Goal: Task Accomplishment & Management: Manage account settings

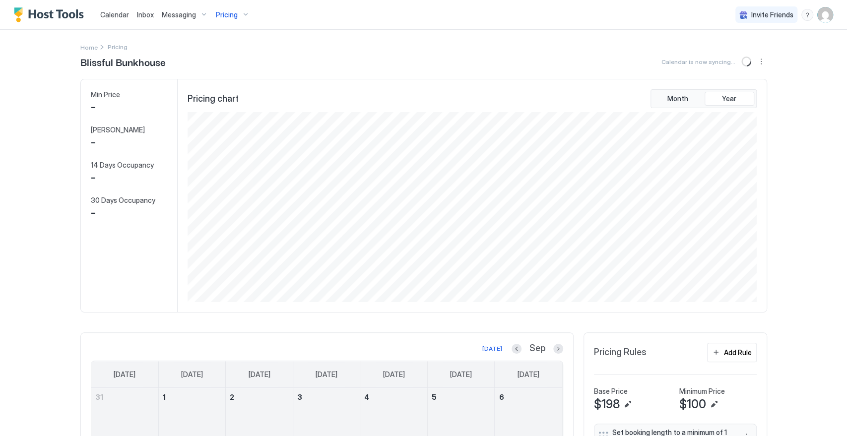
scroll to position [191, 572]
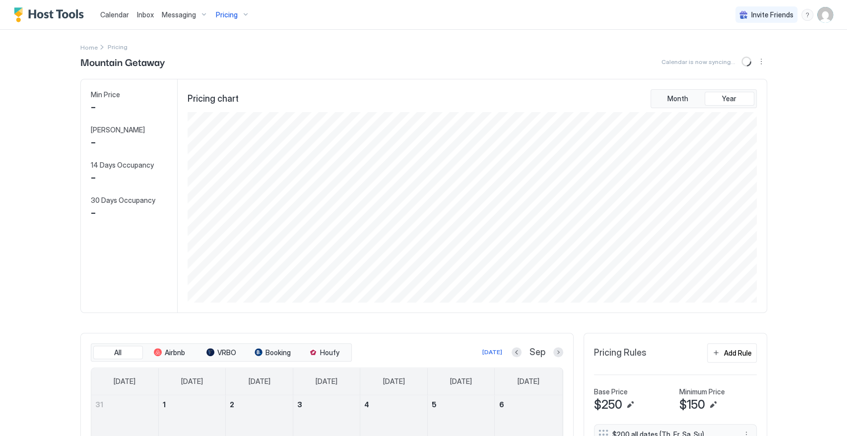
scroll to position [191, 572]
click at [245, 15] on div "Pricing" at bounding box center [233, 14] width 42 height 17
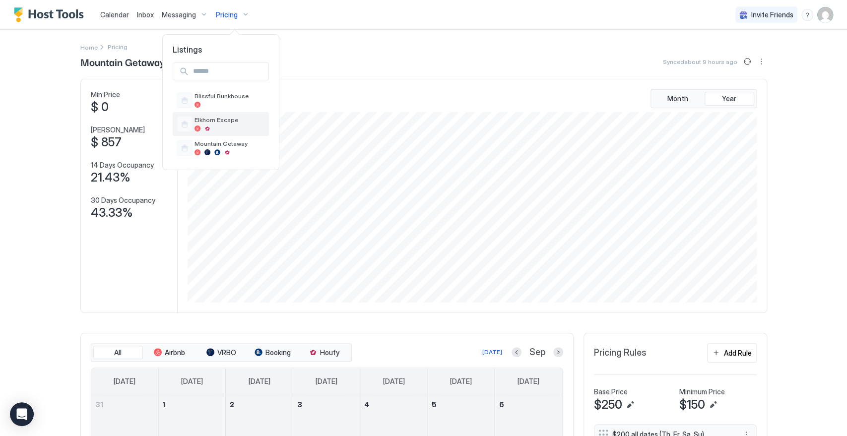
click at [229, 124] on div "Elkhorn Escape" at bounding box center [230, 123] width 70 height 15
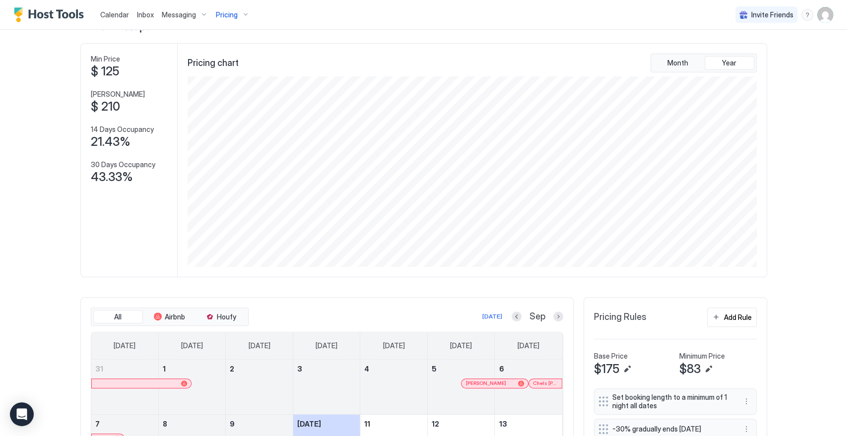
scroll to position [55, 0]
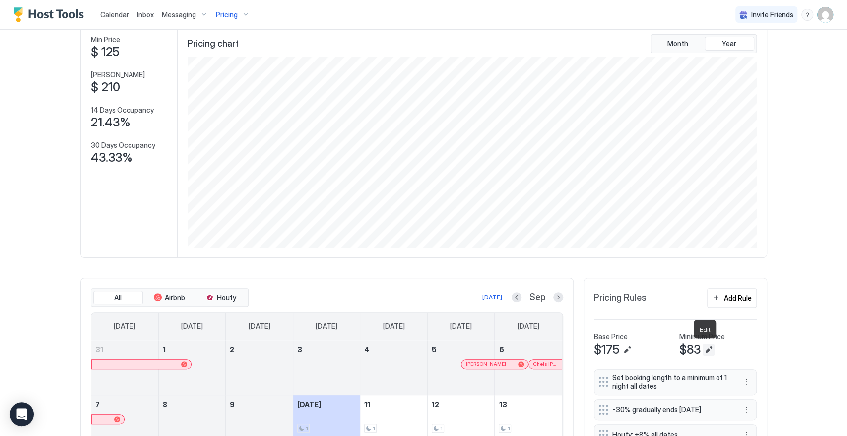
click at [703, 351] on button "Edit" at bounding box center [709, 350] width 12 height 12
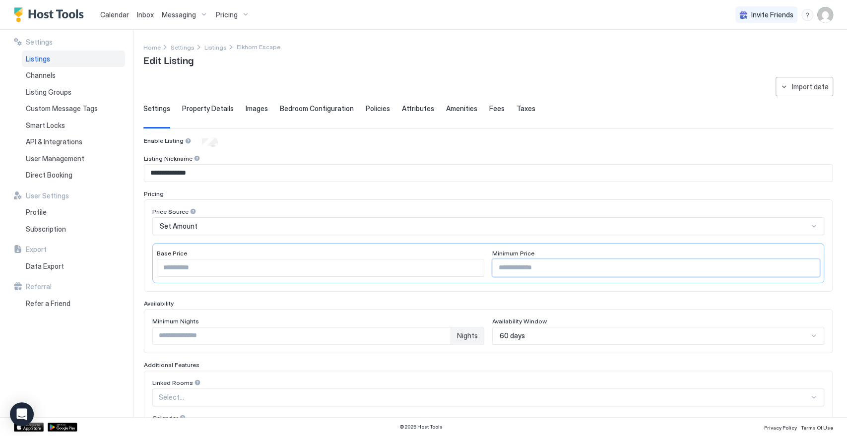
click at [505, 261] on input "**" at bounding box center [656, 268] width 326 height 17
click at [495, 263] on input "**" at bounding box center [656, 268] width 326 height 17
type input "**"
click at [179, 269] on input "***" at bounding box center [320, 268] width 326 height 17
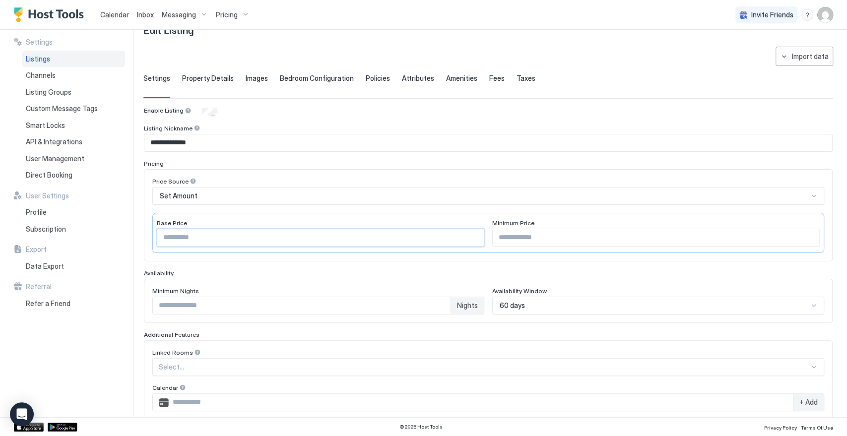
scroll to position [195, 0]
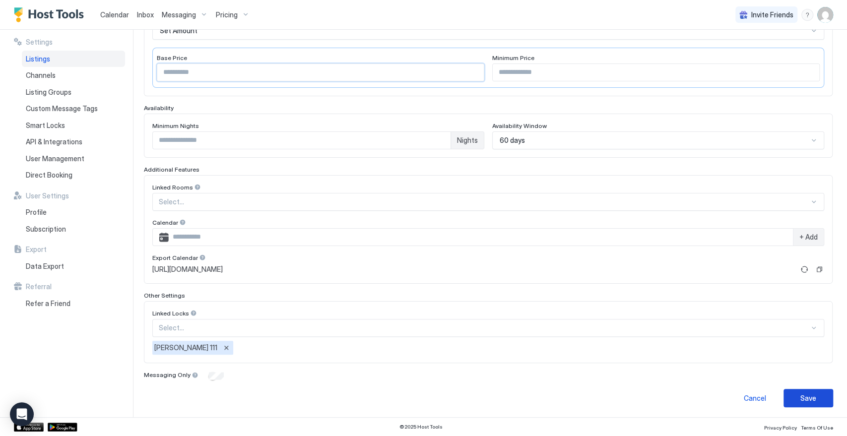
click at [802, 394] on div "Save" at bounding box center [808, 398] width 16 height 10
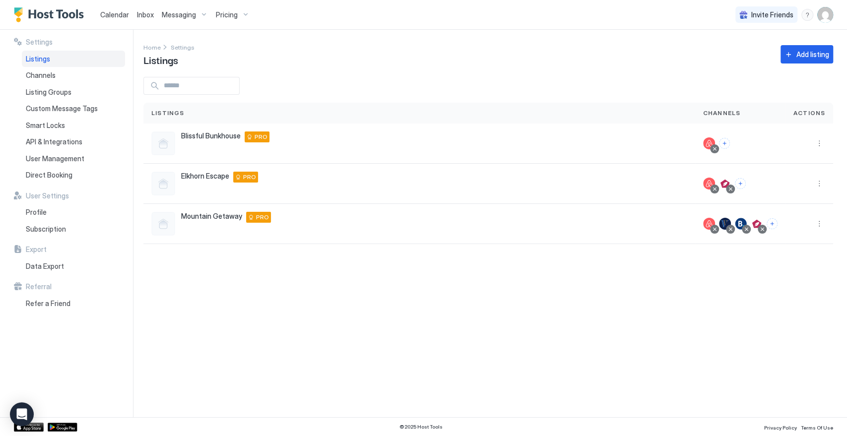
click at [245, 13] on div "Pricing" at bounding box center [233, 14] width 42 height 17
click at [235, 122] on span "Elkhorn Escape" at bounding box center [230, 119] width 70 height 7
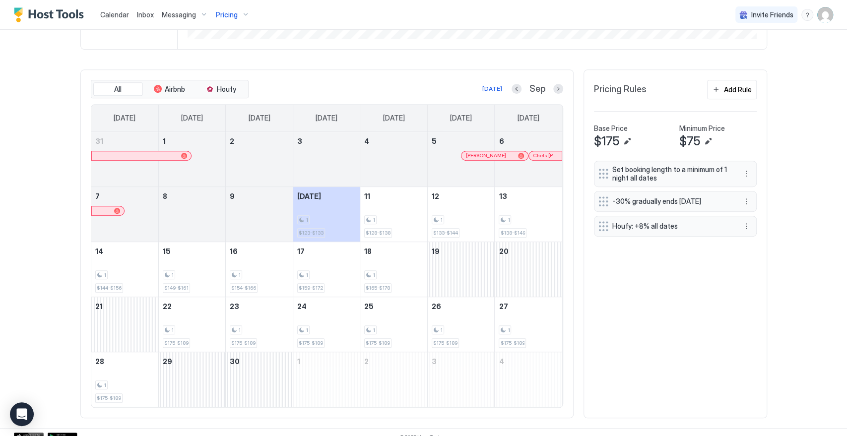
scroll to position [272, 0]
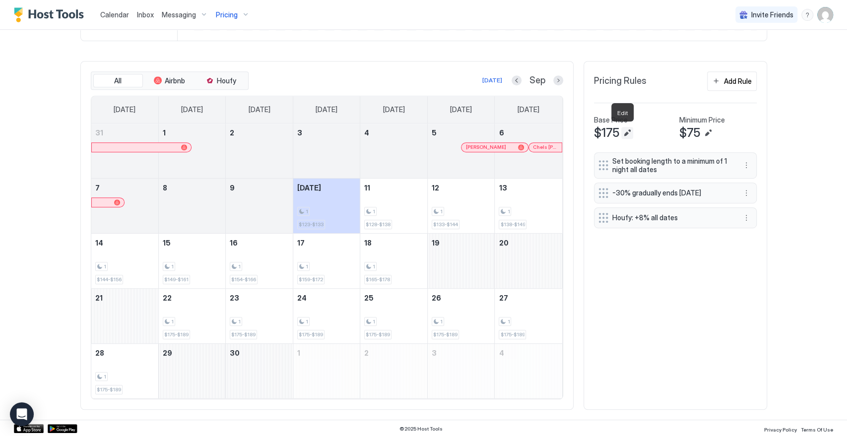
click at [624, 133] on button "Edit" at bounding box center [627, 133] width 12 height 12
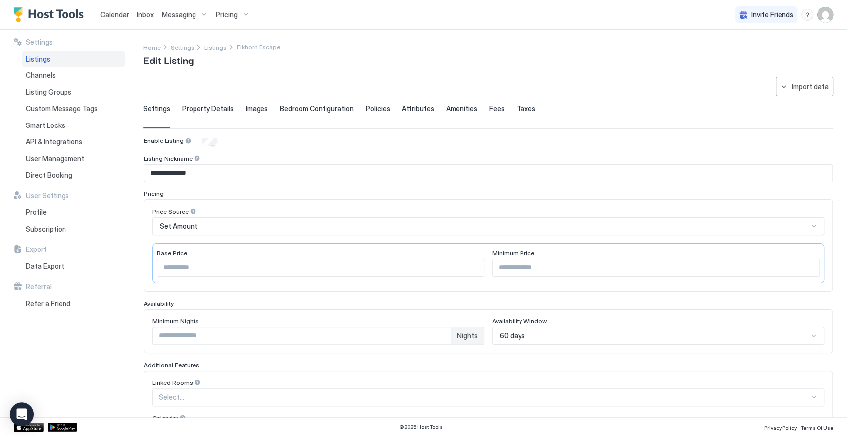
type input "**"
click at [168, 266] on input "***" at bounding box center [320, 268] width 326 height 17
type input "***"
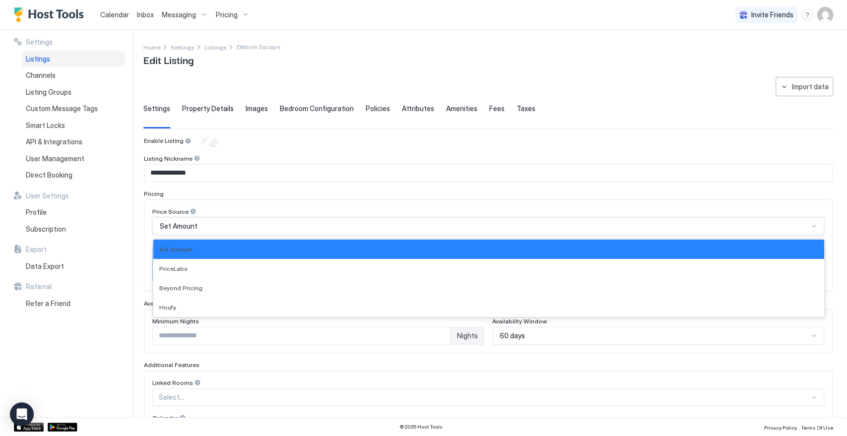
click at [348, 230] on div "Set Amount" at bounding box center [488, 226] width 672 height 18
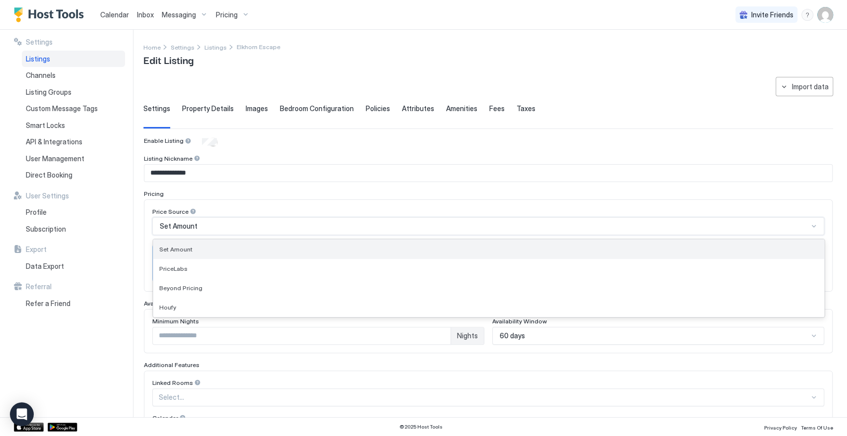
click at [343, 246] on div "Set Amount" at bounding box center [488, 249] width 659 height 7
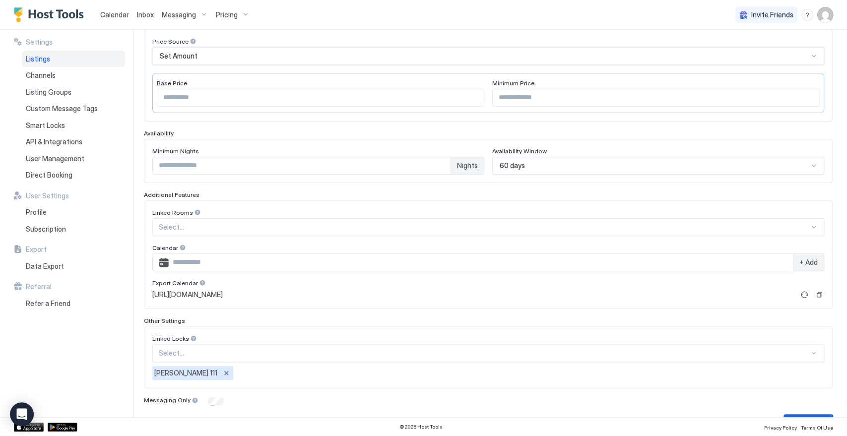
scroll to position [195, 0]
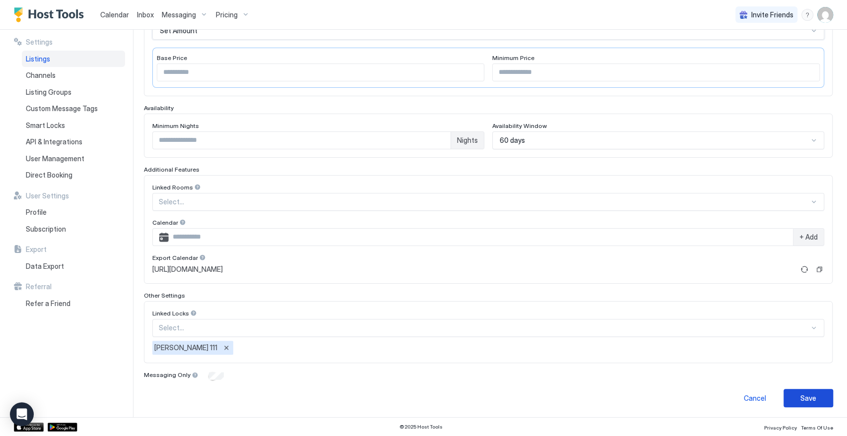
click at [805, 393] on div "Save" at bounding box center [808, 398] width 16 height 10
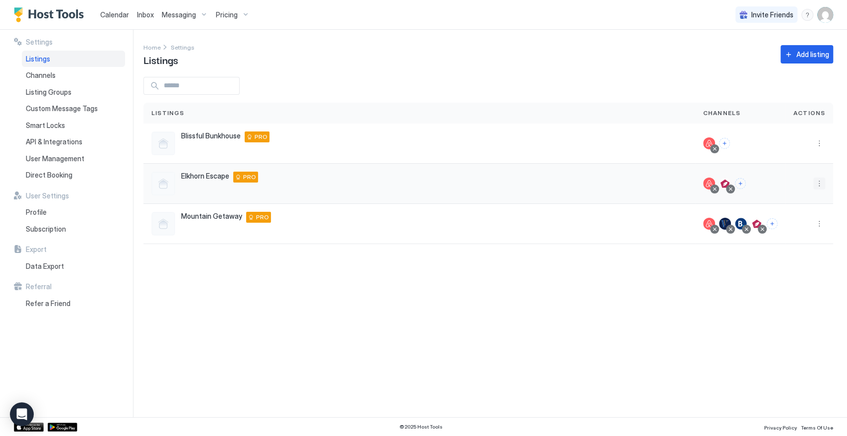
click at [815, 183] on button "More options" at bounding box center [819, 184] width 12 height 12
click at [807, 211] on div "Pricing" at bounding box center [794, 213] width 68 height 16
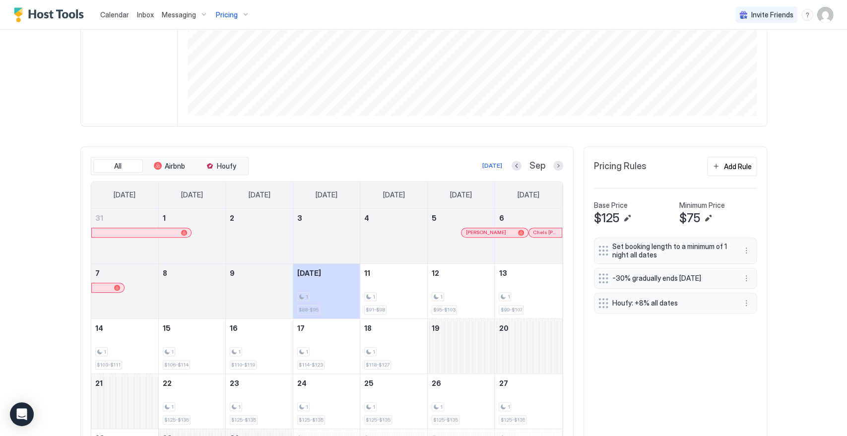
scroll to position [272, 0]
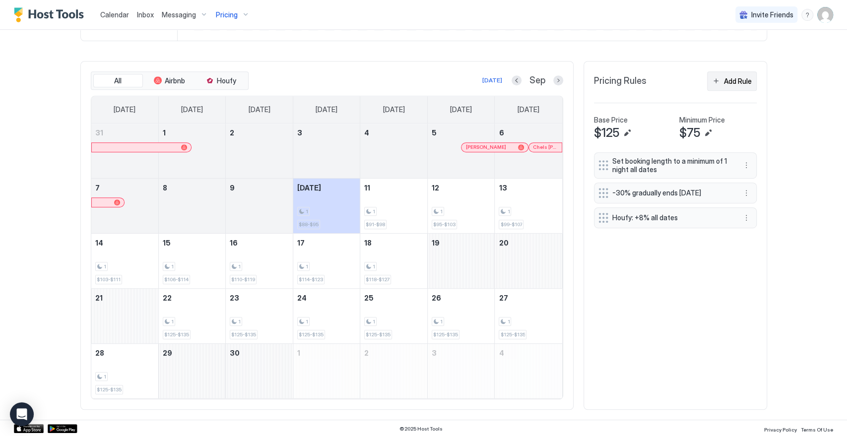
click at [717, 76] on button "Add Rule" at bounding box center [732, 80] width 50 height 19
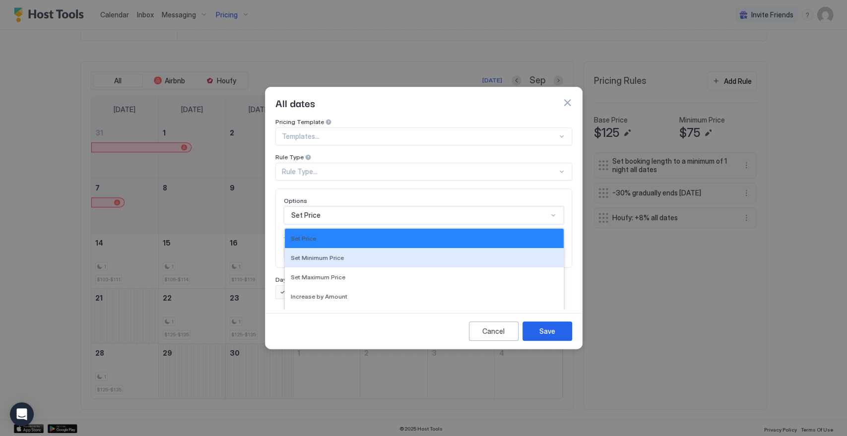
click at [394, 206] on div "17 results available. Use Up and Down to choose options, press Enter to select …" at bounding box center [424, 215] width 280 height 18
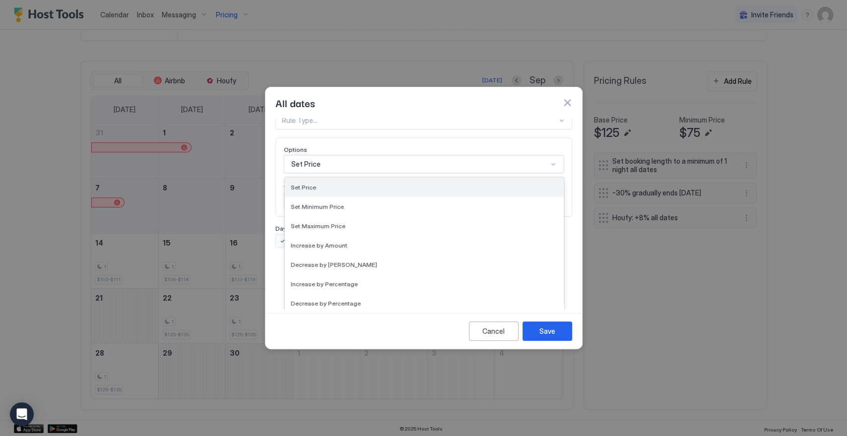
click at [398, 184] on div "Set Price" at bounding box center [424, 187] width 267 height 7
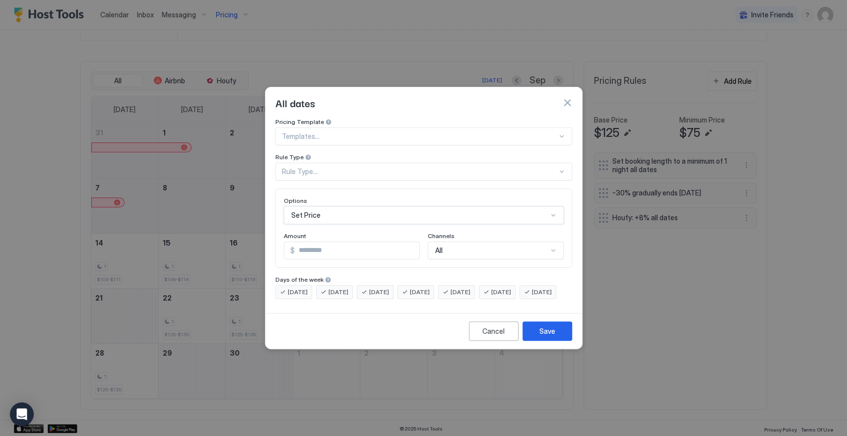
scroll to position [0, 0]
click at [430, 288] on span "[DATE]" at bounding box center [420, 292] width 20 height 9
click at [370, 285] on div "[DATE]" at bounding box center [375, 292] width 37 height 14
click at [336, 288] on span "[DATE]" at bounding box center [338, 292] width 20 height 9
click at [295, 288] on span "[DATE]" at bounding box center [298, 292] width 20 height 9
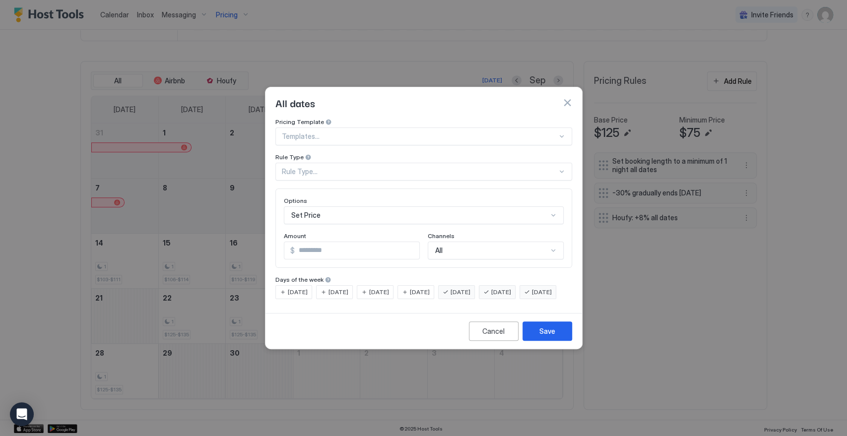
click at [532, 297] on span "[DATE]" at bounding box center [542, 292] width 20 height 9
drag, startPoint x: 338, startPoint y: 243, endPoint x: 280, endPoint y: 249, distance: 58.9
click at [280, 249] on div "Options Set Price Amount $ * Channels All" at bounding box center [423, 228] width 297 height 79
type input "**"
click at [549, 336] on div "Save" at bounding box center [547, 331] width 16 height 10
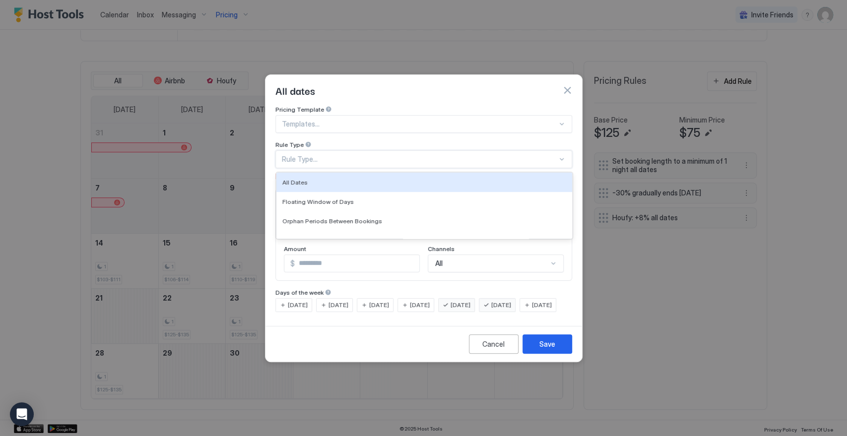
click at [329, 155] on div "Rule Type..." at bounding box center [419, 159] width 275 height 9
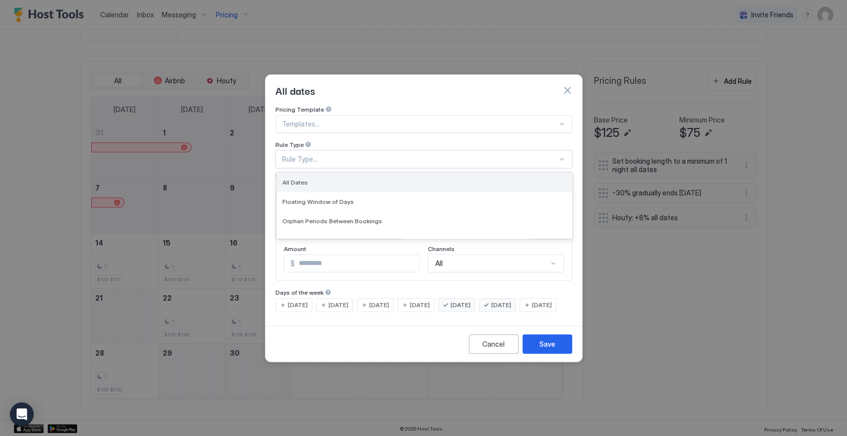
click at [338, 179] on div "All Dates" at bounding box center [424, 182] width 284 height 7
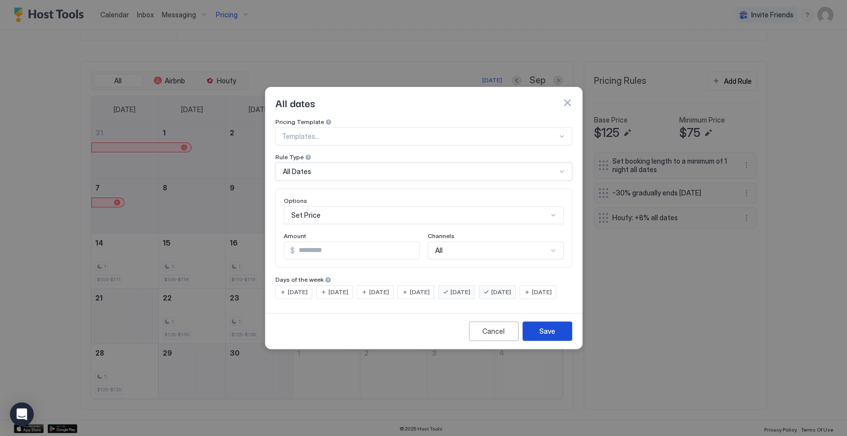
click at [552, 336] on div "Save" at bounding box center [547, 331] width 16 height 10
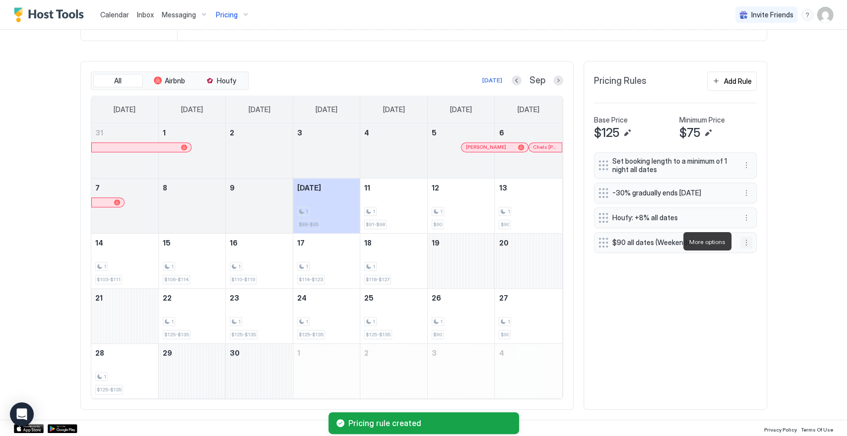
click at [740, 241] on button "More options" at bounding box center [746, 243] width 12 height 12
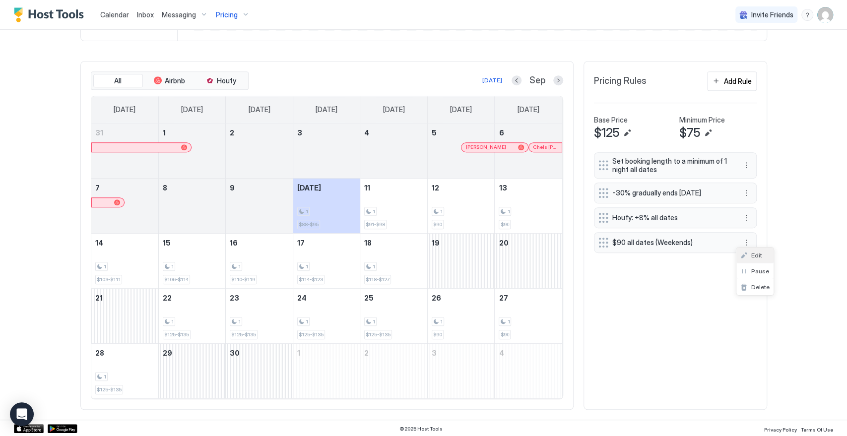
click at [746, 253] on div "Edit" at bounding box center [751, 255] width 22 height 7
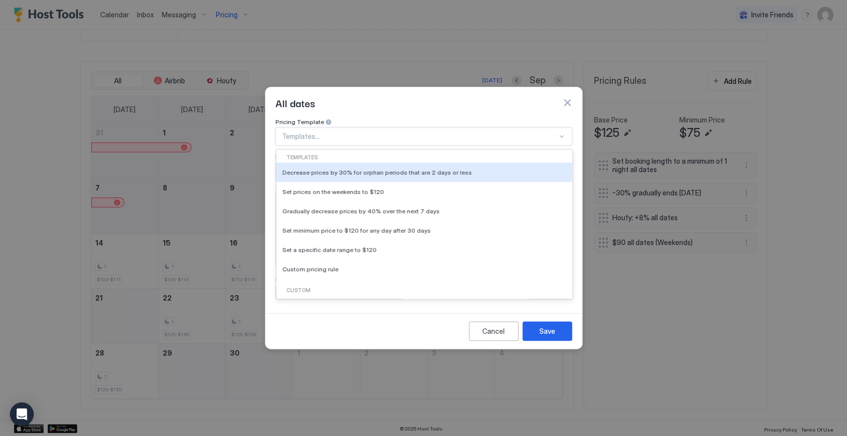
click at [349, 132] on div at bounding box center [419, 136] width 275 height 9
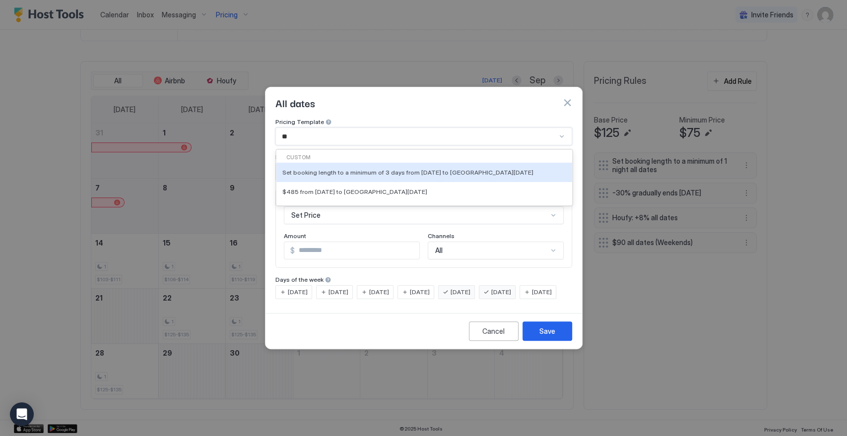
type input "*"
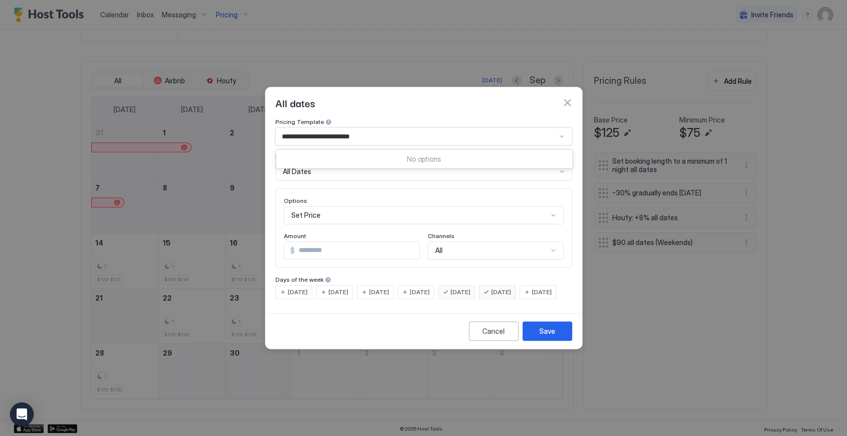
type input "**********"
click at [378, 335] on div "Cancel Save" at bounding box center [423, 331] width 317 height 36
click at [548, 336] on div "Save" at bounding box center [547, 331] width 16 height 10
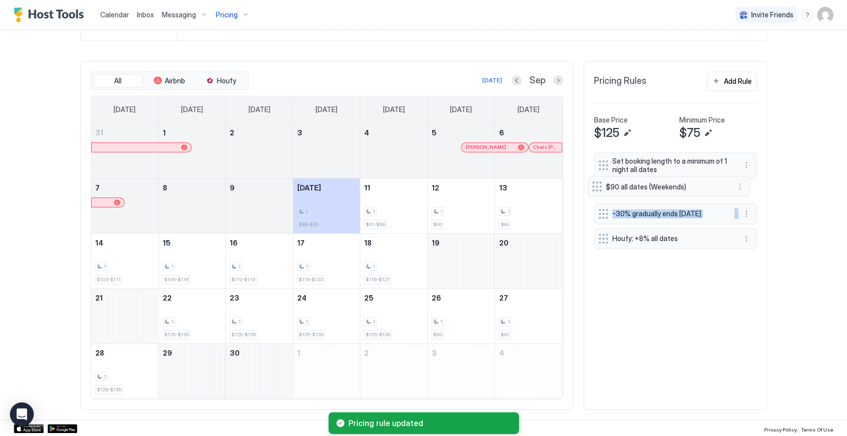
drag, startPoint x: 598, startPoint y: 244, endPoint x: 596, endPoint y: 189, distance: 54.6
click at [596, 189] on div "Set booking length to a minimum of 1 night all dates -30% gradually ends in 10 …" at bounding box center [675, 202] width 163 height 101
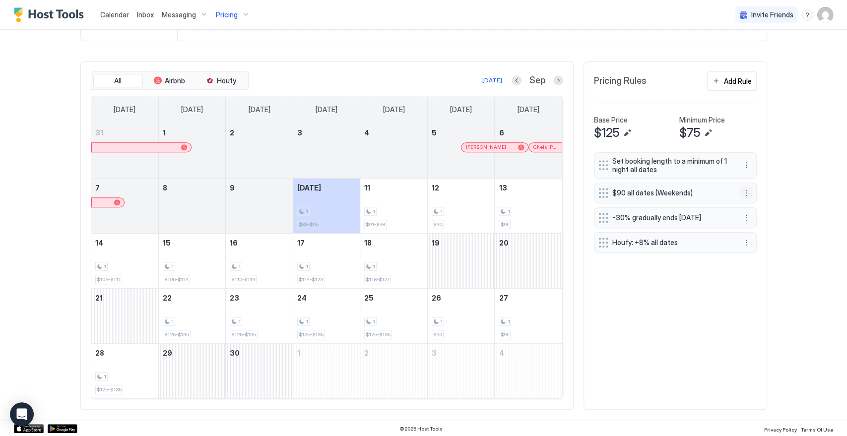
click at [744, 188] on button "More options" at bounding box center [746, 193] width 12 height 12
click at [755, 206] on span "Edit" at bounding box center [756, 205] width 11 height 7
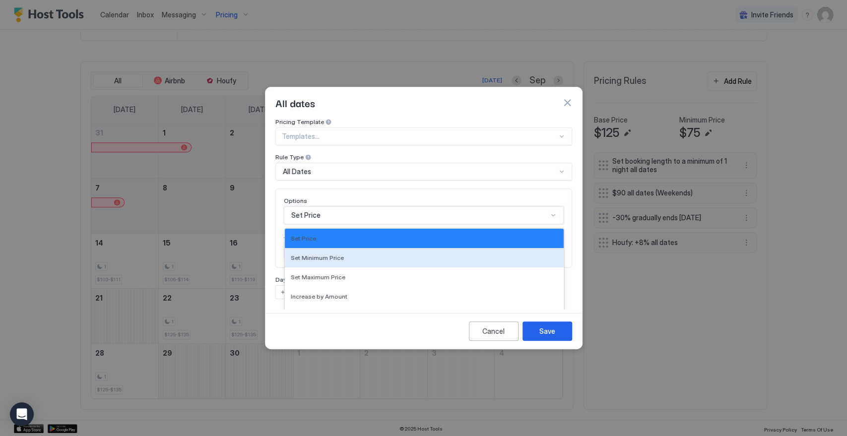
click at [325, 206] on div "17 results available. Use Up and Down to choose options, press Enter to select …" at bounding box center [424, 215] width 280 height 18
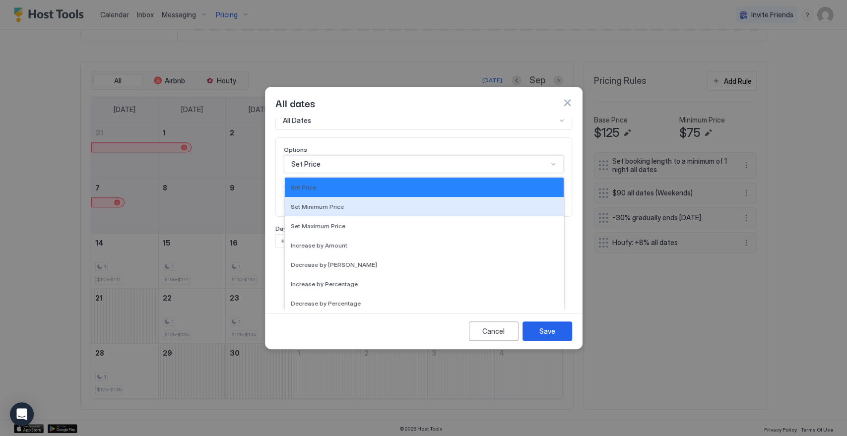
click at [346, 200] on div "Set Minimum Price" at bounding box center [424, 206] width 279 height 19
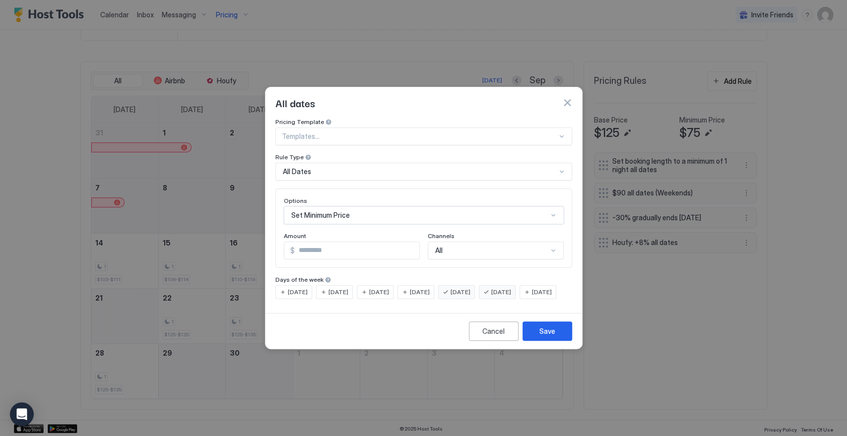
scroll to position [0, 0]
click at [562, 337] on button "Save" at bounding box center [547, 331] width 50 height 19
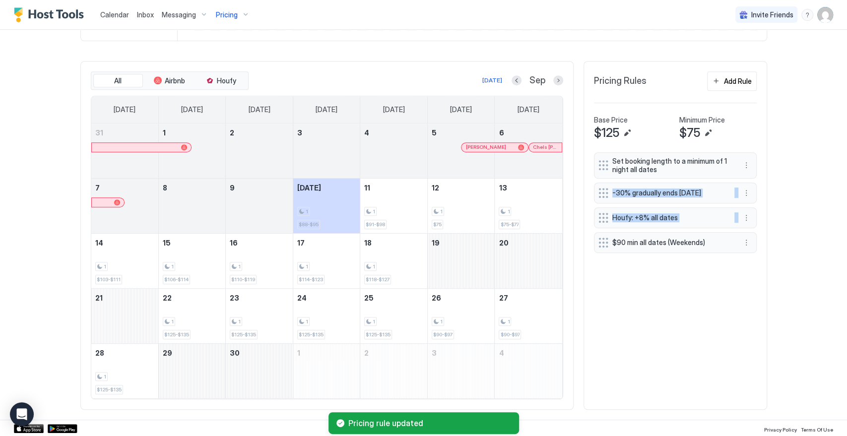
drag, startPoint x: 597, startPoint y: 235, endPoint x: 603, endPoint y: 219, distance: 16.7
click at [602, 197] on div "Set booking length to a minimum of 1 night all dates -30% gradually ends in 10 …" at bounding box center [675, 202] width 163 height 101
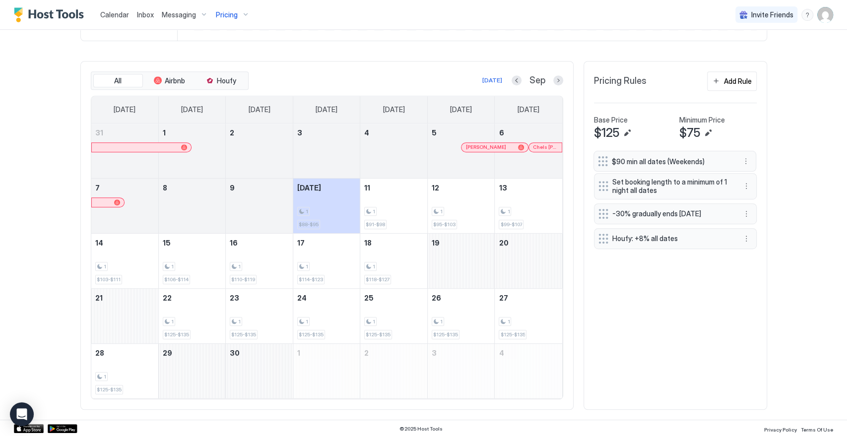
click at [603, 164] on div "Set booking length to a minimum of 1 night all dates -30% gradually ends in 10 …" at bounding box center [675, 202] width 163 height 101
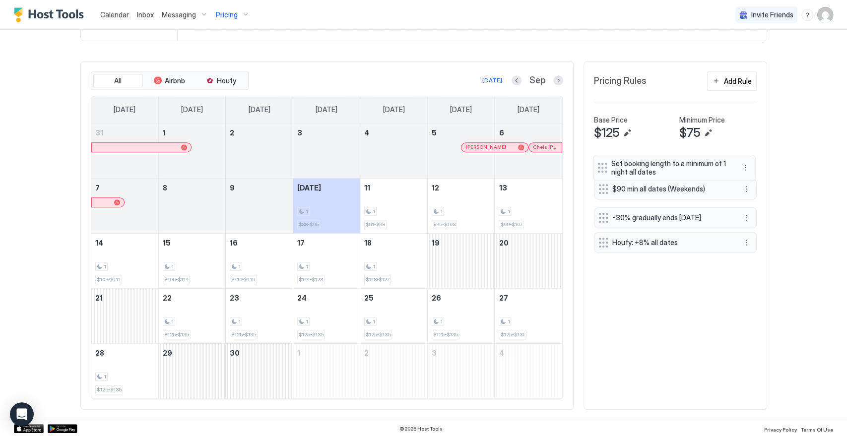
drag, startPoint x: 595, startPoint y: 188, endPoint x: 599, endPoint y: 166, distance: 21.6
click at [599, 166] on div "$90 min all dates (Weekends) Set booking length to a minimum of 1 night all dat…" at bounding box center [675, 202] width 163 height 101
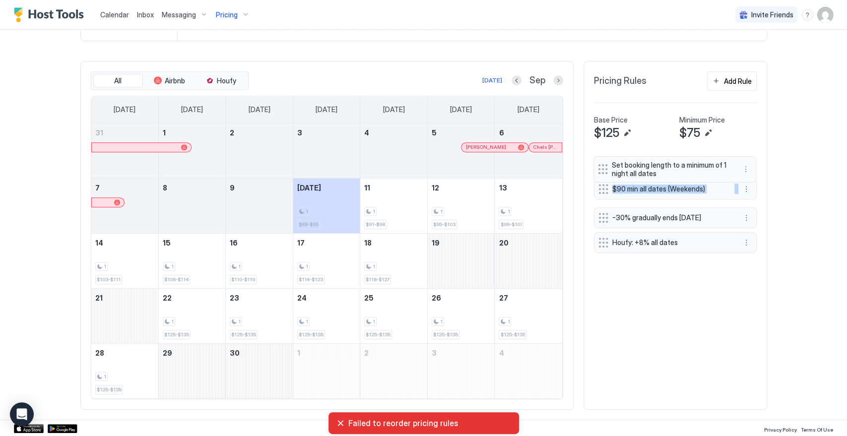
drag, startPoint x: 600, startPoint y: 187, endPoint x: 603, endPoint y: 173, distance: 14.2
click at [603, 173] on div "$90 min all dates (Weekends) Set booking length to a minimum of 1 night all dat…" at bounding box center [675, 202] width 163 height 101
click at [699, 292] on div "Set booking length to a minimum of 1 night all dates $90 min all dates (Weekend…" at bounding box center [675, 275] width 163 height 247
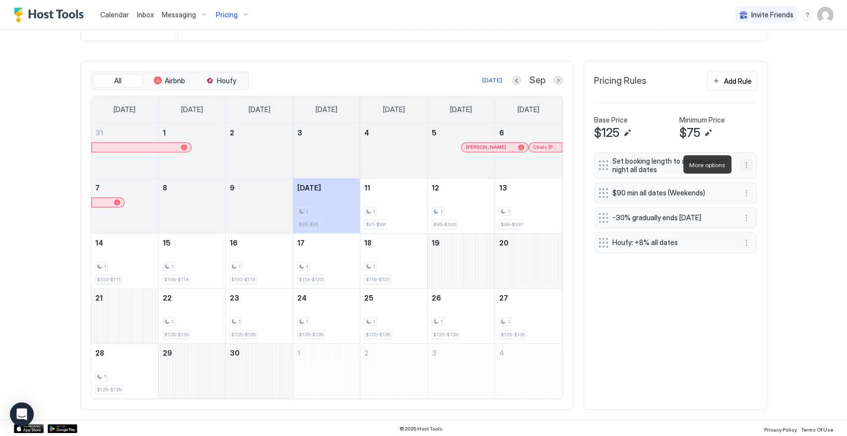
click at [740, 165] on button "More options" at bounding box center [746, 165] width 12 height 12
click at [740, 178] on div "Edit" at bounding box center [751, 178] width 22 height 7
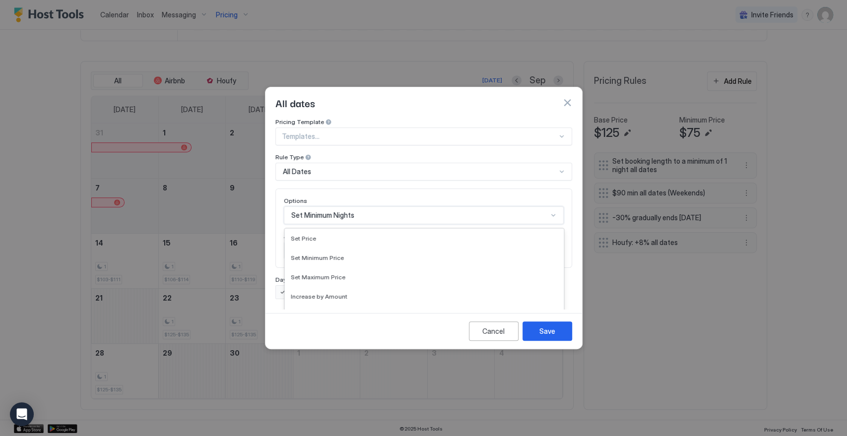
scroll to position [51, 0]
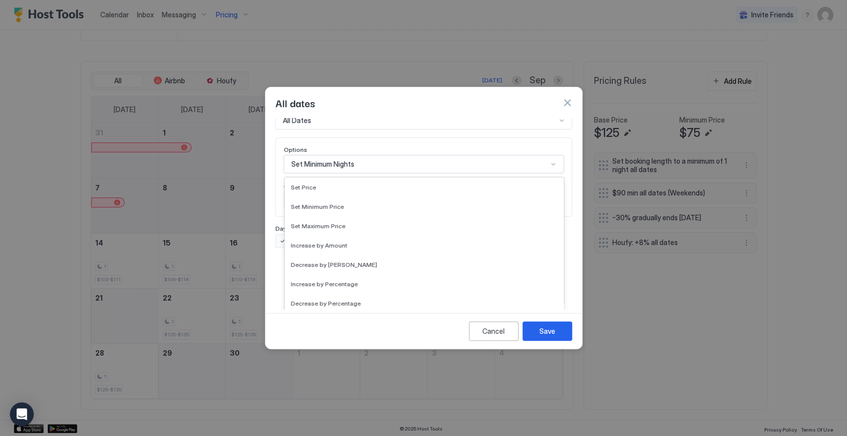
click at [361, 173] on div "17 results available. Use Up and Down to choose options, press Enter to select …" at bounding box center [424, 164] width 280 height 18
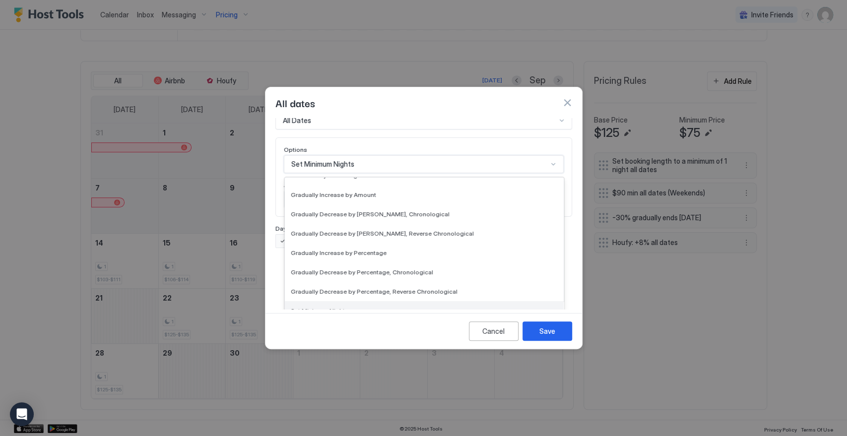
click at [368, 307] on div "Set Minimum Nights" at bounding box center [424, 310] width 267 height 7
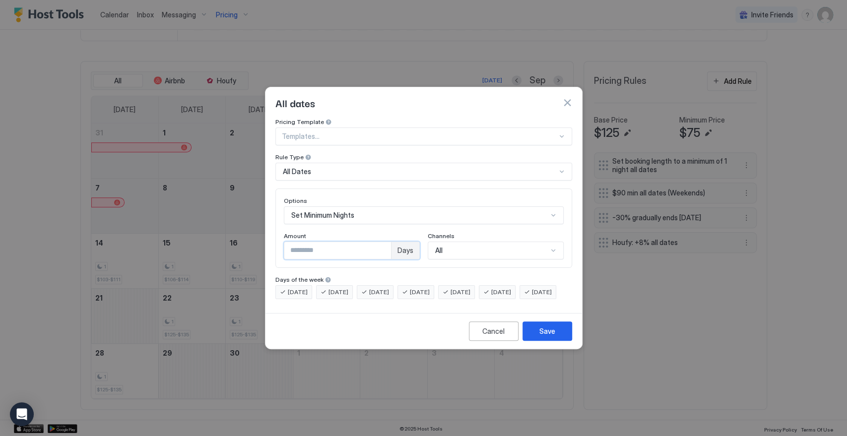
drag, startPoint x: 328, startPoint y: 245, endPoint x: 278, endPoint y: 244, distance: 50.1
click at [278, 243] on div "Options Set Minimum Nights Amount * Days Channels All" at bounding box center [423, 228] width 297 height 79
type input "*"
click at [298, 288] on span "[DATE]" at bounding box center [298, 292] width 20 height 9
click at [338, 288] on span "[DATE]" at bounding box center [338, 292] width 20 height 9
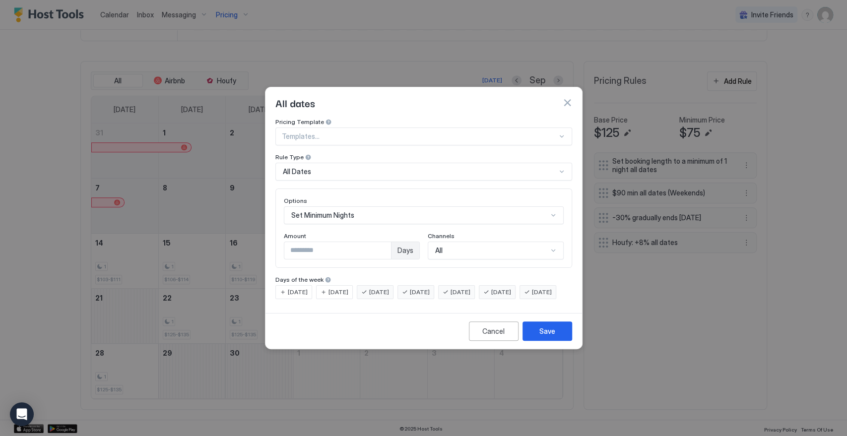
drag, startPoint x: 381, startPoint y: 283, endPoint x: 415, endPoint y: 287, distance: 34.4
click at [389, 288] on span "[DATE]" at bounding box center [379, 292] width 20 height 9
click at [430, 288] on span "[DATE]" at bounding box center [420, 292] width 20 height 9
click at [470, 288] on span "[DATE]" at bounding box center [461, 292] width 20 height 9
click at [389, 288] on span "[DATE]" at bounding box center [379, 292] width 20 height 9
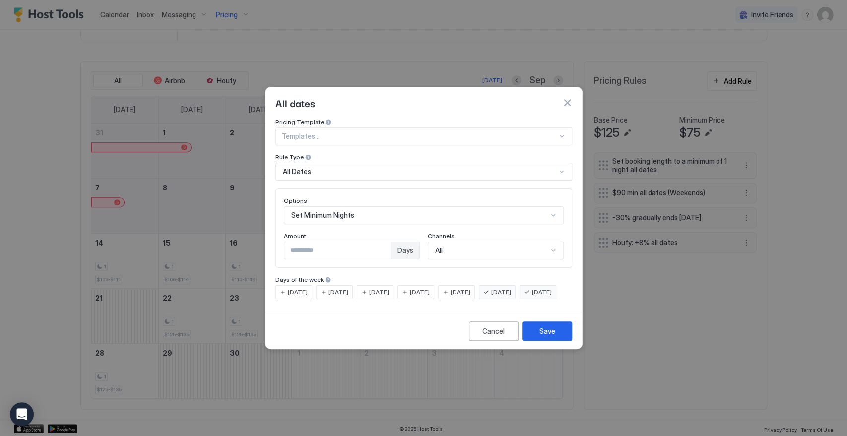
click at [532, 297] on span "[DATE]" at bounding box center [542, 292] width 20 height 9
click at [470, 288] on span "[DATE]" at bounding box center [461, 292] width 20 height 9
click at [495, 336] on div "Cancel" at bounding box center [493, 331] width 22 height 10
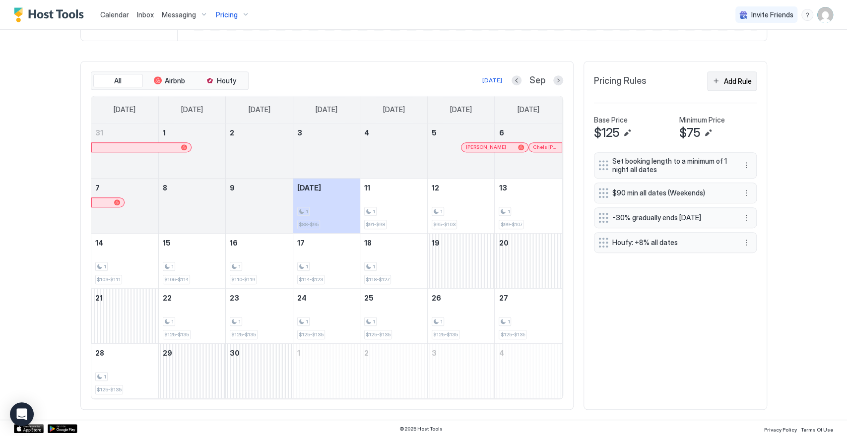
click at [728, 78] on div "Add Rule" at bounding box center [738, 81] width 28 height 10
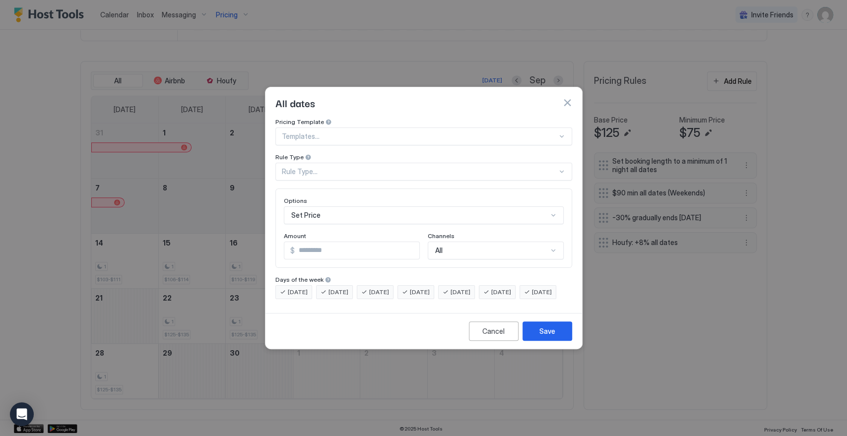
click at [468, 285] on div "[DATE]" at bounding box center [456, 292] width 37 height 14
click at [430, 288] on span "[DATE]" at bounding box center [420, 292] width 20 height 9
click at [389, 288] on span "[DATE]" at bounding box center [379, 292] width 20 height 9
click at [348, 288] on span "[DATE]" at bounding box center [338, 292] width 20 height 9
click at [291, 288] on span "[DATE]" at bounding box center [298, 292] width 20 height 9
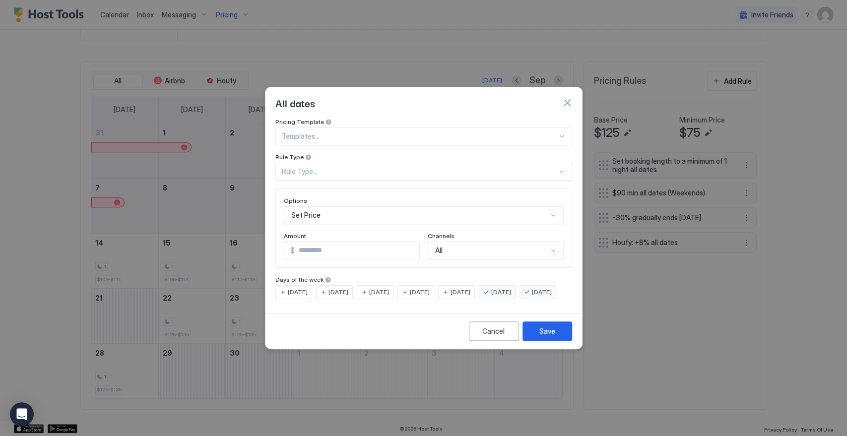
click at [532, 297] on span "[DATE]" at bounding box center [542, 292] width 20 height 9
click at [365, 206] on div "Set Price" at bounding box center [424, 215] width 280 height 18
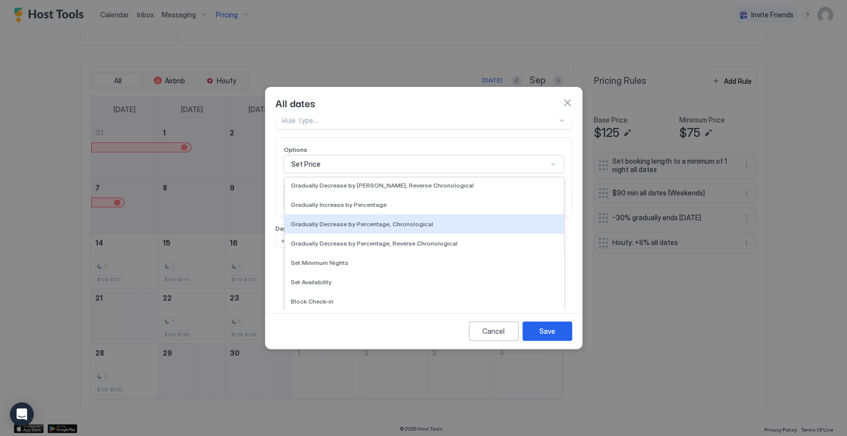
scroll to position [180, 0]
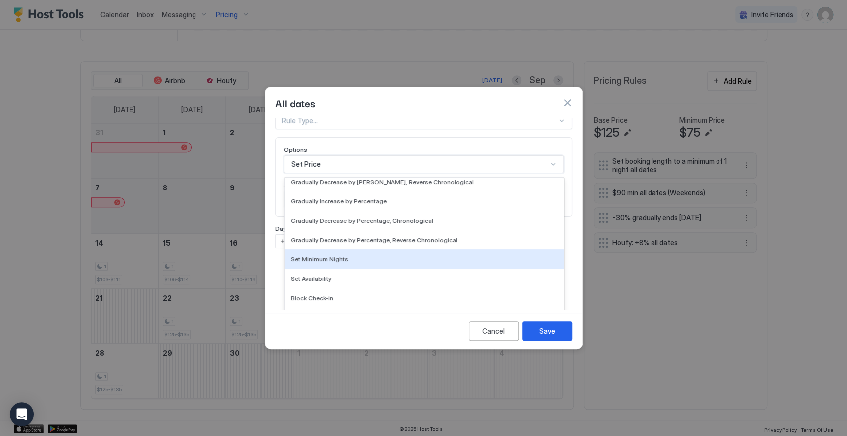
click at [397, 256] on div "Set Minimum Nights" at bounding box center [424, 259] width 267 height 7
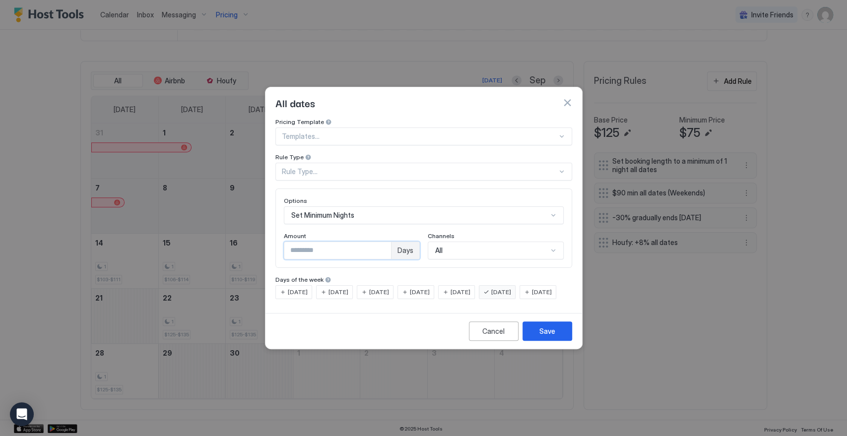
click at [328, 243] on input "*" at bounding box center [337, 250] width 107 height 17
drag, startPoint x: 288, startPoint y: 249, endPoint x: 249, endPoint y: 265, distance: 41.8
click at [250, 261] on div "All dates Pricing Template Templates... Rule Type Rule Type... Options Set Mini…" at bounding box center [423, 218] width 847 height 436
type input "*"
click at [371, 167] on div "Rule Type..." at bounding box center [419, 171] width 275 height 9
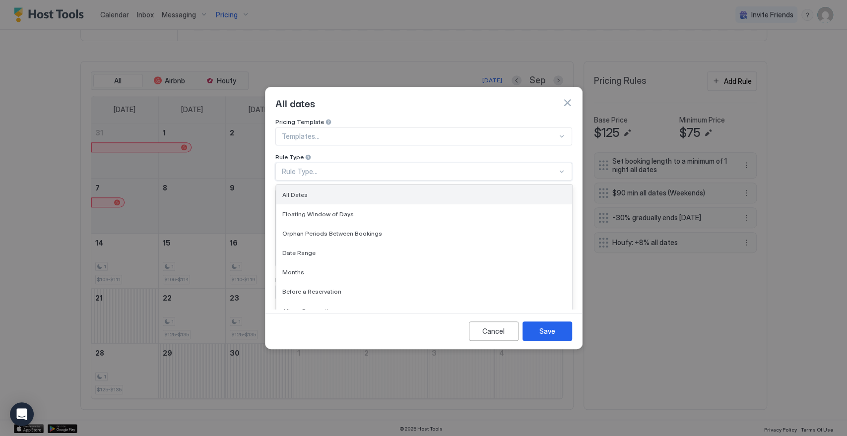
click at [370, 193] on div "All Dates" at bounding box center [424, 194] width 296 height 19
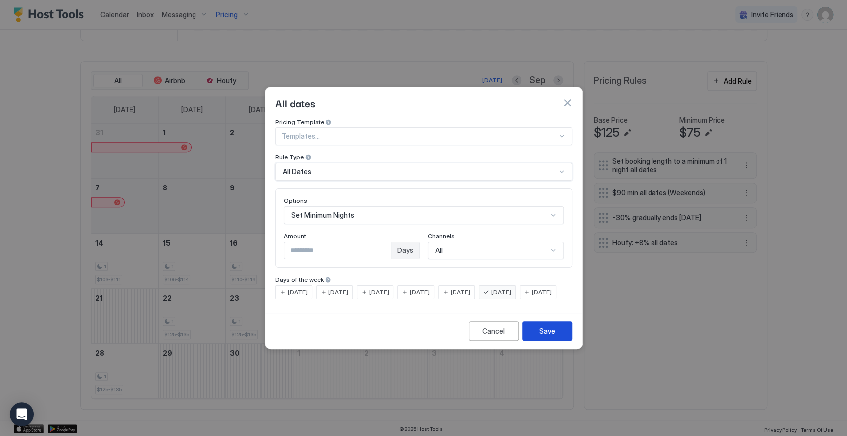
click at [549, 336] on div "Save" at bounding box center [547, 331] width 16 height 10
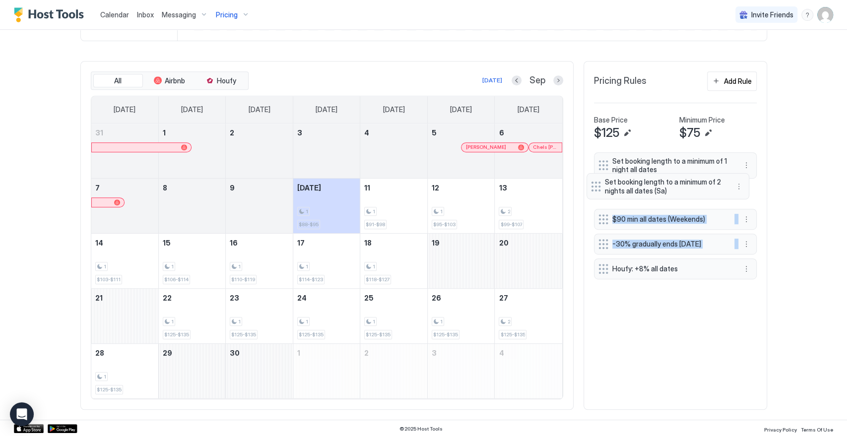
drag, startPoint x: 595, startPoint y: 269, endPoint x: 592, endPoint y: 187, distance: 82.4
click at [594, 187] on div "Set booking length to a minimum of 1 night all dates $90 min all dates (Weekend…" at bounding box center [675, 217] width 163 height 131
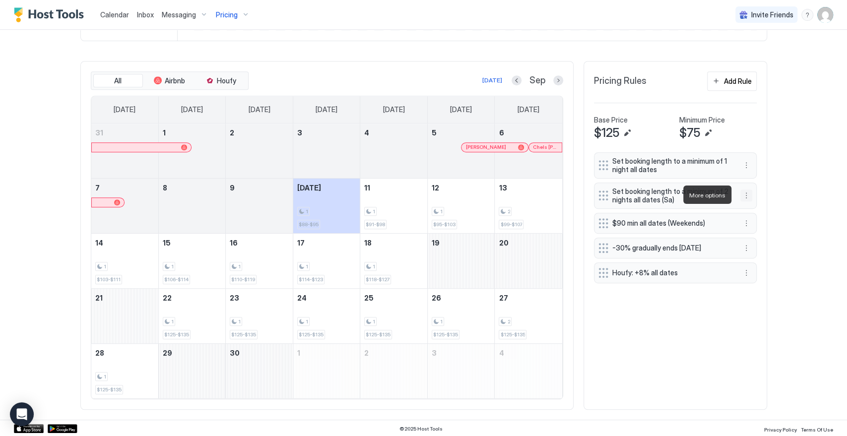
click at [740, 197] on button "More options" at bounding box center [746, 196] width 12 height 12
click at [748, 241] on div "Delete" at bounding box center [754, 240] width 29 height 7
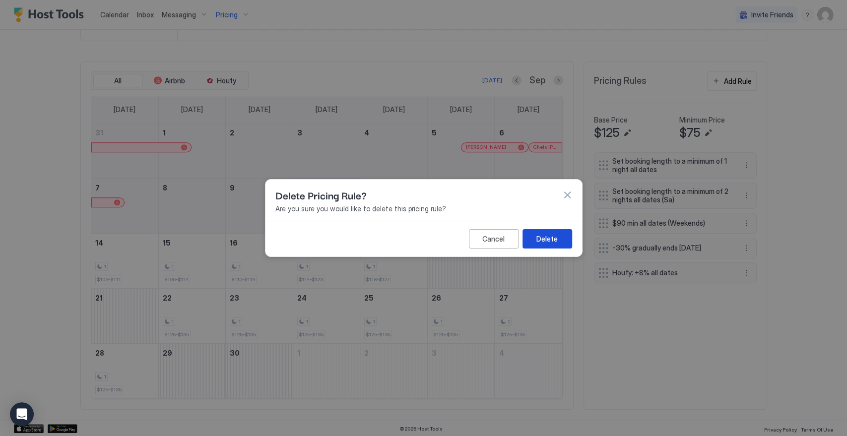
click at [558, 240] on button "Delete" at bounding box center [547, 238] width 50 height 19
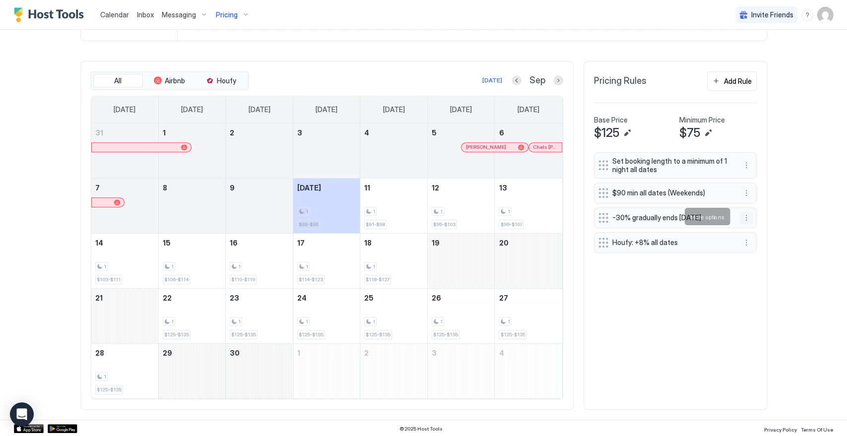
click at [744, 218] on button "More options" at bounding box center [746, 218] width 12 height 12
click at [750, 229] on div "Edit" at bounding box center [751, 230] width 22 height 7
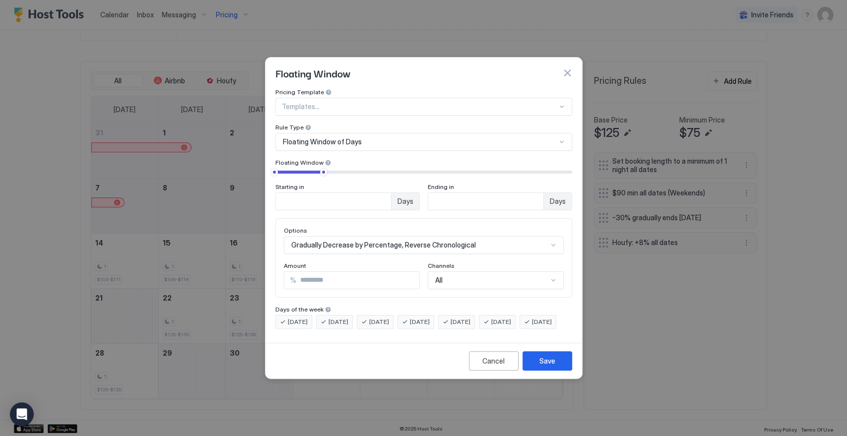
click at [298, 274] on input "**" at bounding box center [357, 280] width 123 height 17
click at [562, 368] on button "Save" at bounding box center [547, 360] width 50 height 19
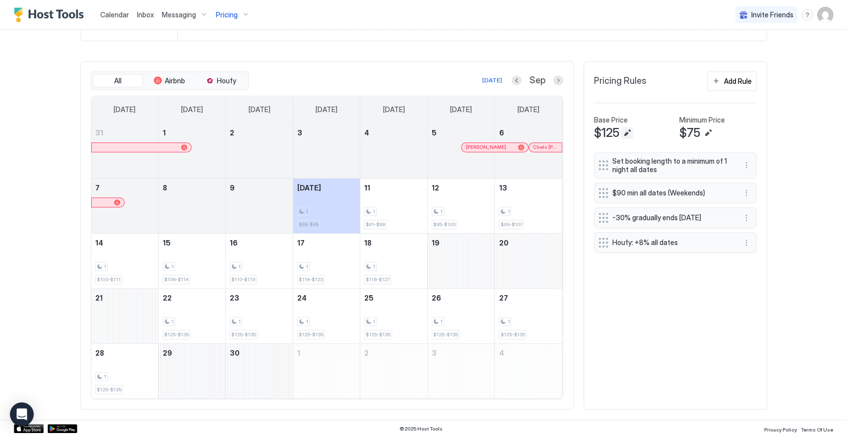
click at [626, 130] on button "Edit" at bounding box center [627, 133] width 12 height 12
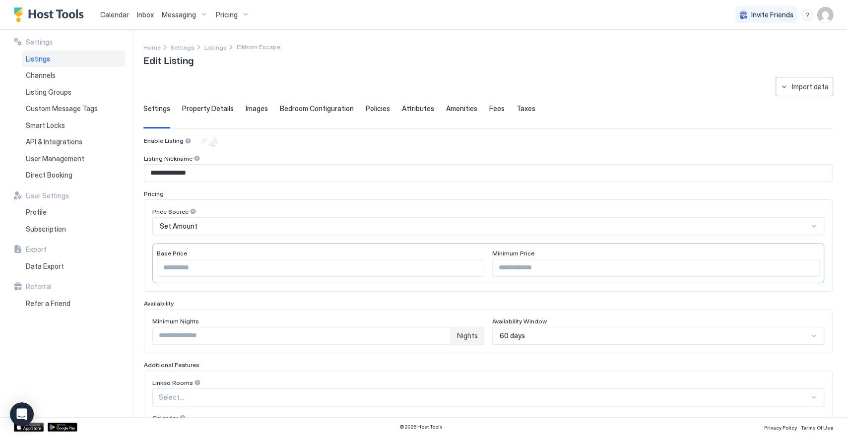
click at [203, 269] on input "***" at bounding box center [320, 268] width 326 height 17
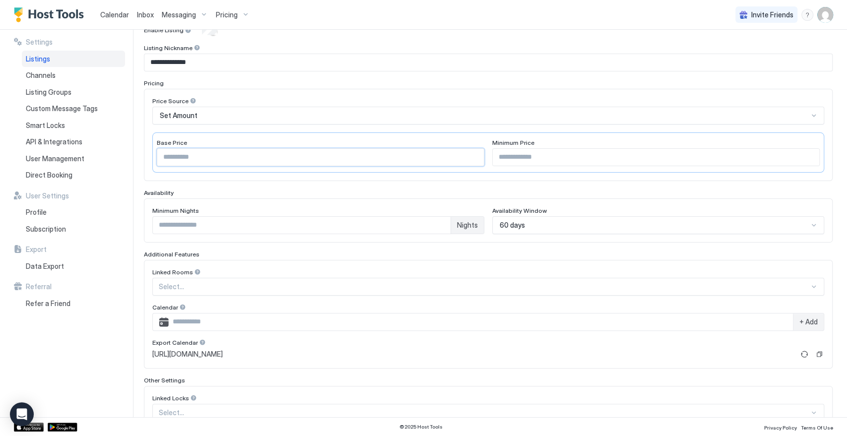
scroll to position [195, 0]
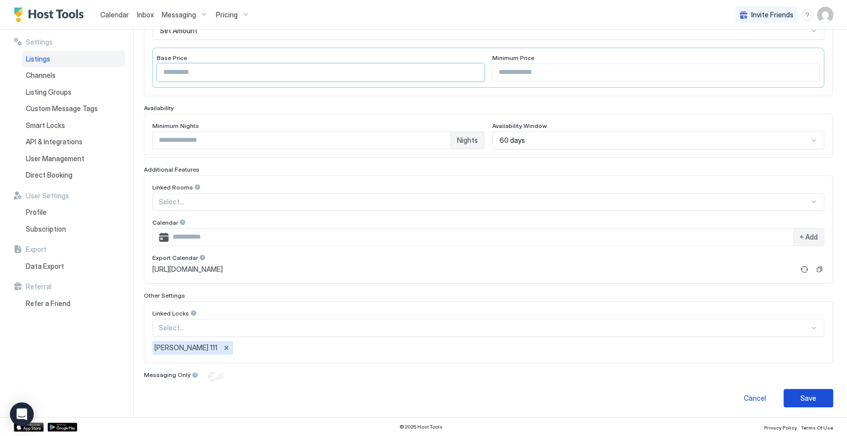
type input "***"
click at [808, 399] on button "Save" at bounding box center [808, 398] width 50 height 18
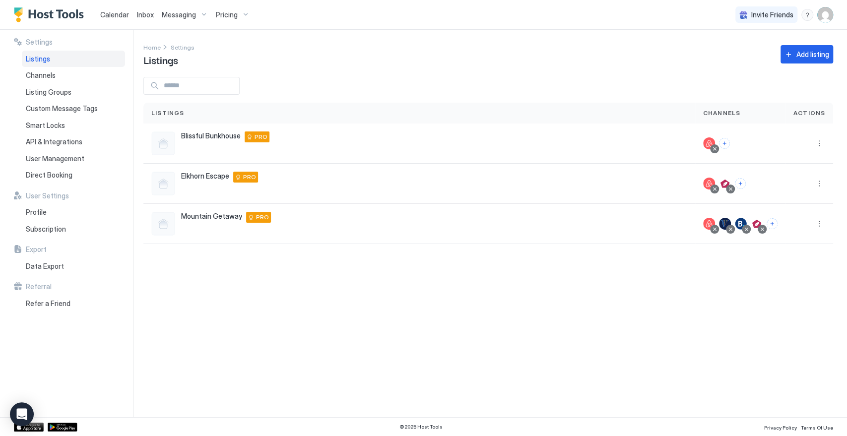
click at [114, 13] on span "Calendar" at bounding box center [114, 14] width 29 height 8
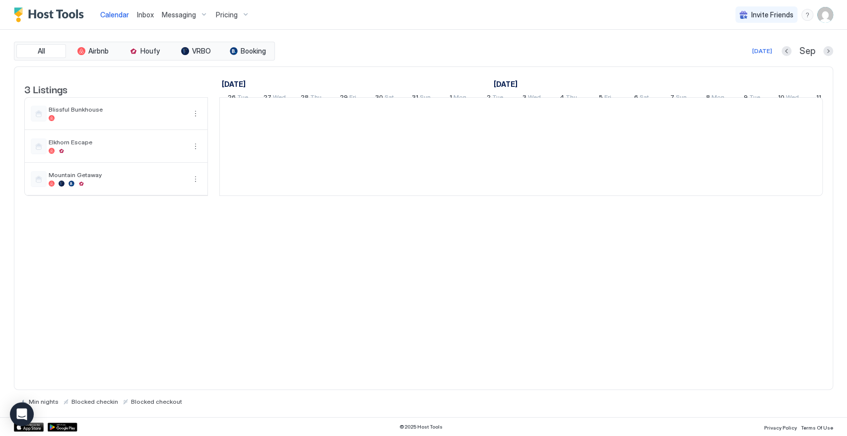
scroll to position [0, 551]
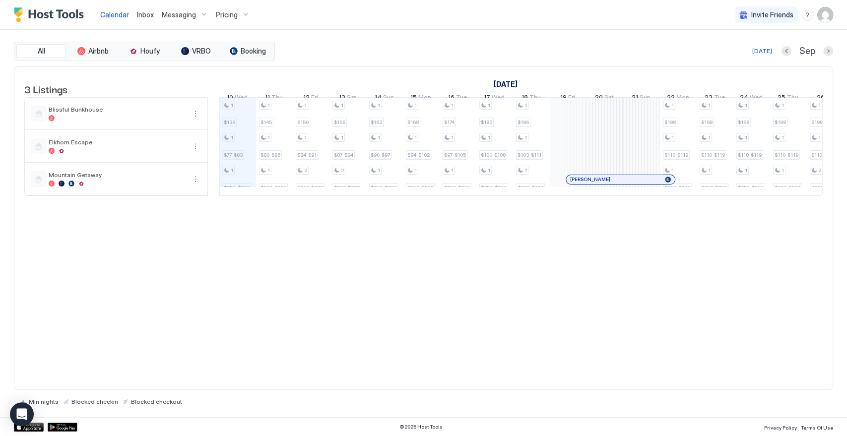
click at [238, 12] on div "Pricing" at bounding box center [233, 14] width 42 height 17
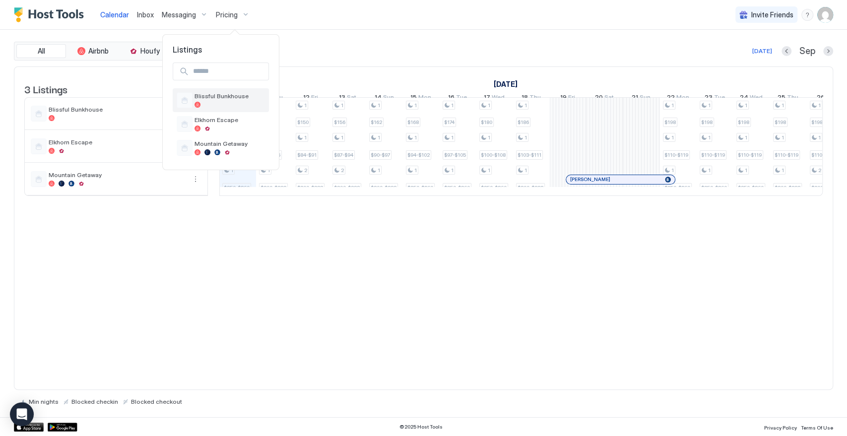
click at [232, 98] on span "Blissful Bunkhouse" at bounding box center [230, 95] width 70 height 7
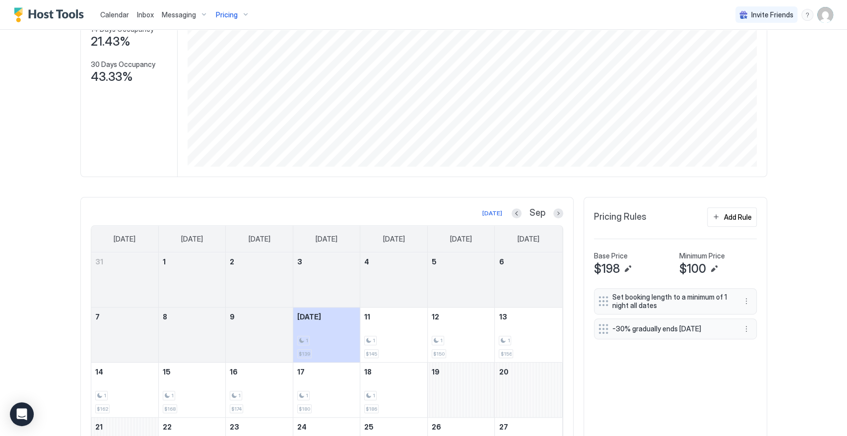
scroll to position [220, 0]
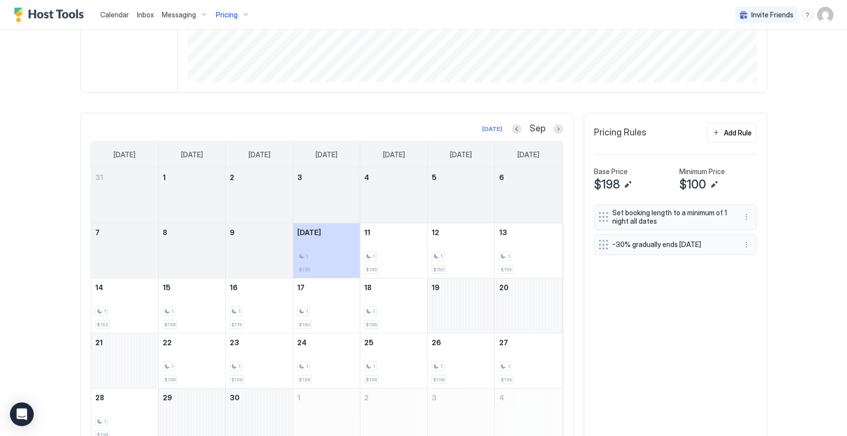
click at [700, 186] on span "$100" at bounding box center [692, 184] width 27 height 15
click at [713, 183] on button "Edit" at bounding box center [714, 185] width 12 height 12
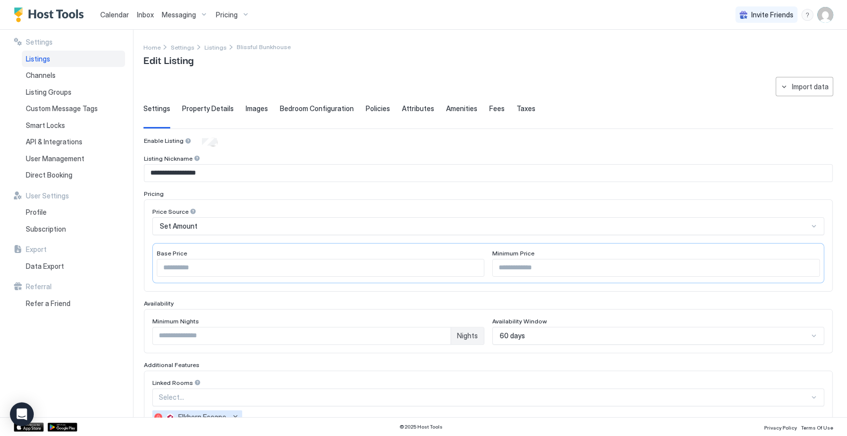
click at [501, 264] on input "***" at bounding box center [656, 268] width 326 height 17
type input "***"
drag, startPoint x: 176, startPoint y: 268, endPoint x: 134, endPoint y: 275, distance: 42.3
click at [134, 275] on div "**********" at bounding box center [423, 224] width 847 height 388
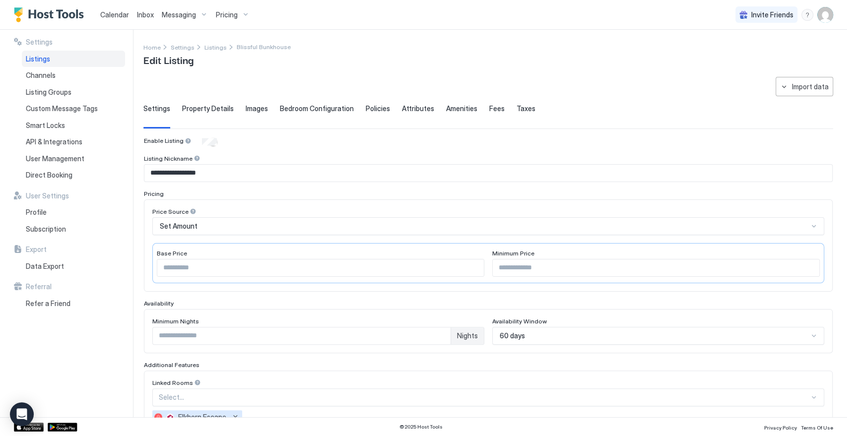
drag, startPoint x: 221, startPoint y: 267, endPoint x: 231, endPoint y: 268, distance: 10.5
click at [221, 267] on input "***" at bounding box center [320, 268] width 326 height 17
click at [231, 268] on input "***" at bounding box center [320, 268] width 326 height 17
drag, startPoint x: 204, startPoint y: 271, endPoint x: 157, endPoint y: 298, distance: 54.5
click at [138, 288] on div "**********" at bounding box center [423, 224] width 847 height 388
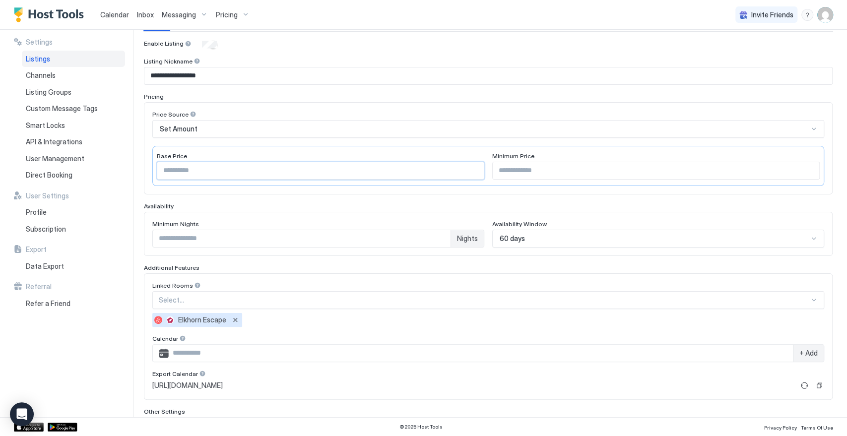
scroll to position [214, 0]
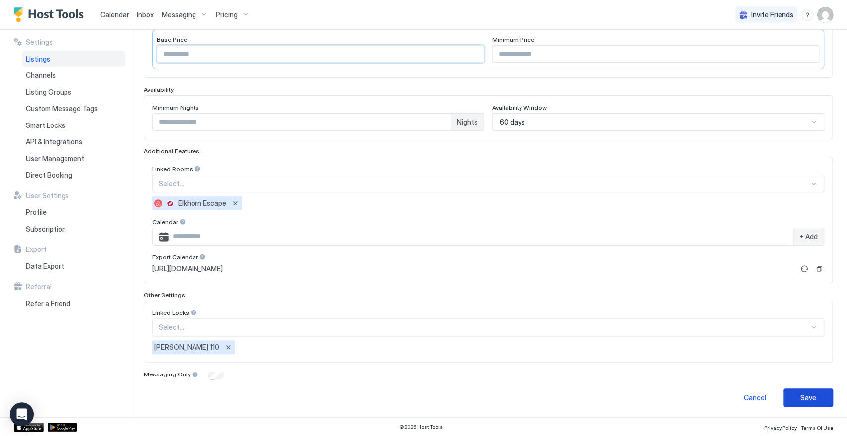
type input "***"
click at [808, 391] on button "Save" at bounding box center [808, 398] width 50 height 18
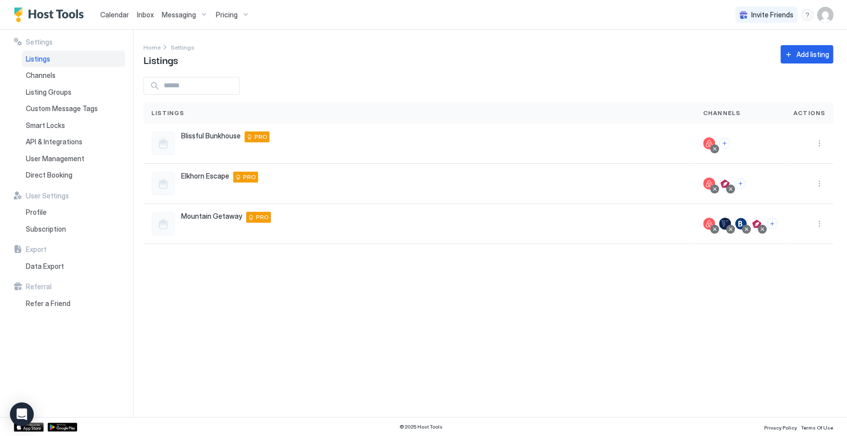
click at [245, 16] on div "Pricing" at bounding box center [233, 14] width 42 height 17
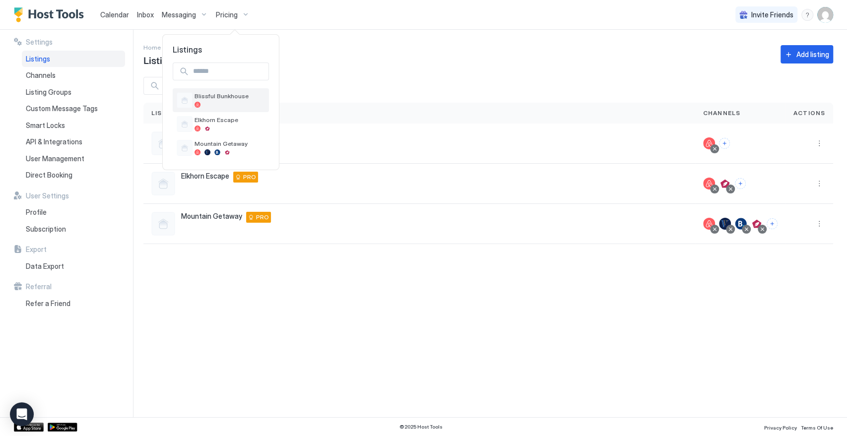
click at [233, 102] on div at bounding box center [230, 105] width 70 height 6
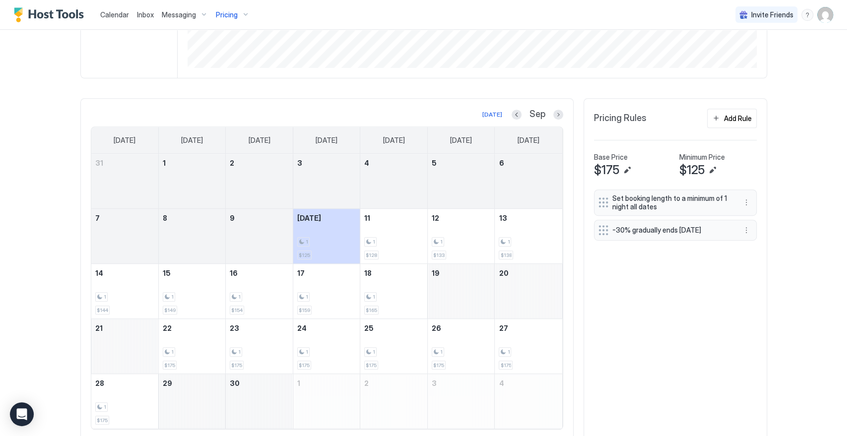
scroll to position [265, 0]
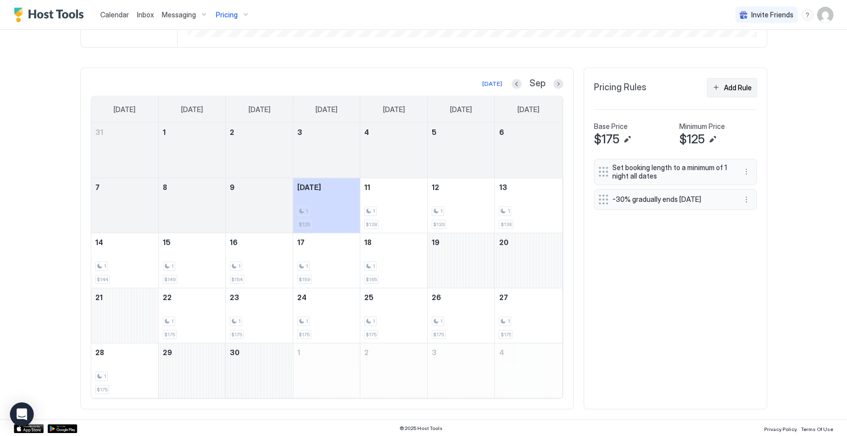
click at [732, 83] on div "Add Rule" at bounding box center [738, 87] width 28 height 10
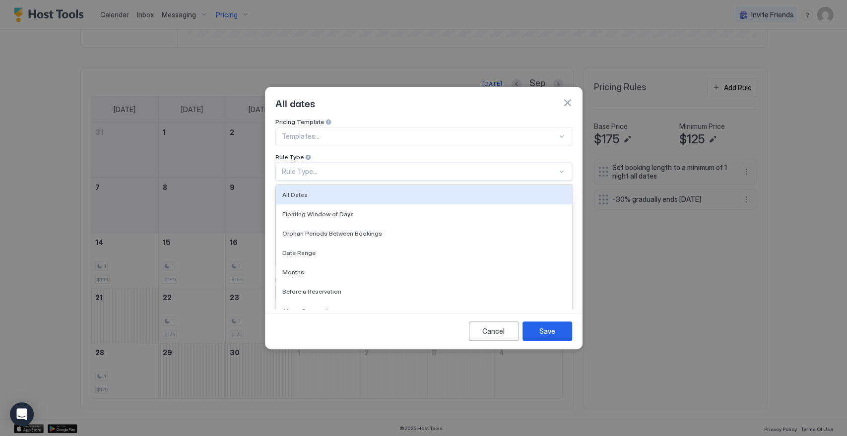
click at [353, 167] on div "Rule Type..." at bounding box center [419, 171] width 275 height 9
click at [331, 191] on div "All Dates" at bounding box center [424, 194] width 284 height 7
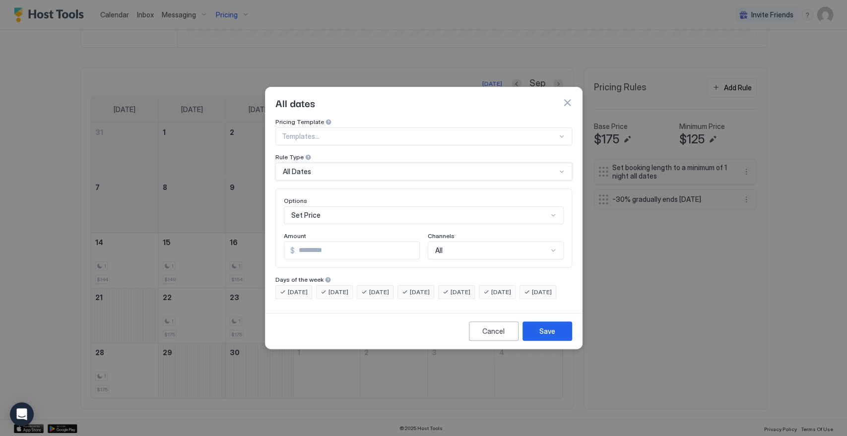
click at [297, 288] on span "[DATE]" at bounding box center [298, 292] width 20 height 9
drag, startPoint x: 343, startPoint y: 283, endPoint x: 381, endPoint y: 292, distance: 38.2
click at [348, 288] on span "[DATE]" at bounding box center [338, 292] width 20 height 9
click at [389, 288] on span "[DATE]" at bounding box center [379, 292] width 20 height 9
click at [342, 288] on span "[DATE]" at bounding box center [338, 292] width 20 height 9
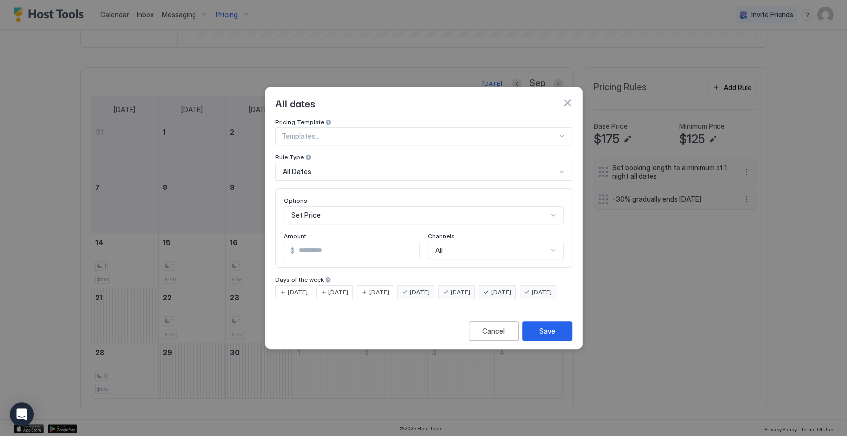
click at [430, 288] on span "[DATE]" at bounding box center [420, 292] width 20 height 9
click at [519, 299] on div "[DATE]" at bounding box center [537, 292] width 37 height 14
click at [314, 242] on input "*" at bounding box center [357, 250] width 125 height 17
type input "*"
type input "***"
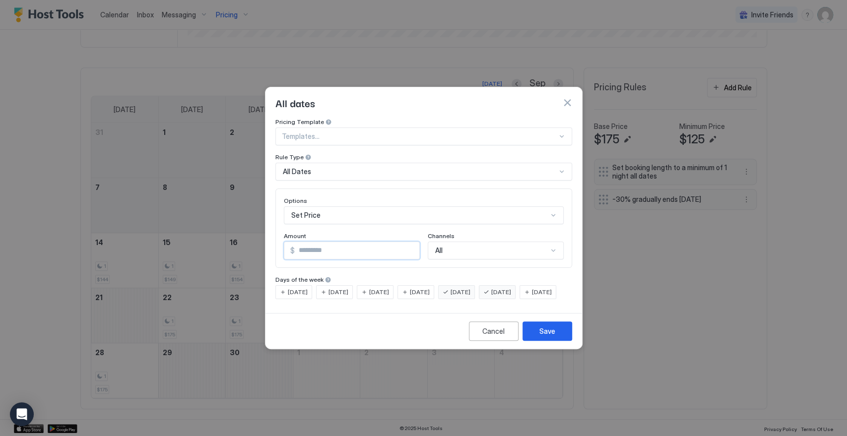
scroll to position [51, 0]
click at [338, 206] on div "Set Price" at bounding box center [424, 215] width 280 height 18
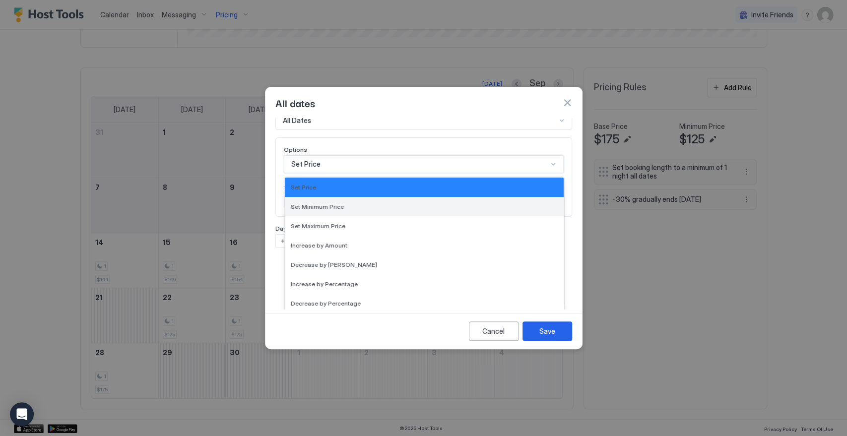
click at [368, 203] on div "Set Minimum Price" at bounding box center [424, 206] width 267 height 7
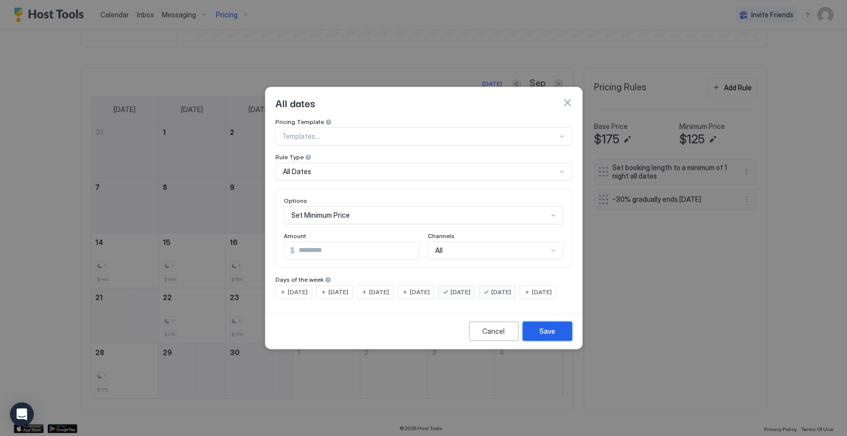
click at [553, 336] on div "Save" at bounding box center [547, 331] width 16 height 10
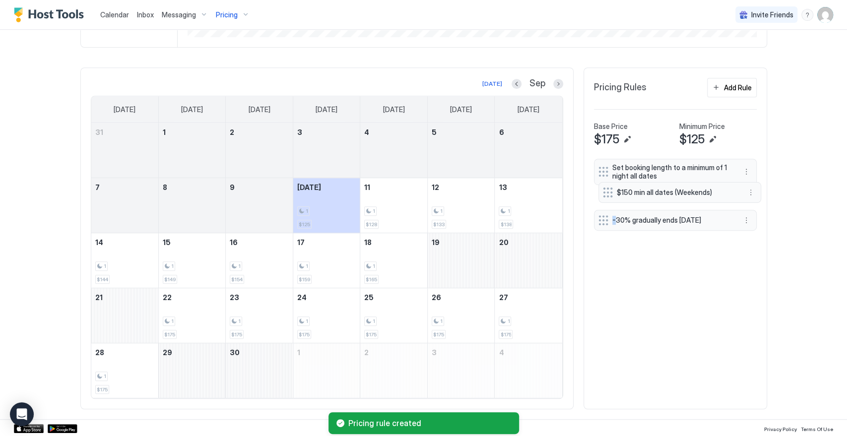
drag, startPoint x: 601, startPoint y: 221, endPoint x: 610, endPoint y: 191, distance: 32.0
click at [610, 191] on div "Set booking length to a minimum of 1 night all dates -30% gradually ends in 10 …" at bounding box center [675, 197] width 163 height 76
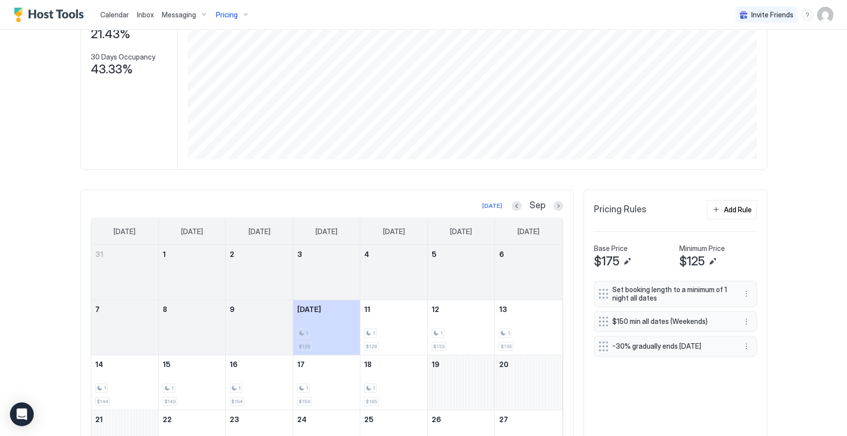
scroll to position [165, 0]
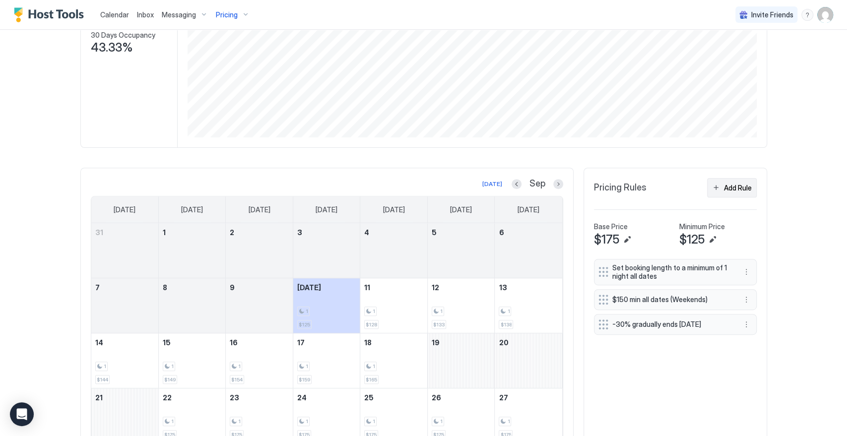
click at [735, 183] on div "Add Rule" at bounding box center [738, 188] width 28 height 10
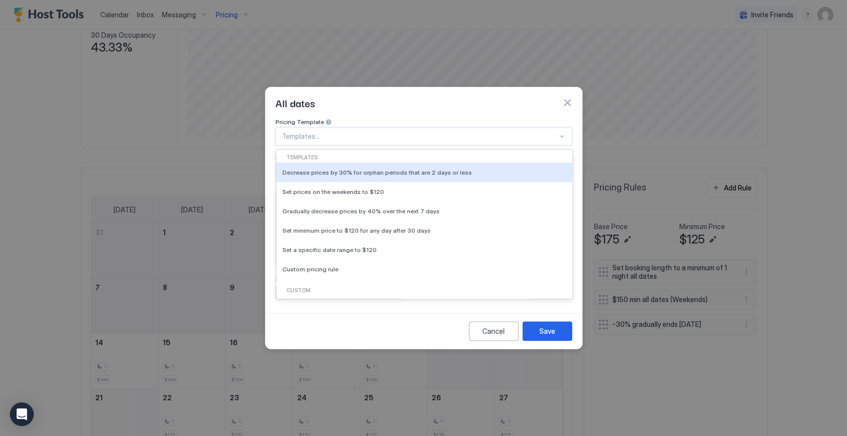
click at [336, 132] on div at bounding box center [419, 136] width 275 height 9
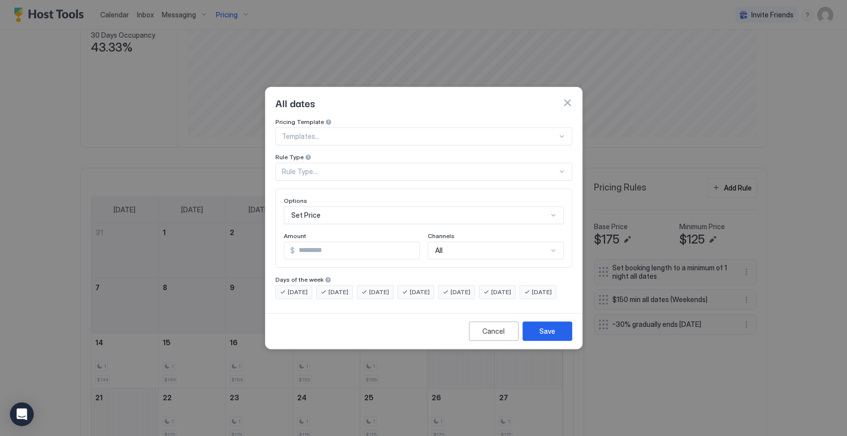
click at [403, 97] on div "All dates" at bounding box center [423, 102] width 297 height 15
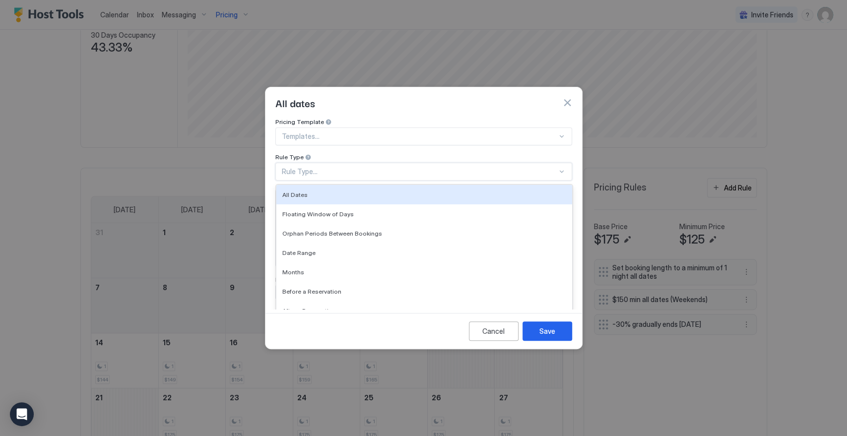
click at [326, 167] on div "Rule Type..." at bounding box center [419, 171] width 275 height 9
click at [326, 191] on div "All Dates" at bounding box center [424, 194] width 284 height 7
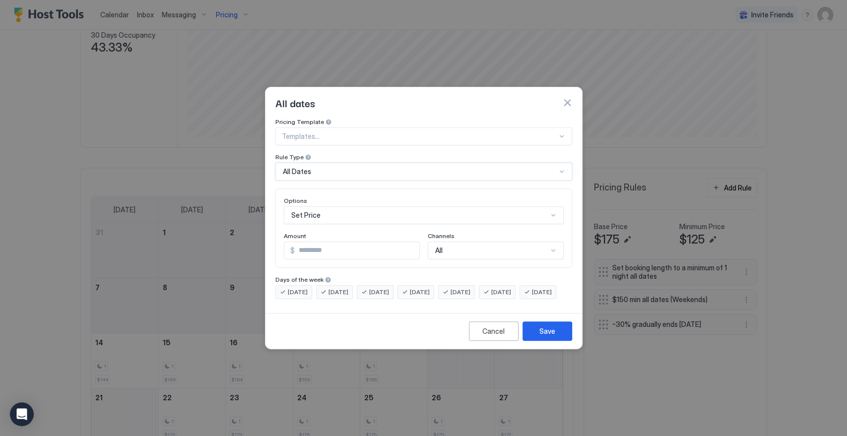
click at [333, 206] on div "Set Price" at bounding box center [424, 215] width 280 height 18
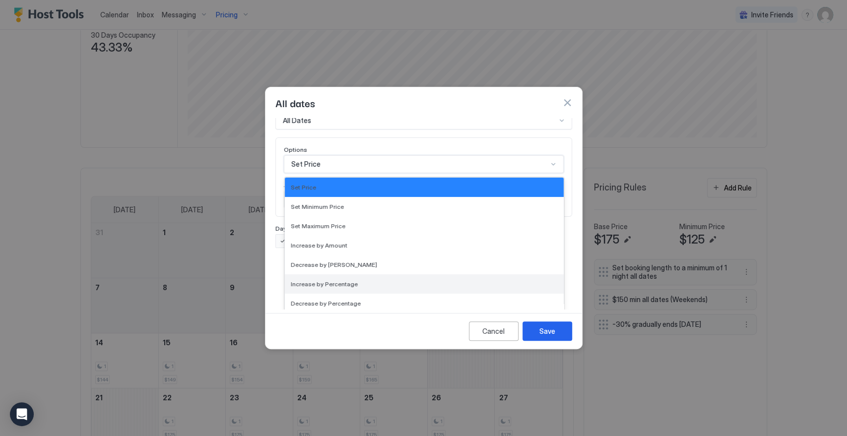
click at [345, 280] on div "Increase by Percentage" at bounding box center [424, 283] width 279 height 19
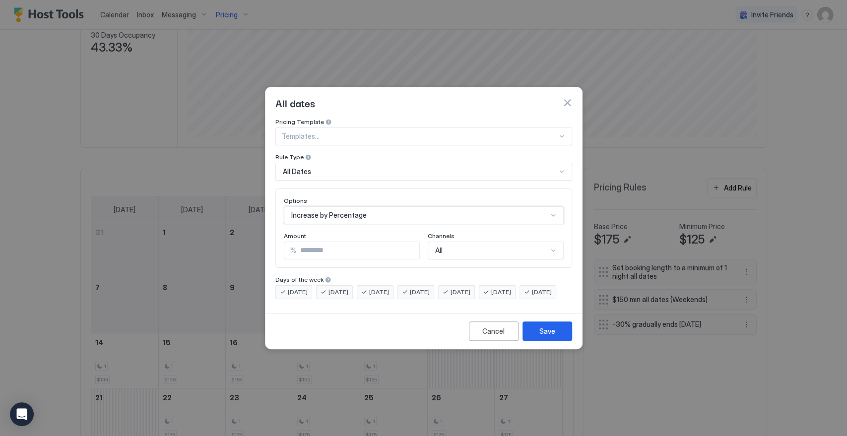
click at [362, 132] on div at bounding box center [419, 136] width 275 height 9
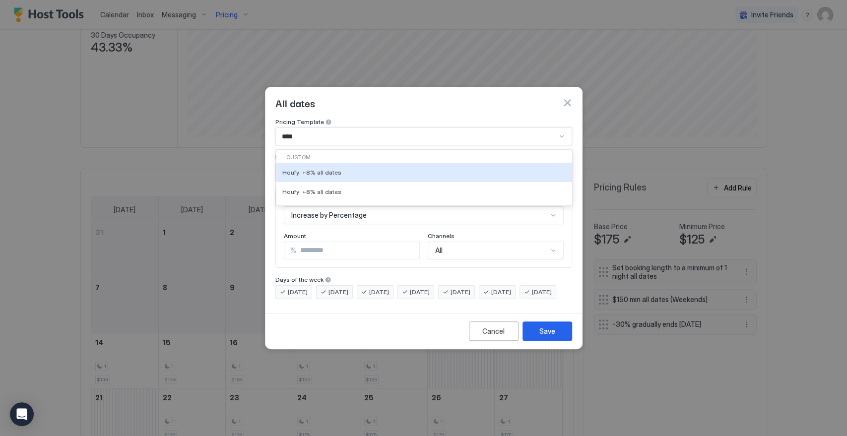
type input "*****"
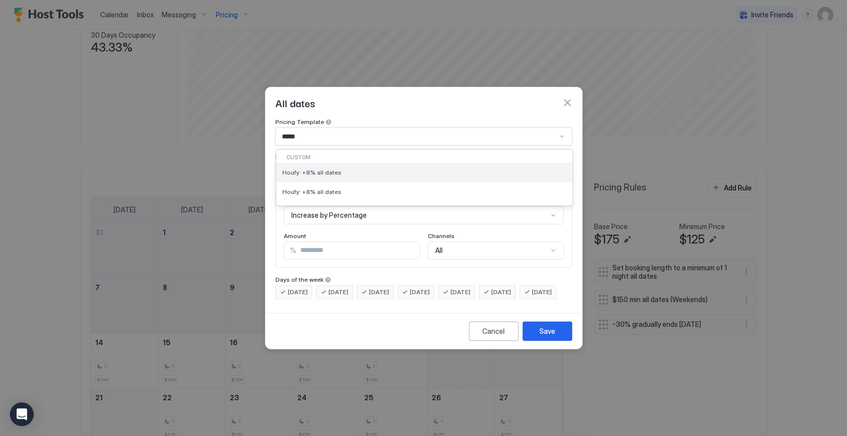
click at [314, 169] on span "Houfy: +8% all dates" at bounding box center [311, 172] width 59 height 7
type input "*"
click at [365, 128] on div "Houfy: +8% all dates" at bounding box center [423, 137] width 297 height 18
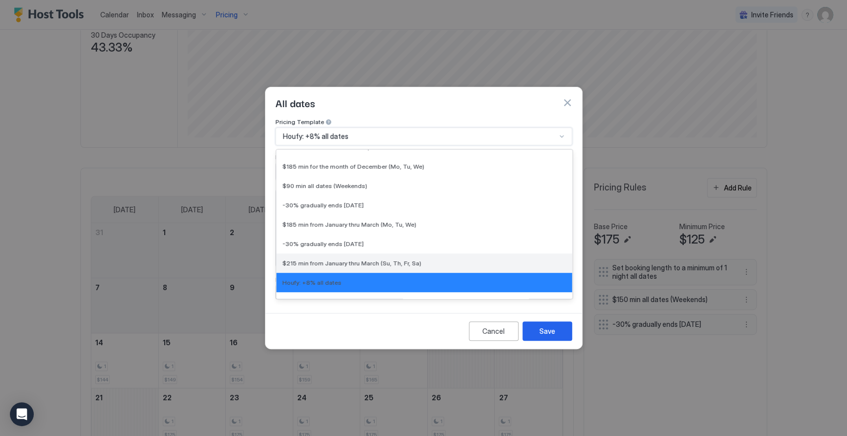
scroll to position [272, 0]
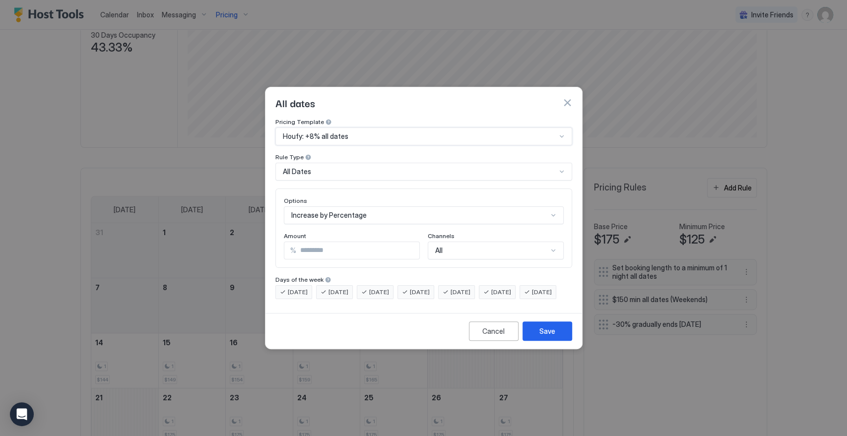
drag, startPoint x: 358, startPoint y: 123, endPoint x: 318, endPoint y: 133, distance: 41.5
click at [318, 133] on div "Houfy: +8% all dates" at bounding box center [423, 137] width 297 height 18
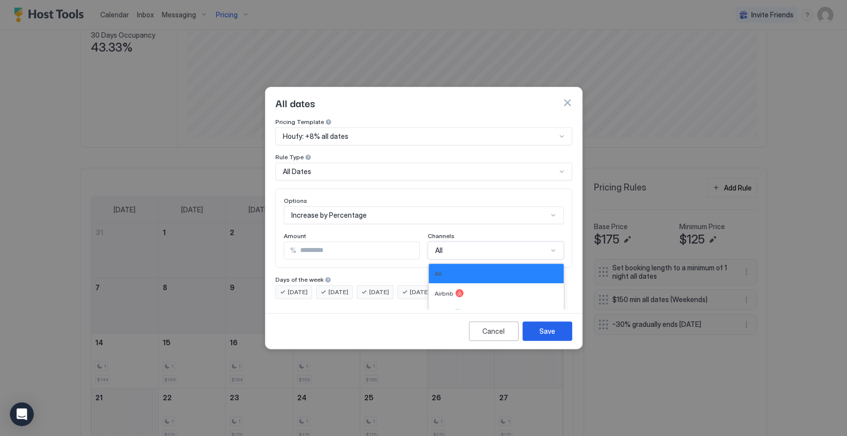
click at [471, 246] on div "All" at bounding box center [491, 250] width 113 height 9
click at [464, 270] on div "All" at bounding box center [496, 273] width 123 height 7
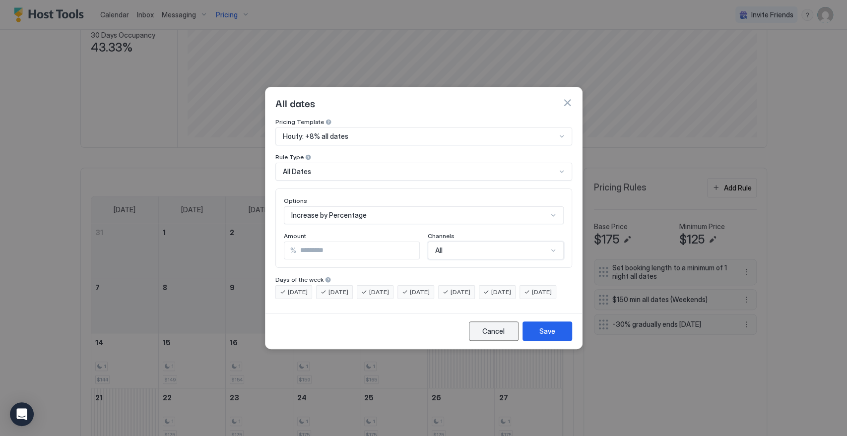
click at [504, 336] on div "Cancel" at bounding box center [493, 331] width 22 height 10
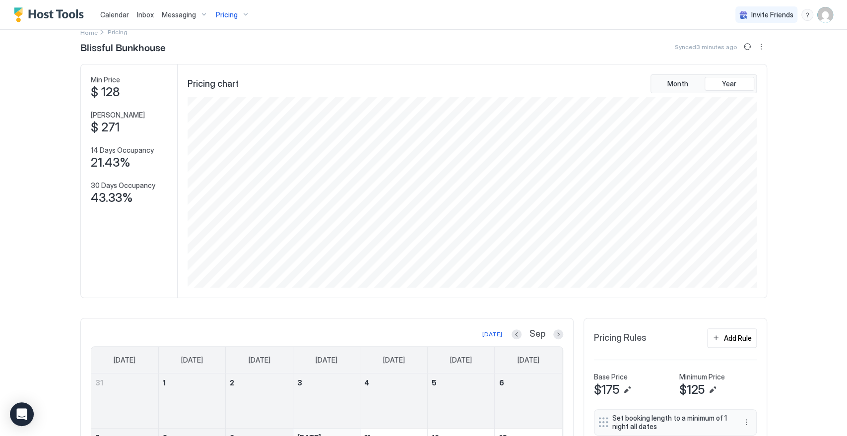
scroll to position [0, 0]
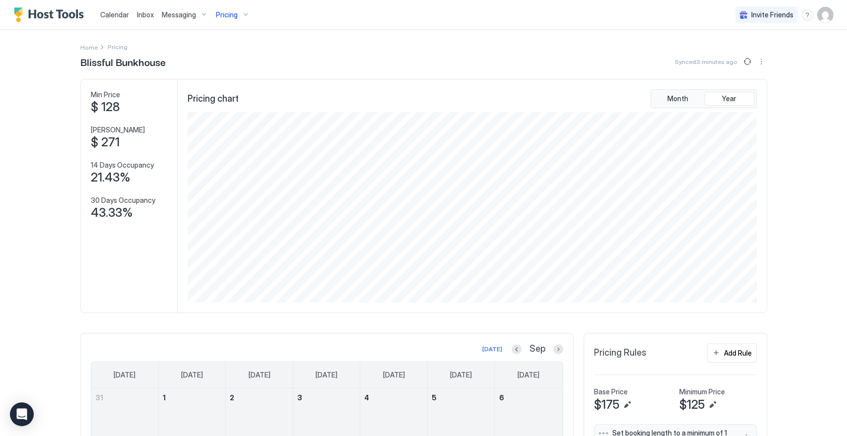
click at [243, 11] on div "Pricing" at bounding box center [233, 14] width 42 height 17
click at [785, 265] on div at bounding box center [423, 218] width 847 height 436
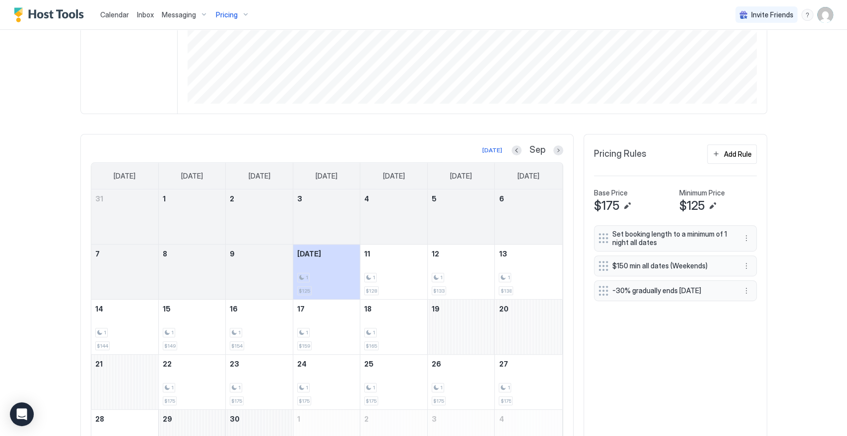
scroll to position [200, 0]
click at [743, 261] on button "More options" at bounding box center [746, 265] width 12 height 12
click at [754, 279] on span "Edit" at bounding box center [756, 277] width 11 height 7
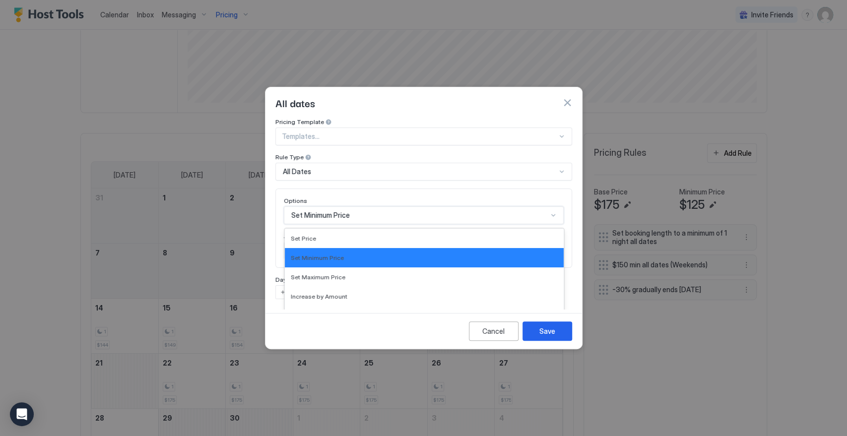
click at [343, 206] on div "17 results available. Use Up and Down to choose options, press Enter to select …" at bounding box center [424, 215] width 280 height 18
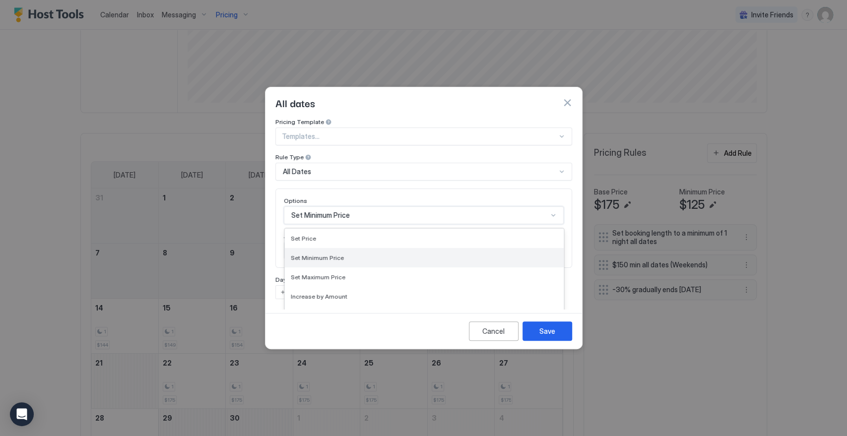
scroll to position [51, 0]
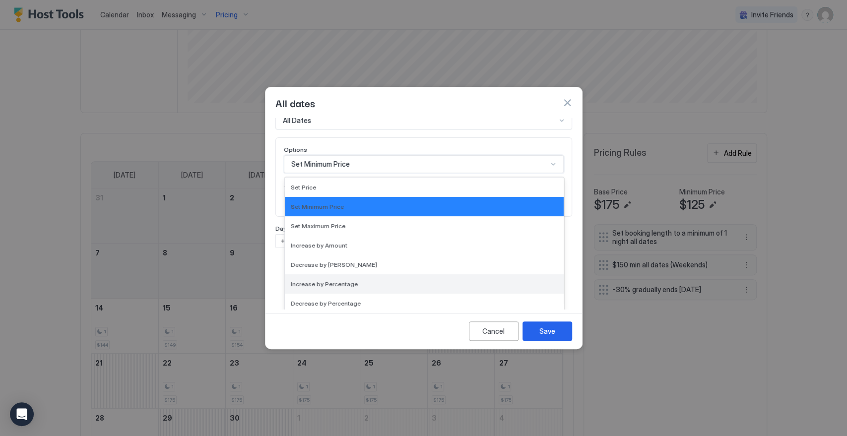
click at [359, 280] on div "Increase by Percentage" at bounding box center [424, 283] width 267 height 7
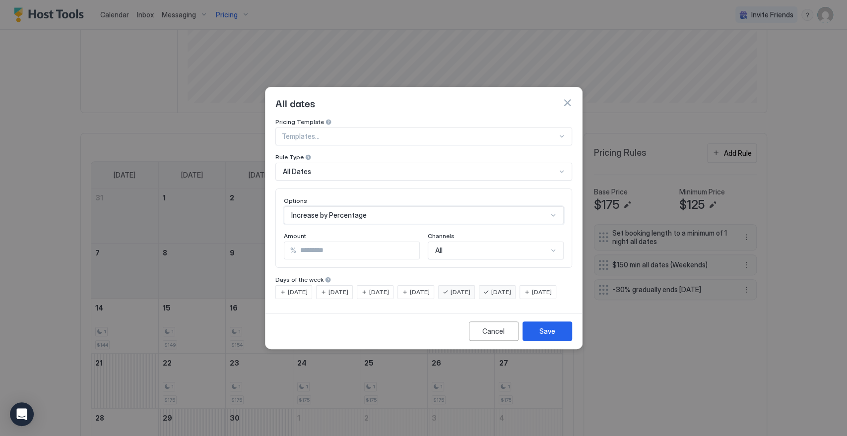
scroll to position [0, 0]
click at [357, 242] on input "***" at bounding box center [357, 250] width 123 height 17
drag, startPoint x: 306, startPoint y: 239, endPoint x: 283, endPoint y: 249, distance: 24.2
click at [284, 249] on div "% ***" at bounding box center [352, 251] width 136 height 18
type input "**"
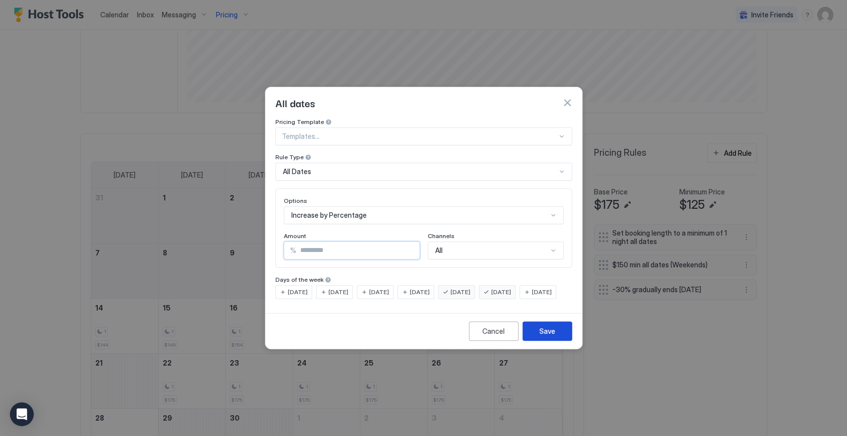
click at [547, 336] on div "Save" at bounding box center [547, 331] width 16 height 10
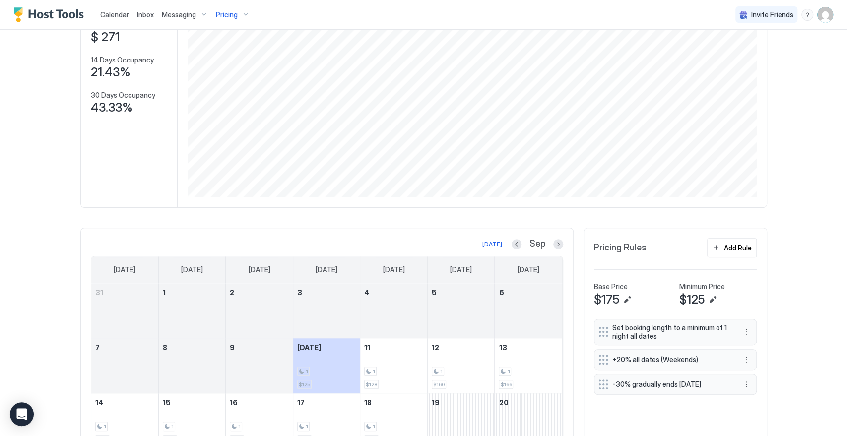
scroll to position [165, 0]
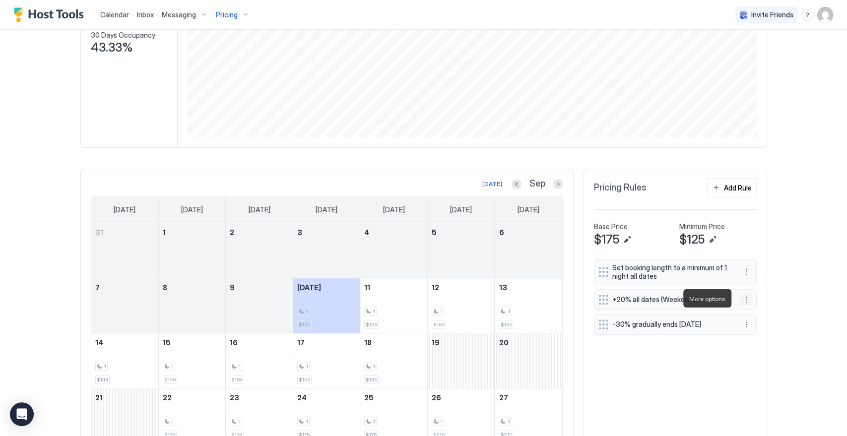
click at [741, 297] on button "More options" at bounding box center [746, 300] width 12 height 12
click at [762, 311] on div "Edit" at bounding box center [754, 313] width 37 height 16
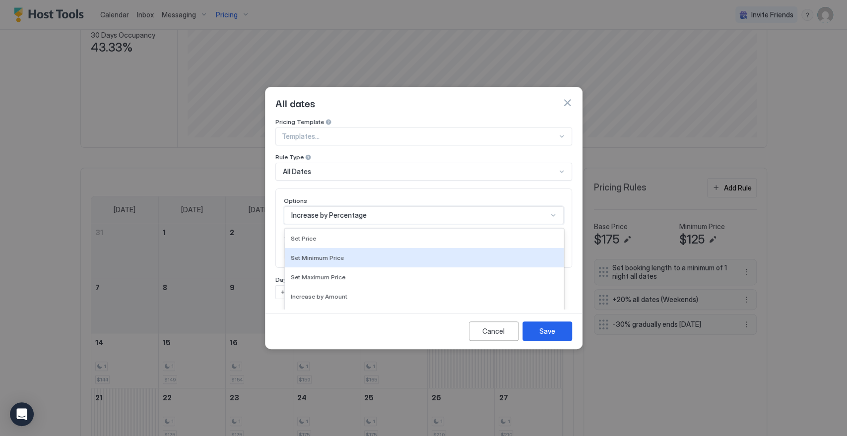
click at [390, 206] on div "17 results available. Use Up and Down to choose options, press Enter to select …" at bounding box center [424, 215] width 280 height 18
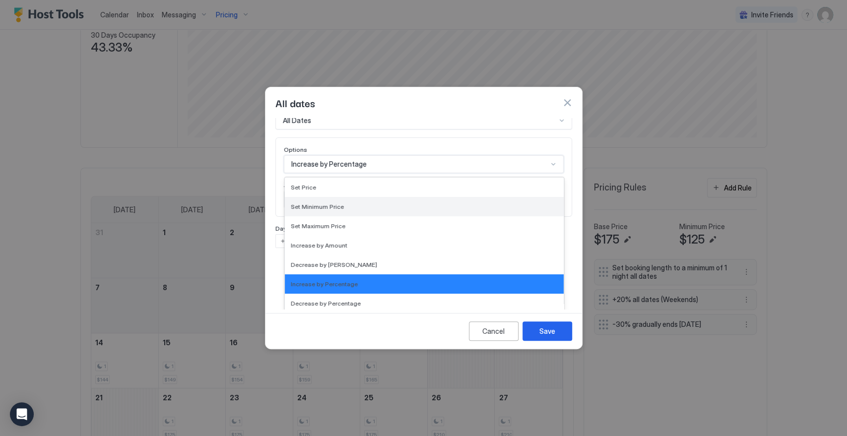
click at [378, 202] on div "Set Minimum Price" at bounding box center [424, 206] width 279 height 19
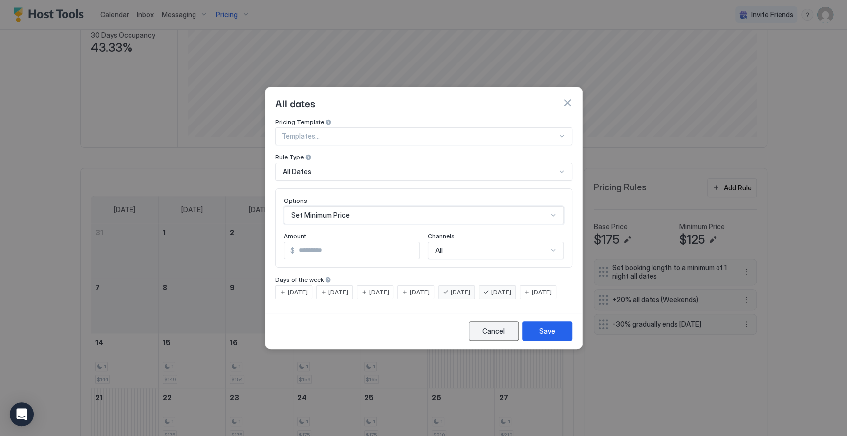
click at [494, 336] on div "Cancel" at bounding box center [493, 331] width 22 height 10
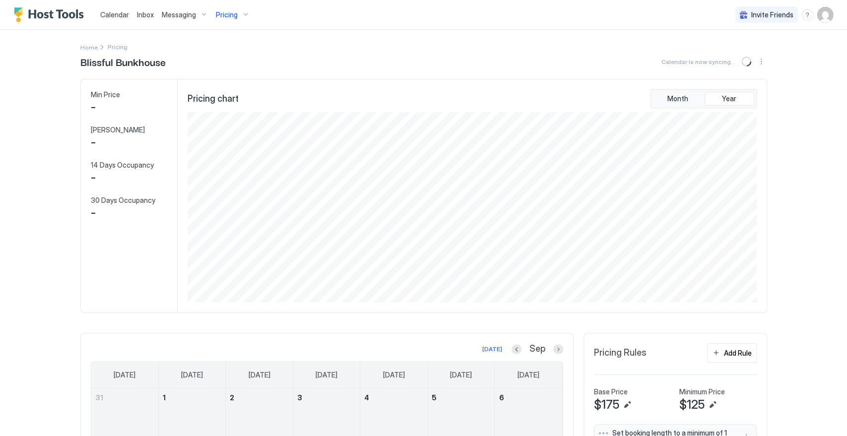
scroll to position [191, 572]
click at [242, 10] on div "Pricing" at bounding box center [233, 14] width 42 height 17
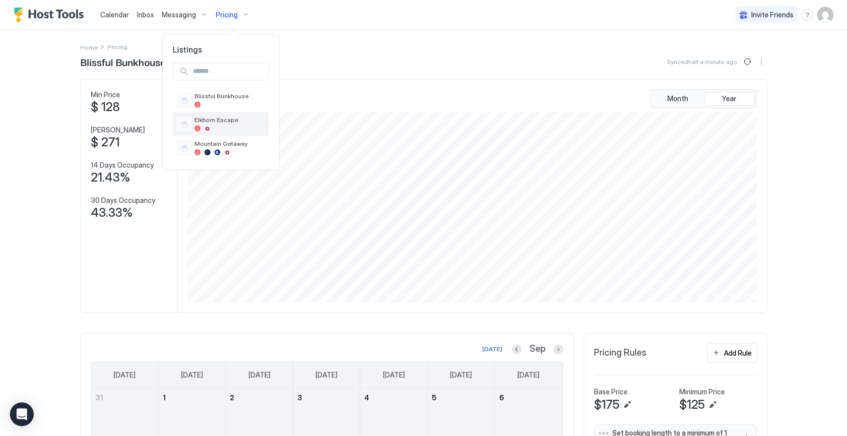
click at [237, 121] on span "Elkhorn Escape" at bounding box center [230, 119] width 70 height 7
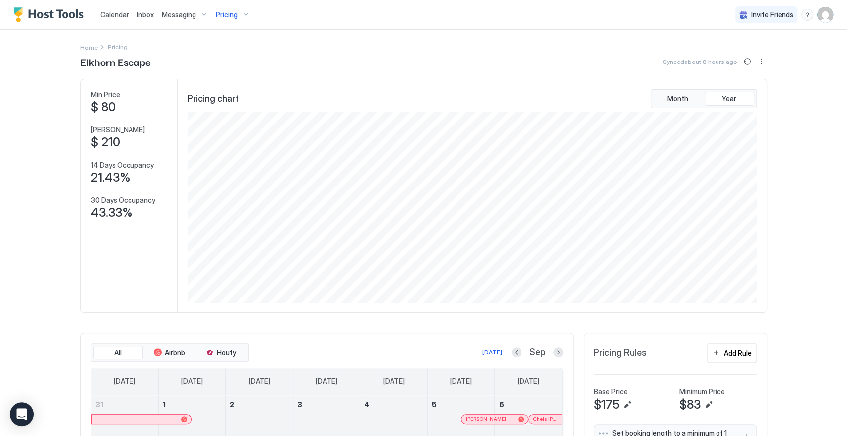
scroll to position [165, 0]
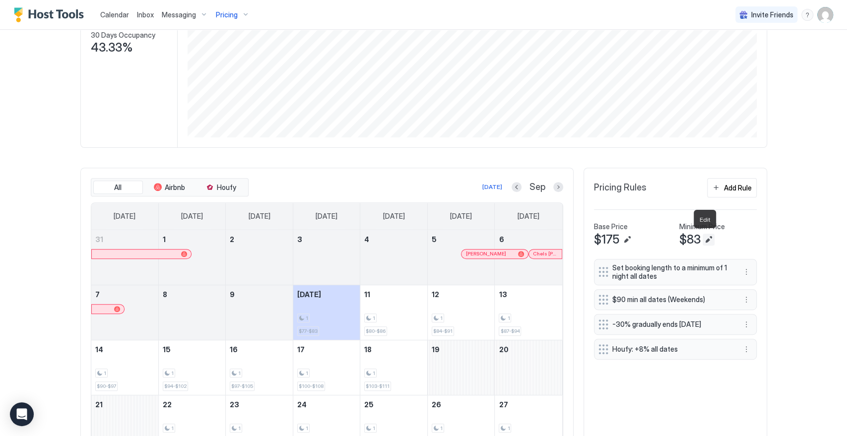
click at [709, 241] on button "Edit" at bounding box center [709, 240] width 12 height 12
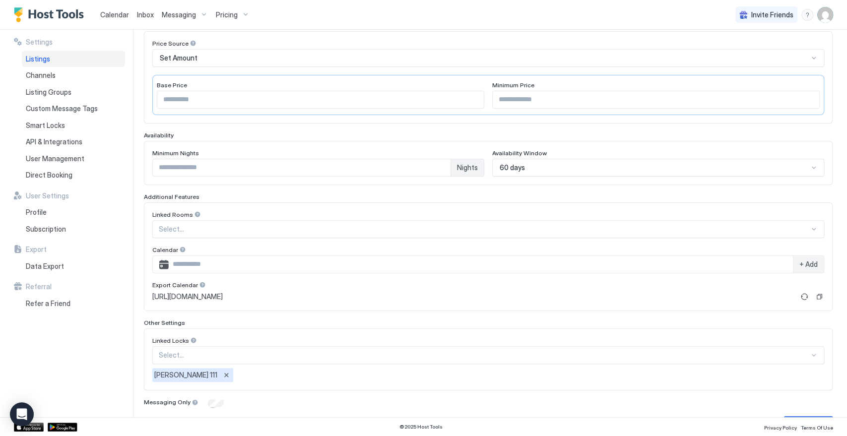
scroll to position [195, 0]
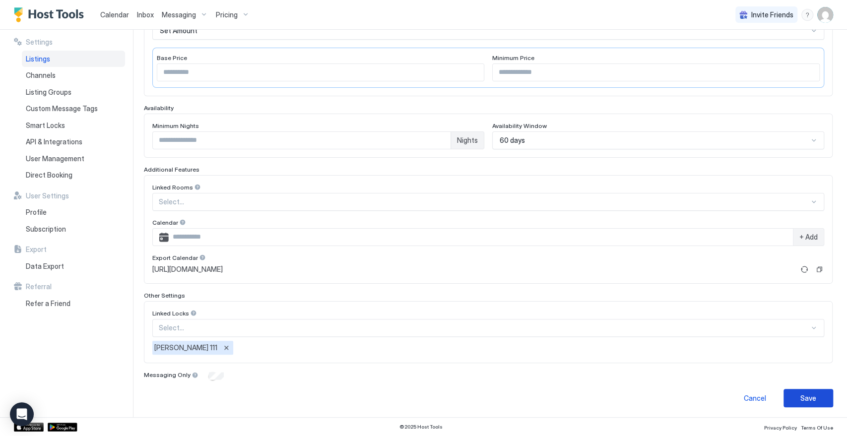
click at [800, 394] on div "Save" at bounding box center [808, 398] width 16 height 10
click at [800, 395] on div "Save" at bounding box center [808, 398] width 16 height 10
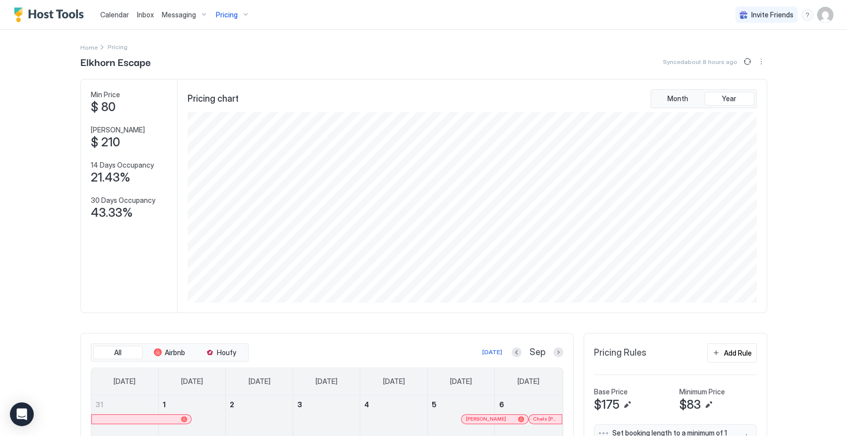
scroll to position [191, 572]
click at [247, 15] on div "Pricing" at bounding box center [233, 14] width 42 height 17
click at [238, 146] on span "Mountain Getaway" at bounding box center [230, 143] width 70 height 7
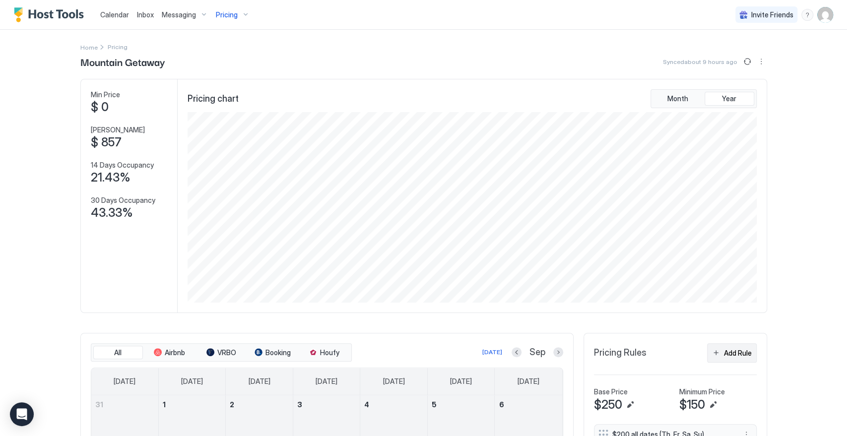
click at [732, 349] on div "Add Rule" at bounding box center [738, 353] width 28 height 10
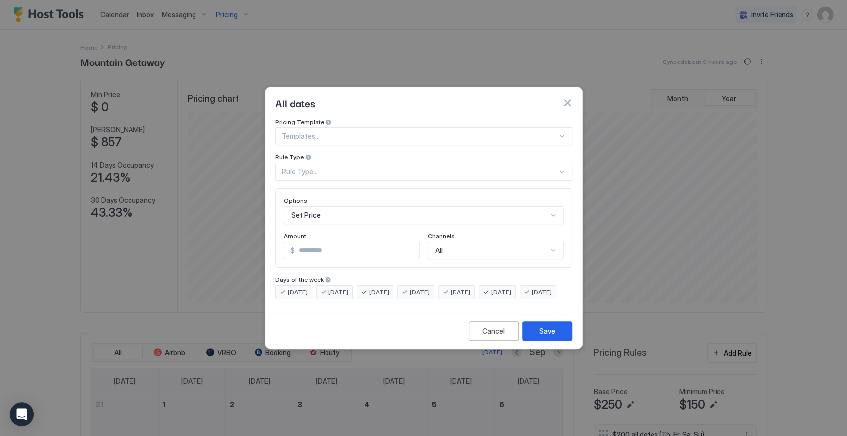
drag, startPoint x: 333, startPoint y: 113, endPoint x: 333, endPoint y: 121, distance: 7.9
click at [333, 118] on div "Pricing Template" at bounding box center [423, 122] width 297 height 9
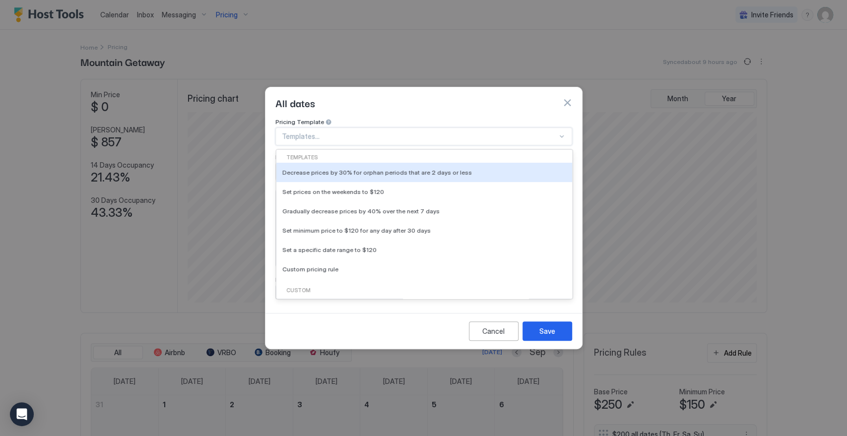
click at [333, 128] on div "Templates..." at bounding box center [423, 137] width 297 height 18
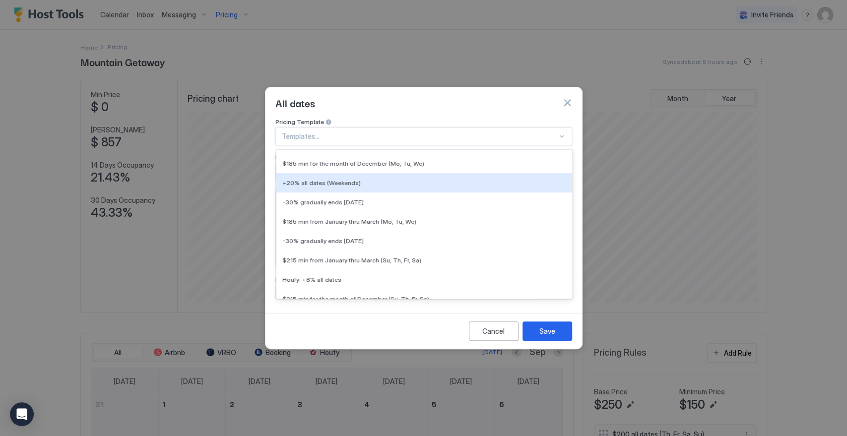
scroll to position [220, 0]
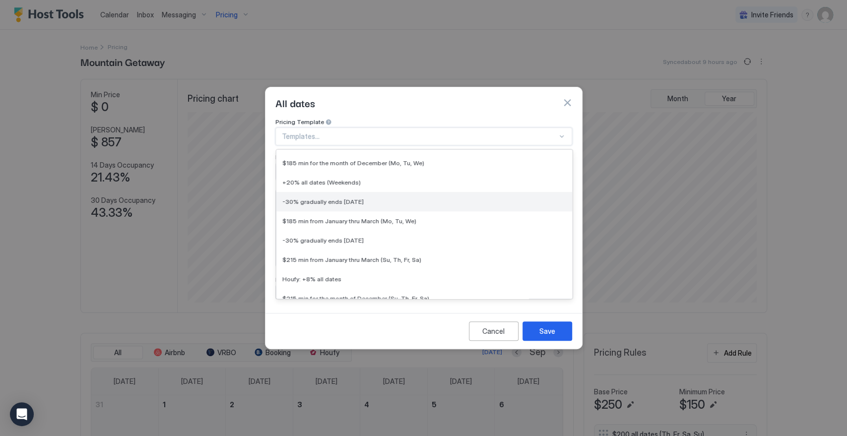
click at [398, 198] on div "-30% gradually ends [DATE]" at bounding box center [424, 201] width 284 height 7
type input "**"
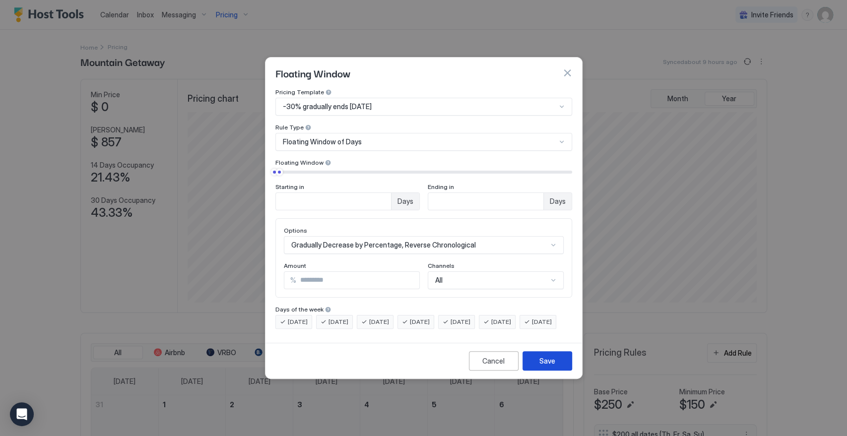
click at [559, 366] on button "Save" at bounding box center [547, 360] width 50 height 19
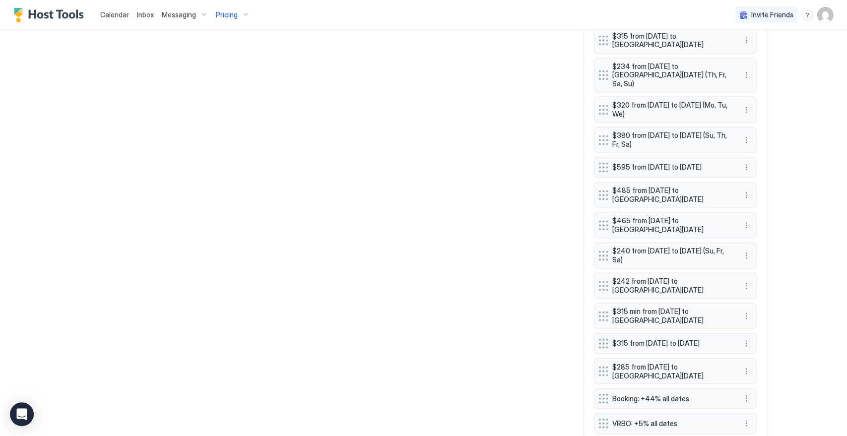
scroll to position [1006, 0]
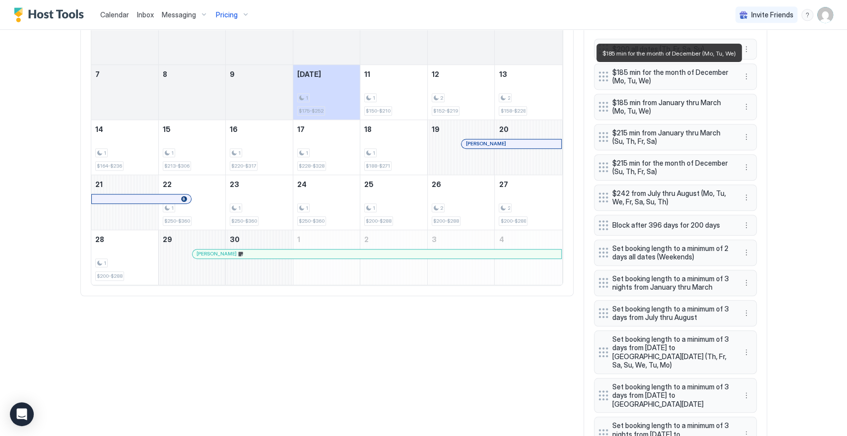
scroll to position [275, 0]
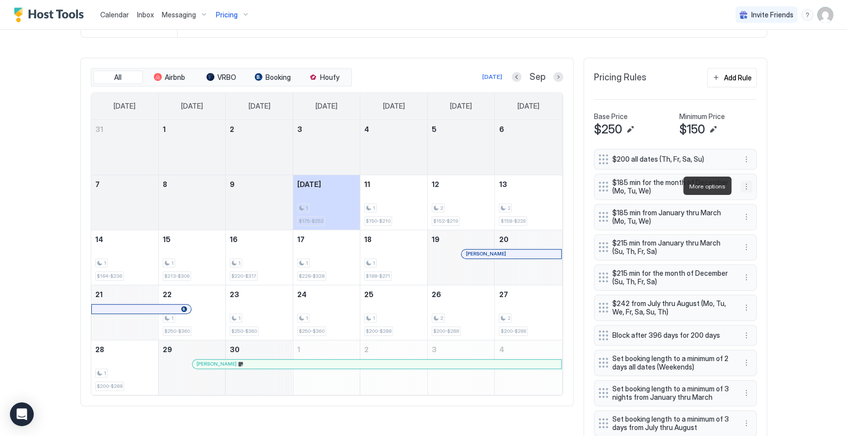
click at [740, 186] on button "More options" at bounding box center [746, 187] width 12 height 12
click at [754, 198] on span "Edit" at bounding box center [756, 199] width 11 height 7
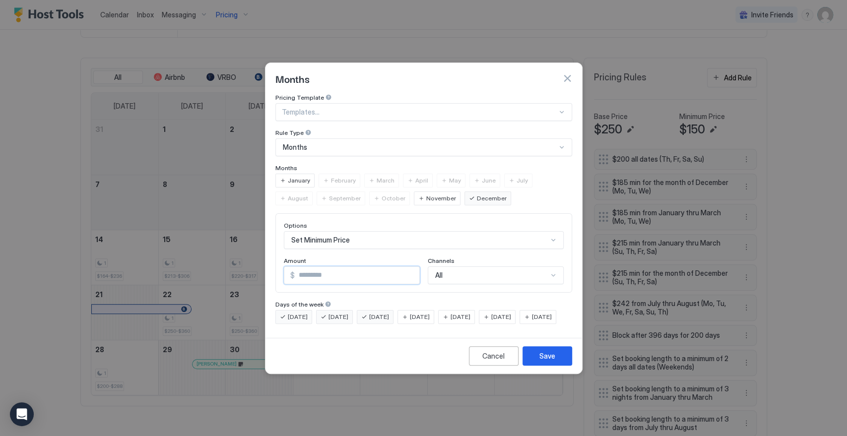
drag, startPoint x: 302, startPoint y: 265, endPoint x: 284, endPoint y: 273, distance: 19.5
click at [284, 269] on div "$ ***" at bounding box center [352, 275] width 136 height 18
type input "***"
click at [549, 361] on div "Save" at bounding box center [547, 356] width 16 height 10
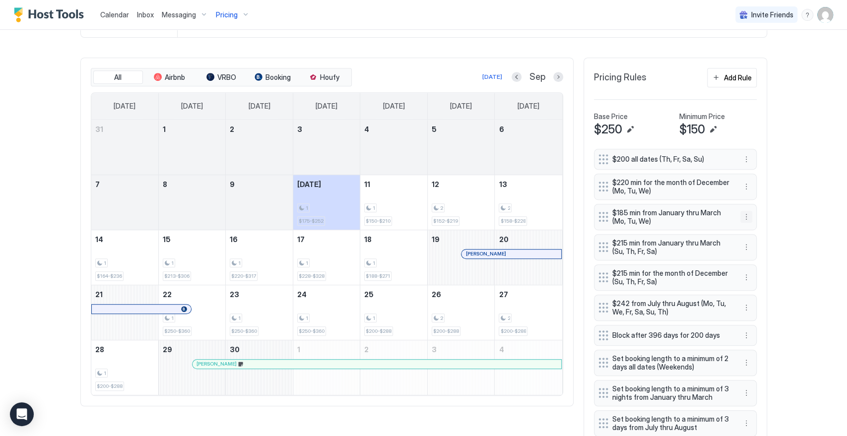
click at [742, 217] on button "More options" at bounding box center [746, 217] width 12 height 12
click at [753, 232] on span "Edit" at bounding box center [756, 229] width 11 height 7
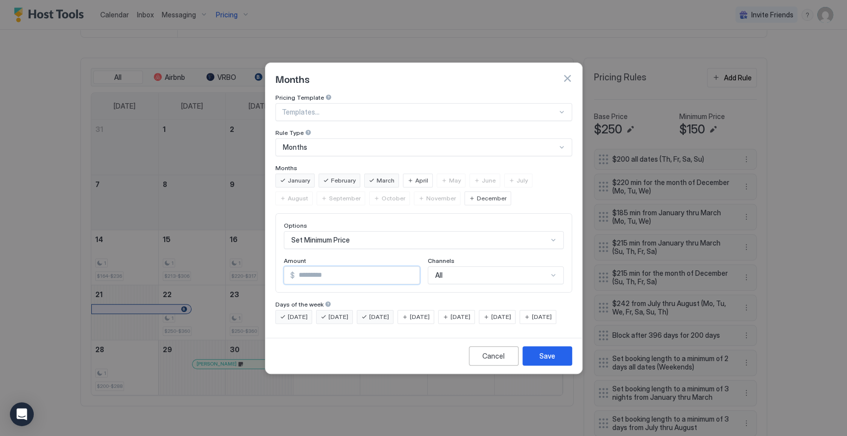
drag, startPoint x: 301, startPoint y: 261, endPoint x: 251, endPoint y: 268, distance: 50.7
click at [256, 264] on div "Months Pricing Template Templates... Rule Type Months Months January February M…" at bounding box center [423, 218] width 847 height 436
drag, startPoint x: 285, startPoint y: 268, endPoint x: 278, endPoint y: 274, distance: 8.8
click at [282, 271] on div "Options Set Minimum Price Amount $ *** Channels All" at bounding box center [423, 252] width 297 height 79
type input "***"
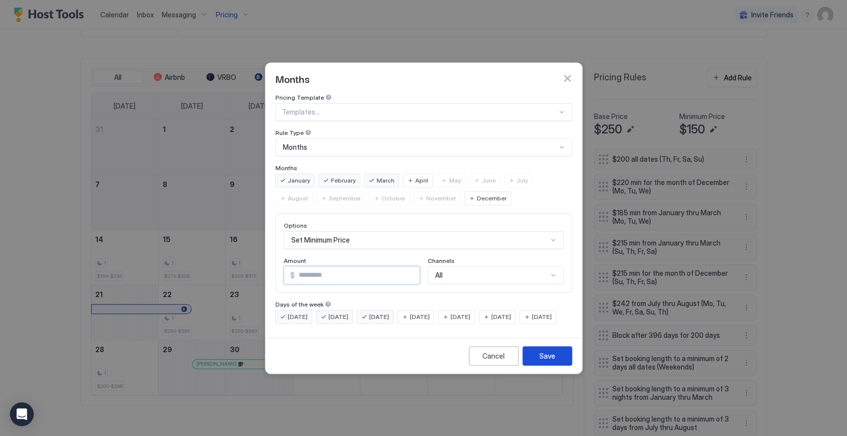
click at [557, 361] on button "Save" at bounding box center [547, 355] width 50 height 19
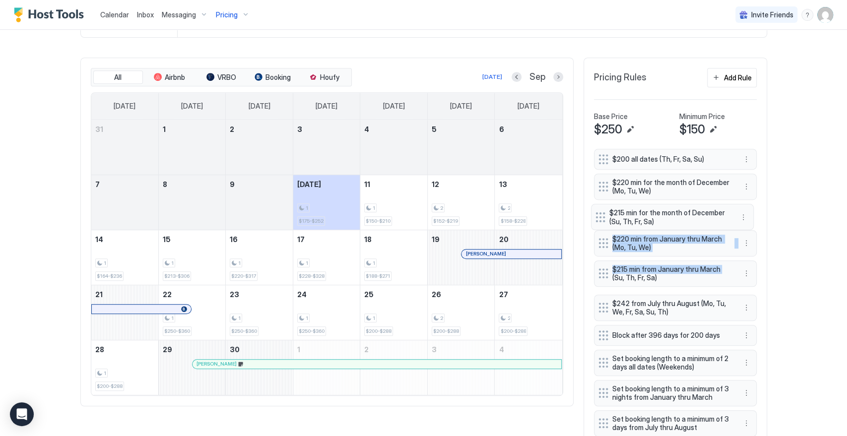
drag, startPoint x: 600, startPoint y: 276, endPoint x: 602, endPoint y: 217, distance: 59.1
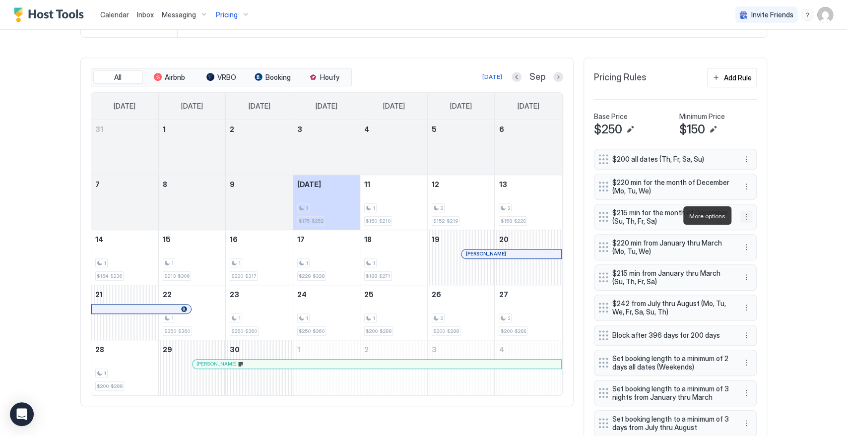
click at [742, 213] on button "More options" at bounding box center [746, 217] width 12 height 12
click at [746, 261] on div "Delete" at bounding box center [754, 261] width 29 height 7
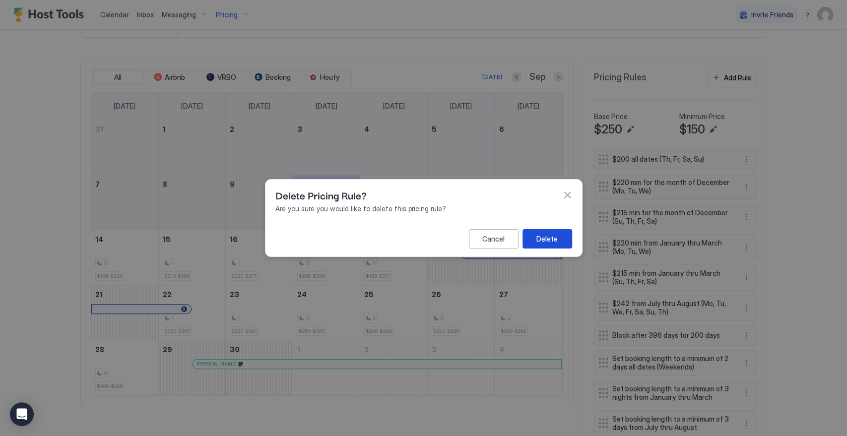
click at [535, 240] on button "Delete" at bounding box center [547, 238] width 50 height 19
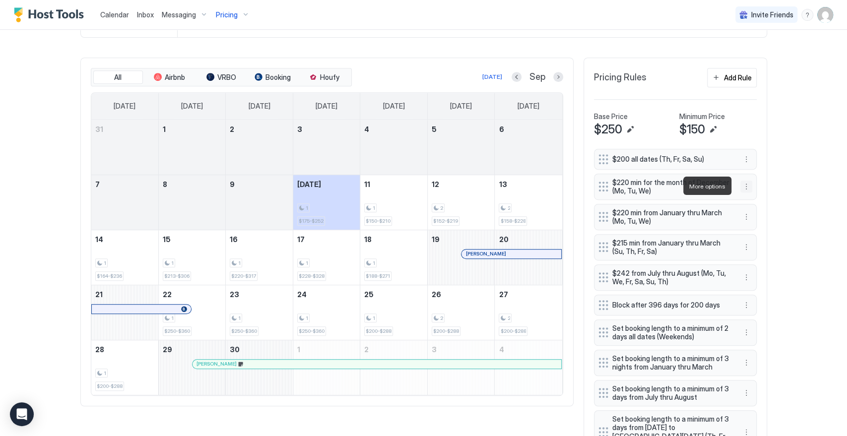
click at [740, 188] on button "More options" at bounding box center [746, 187] width 12 height 12
click at [754, 200] on span "Edit" at bounding box center [756, 199] width 11 height 7
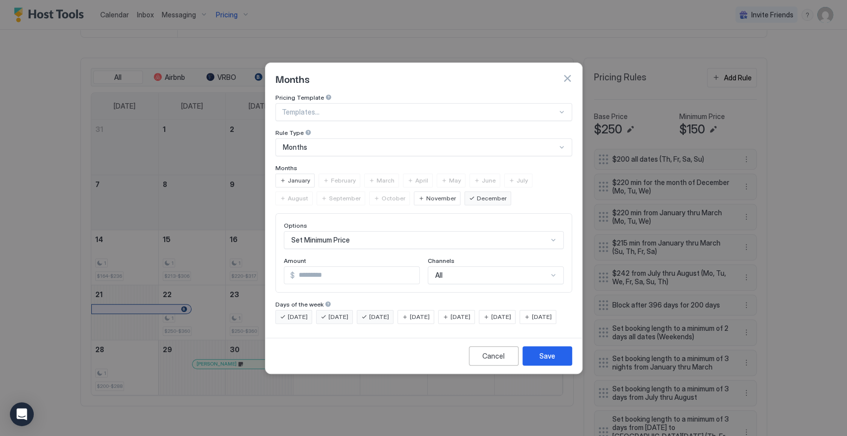
click at [298, 176] on span "January" at bounding box center [299, 180] width 22 height 9
click at [341, 176] on span "February" at bounding box center [343, 180] width 25 height 9
click at [379, 176] on span "March" at bounding box center [386, 180] width 18 height 9
click at [417, 176] on span "April" at bounding box center [421, 180] width 13 height 9
click at [540, 366] on button "Save" at bounding box center [547, 355] width 50 height 19
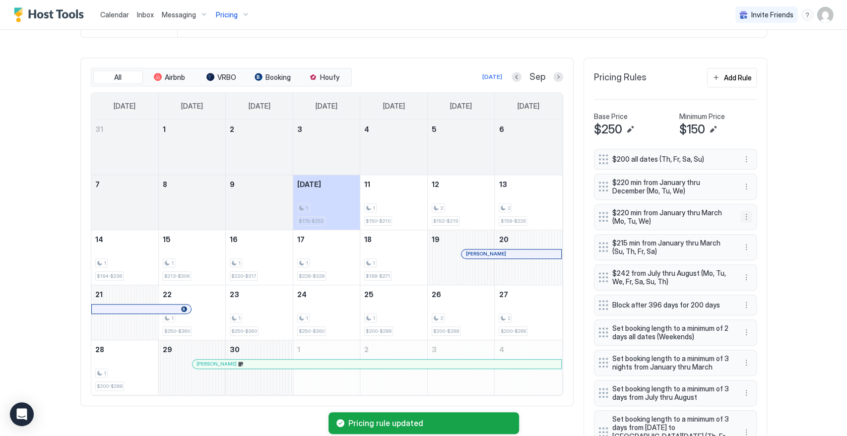
click at [742, 215] on button "More options" at bounding box center [746, 217] width 12 height 12
click at [750, 261] on div "Delete" at bounding box center [754, 261] width 29 height 7
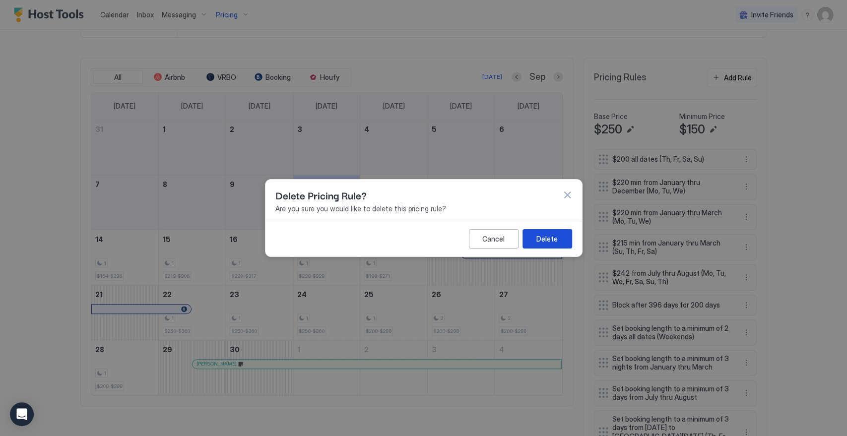
click at [541, 240] on div "Delete" at bounding box center [546, 239] width 21 height 10
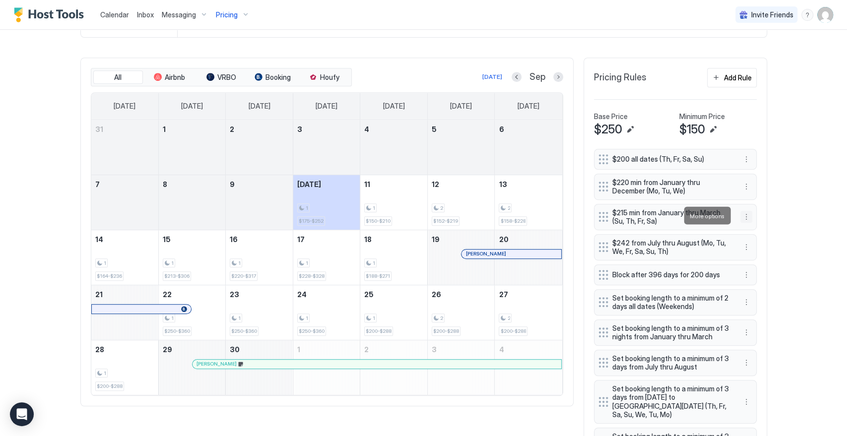
click at [745, 214] on button "More options" at bounding box center [746, 217] width 12 height 12
click at [745, 229] on div "Edit" at bounding box center [751, 229] width 22 height 7
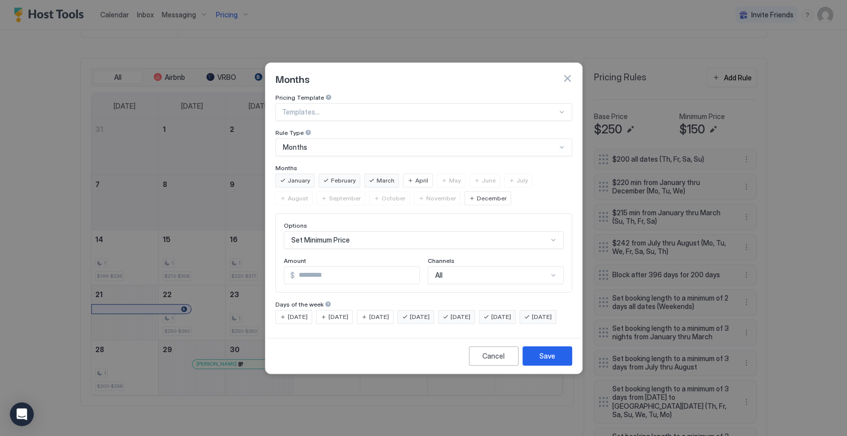
click at [477, 194] on span "December" at bounding box center [492, 198] width 30 height 9
click at [418, 176] on span "April" at bounding box center [421, 180] width 13 height 9
click at [415, 176] on span "April" at bounding box center [421, 180] width 13 height 9
click at [557, 364] on button "Save" at bounding box center [547, 355] width 50 height 19
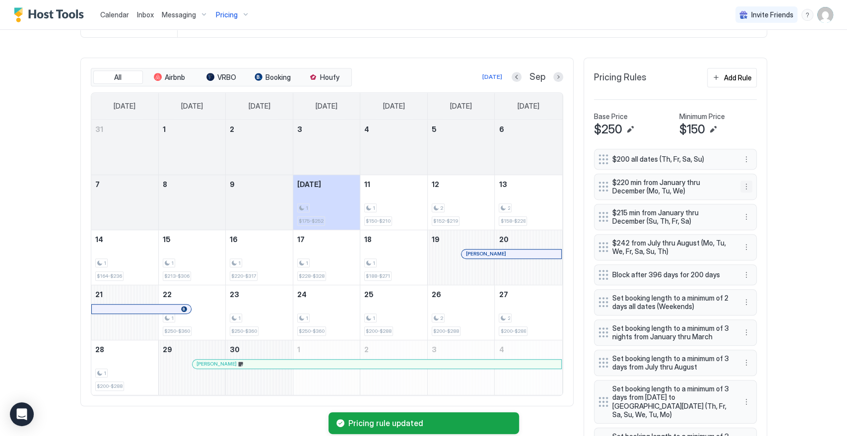
click at [740, 181] on button "More options" at bounding box center [746, 187] width 12 height 12
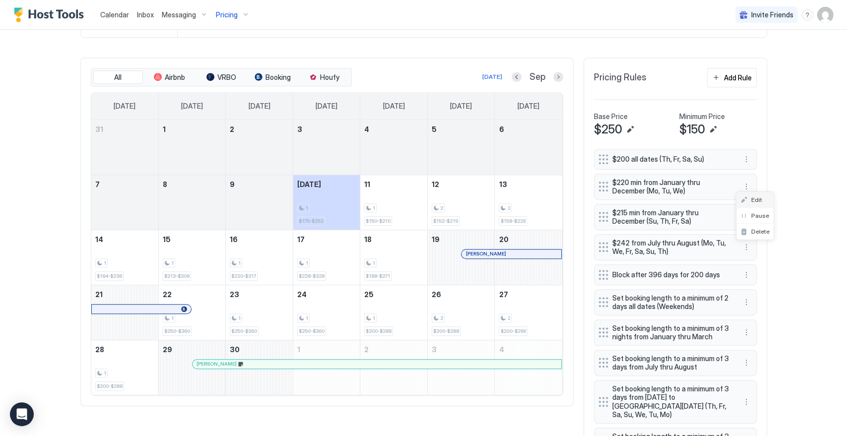
click at [740, 196] on div "Edit" at bounding box center [751, 199] width 22 height 7
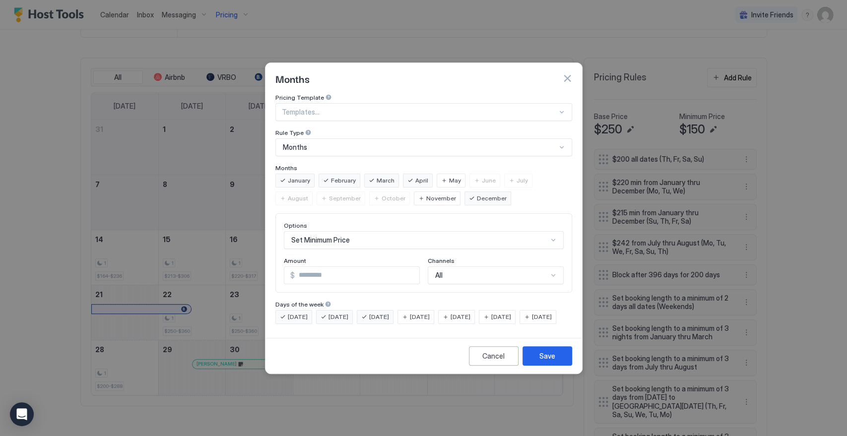
click at [421, 176] on span "April" at bounding box center [421, 180] width 13 height 9
click at [560, 363] on button "Save" at bounding box center [547, 355] width 50 height 19
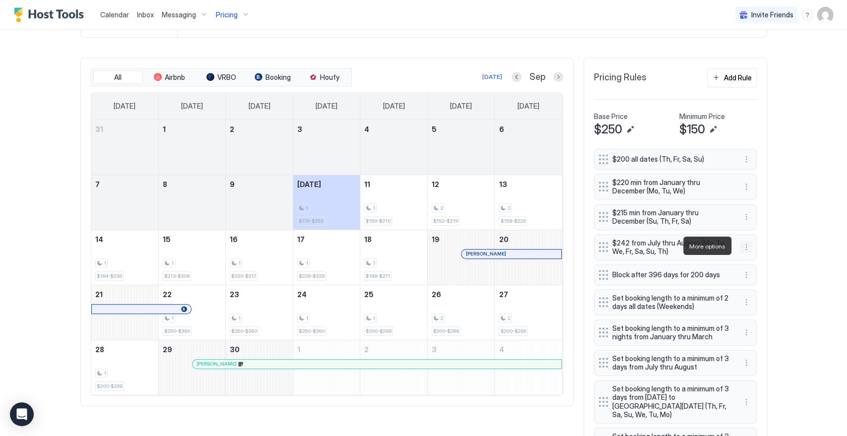
click at [740, 248] on button "More options" at bounding box center [746, 247] width 12 height 12
click at [744, 259] on div "Edit" at bounding box center [751, 259] width 22 height 7
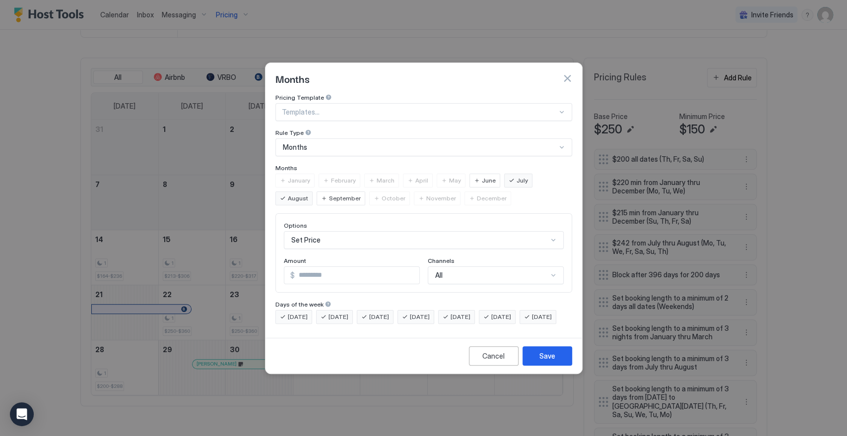
click at [325, 267] on input "***" at bounding box center [357, 275] width 125 height 17
type input "***"
click at [542, 356] on button "Save" at bounding box center [547, 355] width 50 height 19
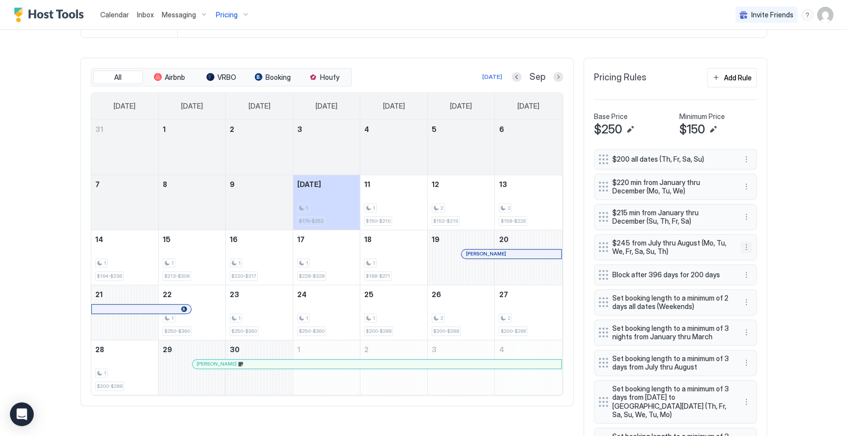
click at [740, 249] on button "More options" at bounding box center [746, 247] width 12 height 12
click at [770, 288] on div "Delete" at bounding box center [754, 292] width 37 height 16
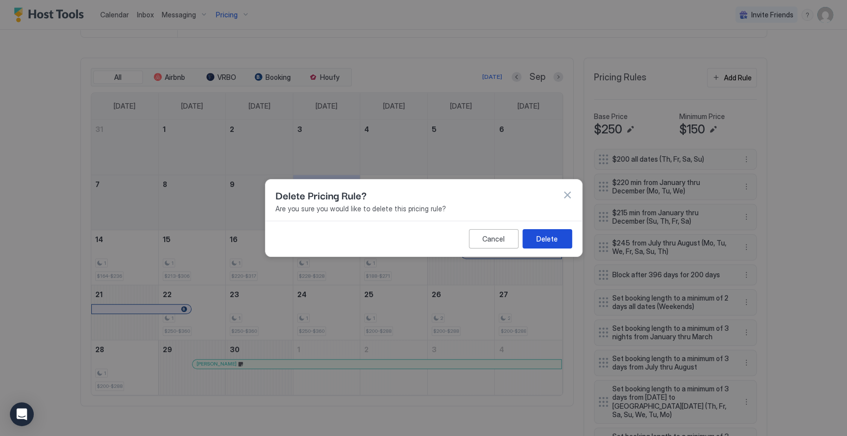
click at [554, 241] on div "Delete" at bounding box center [546, 239] width 21 height 10
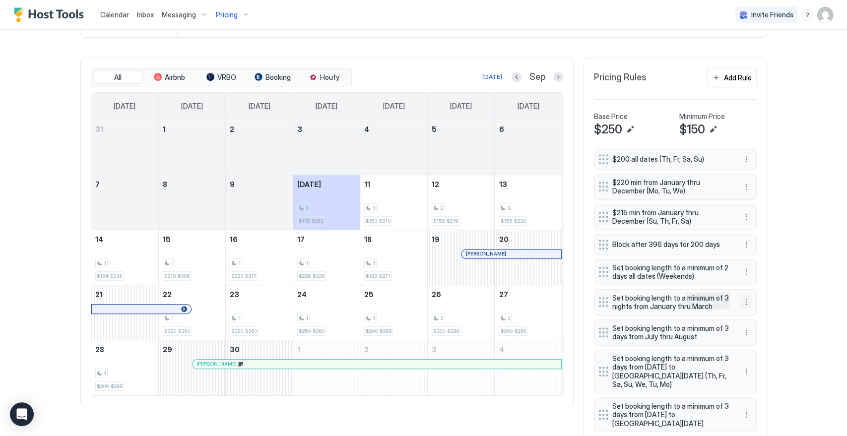
click at [740, 301] on button "More options" at bounding box center [746, 302] width 12 height 12
click at [752, 313] on span "Edit" at bounding box center [756, 314] width 11 height 7
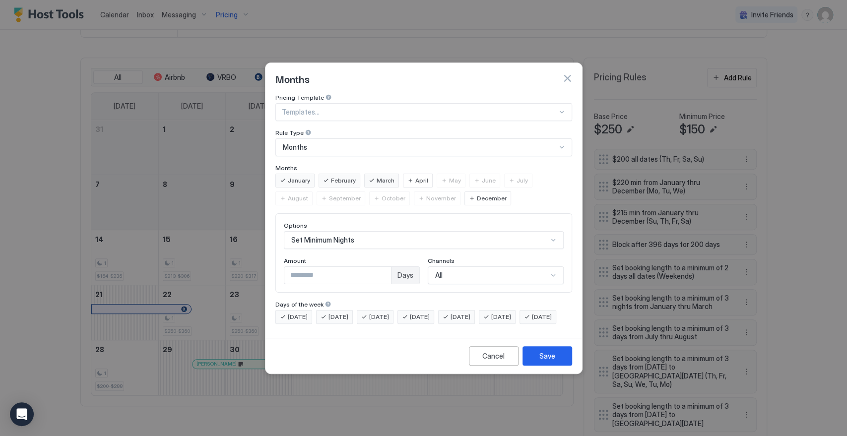
click at [477, 194] on span "December" at bounding box center [492, 198] width 30 height 9
click at [544, 361] on div "Save" at bounding box center [547, 356] width 16 height 10
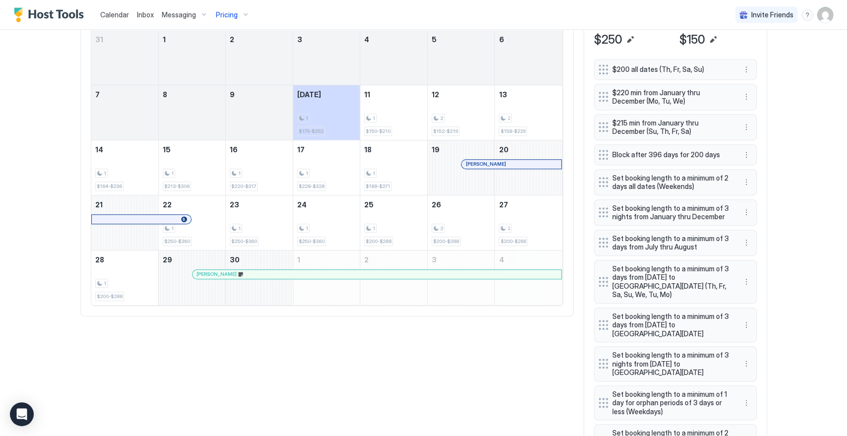
scroll to position [386, 0]
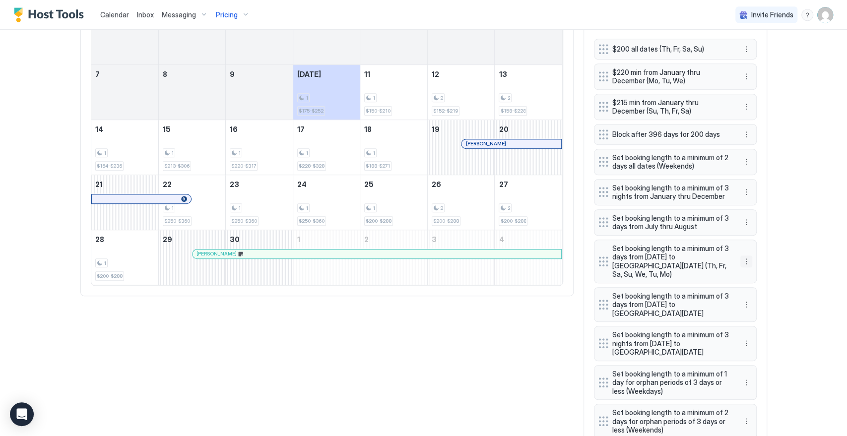
click at [740, 260] on button "More options" at bounding box center [746, 262] width 12 height 12
click at [762, 276] on div "Edit" at bounding box center [754, 274] width 37 height 16
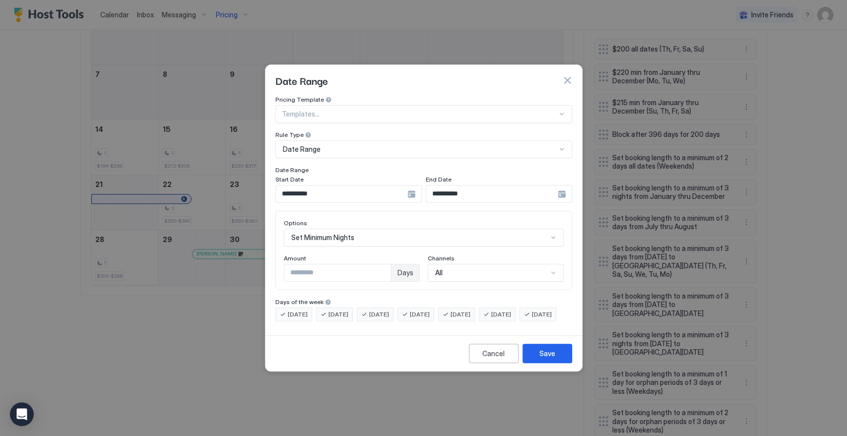
click at [411, 185] on div "**********" at bounding box center [348, 194] width 146 height 18
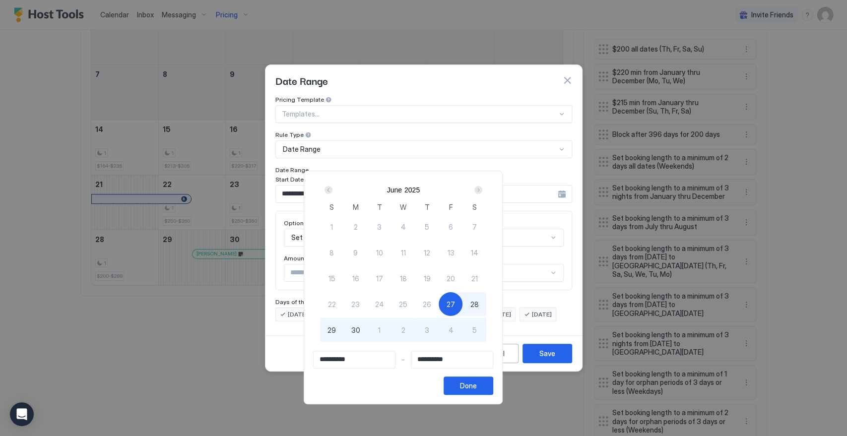
click at [482, 190] on div "Next" at bounding box center [478, 190] width 8 height 8
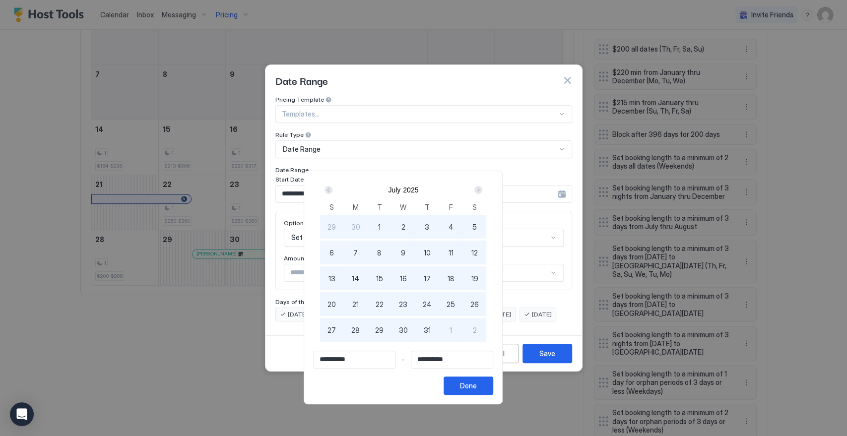
click at [482, 190] on div "Next" at bounding box center [478, 190] width 8 height 8
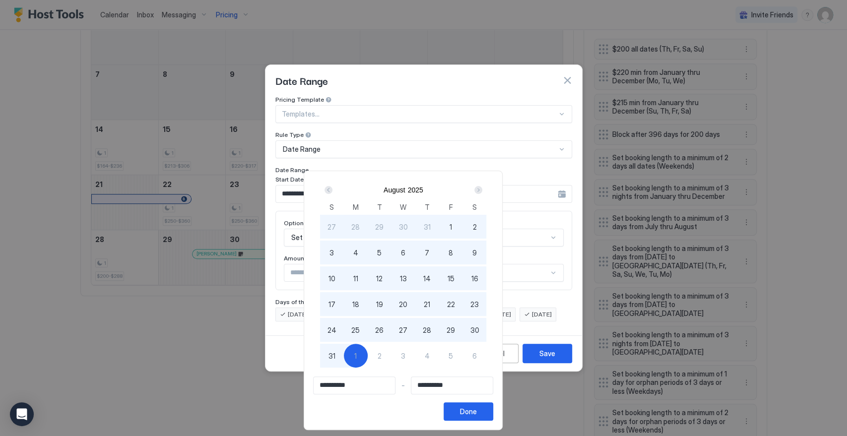
click at [482, 189] on div "Next" at bounding box center [478, 190] width 8 height 8
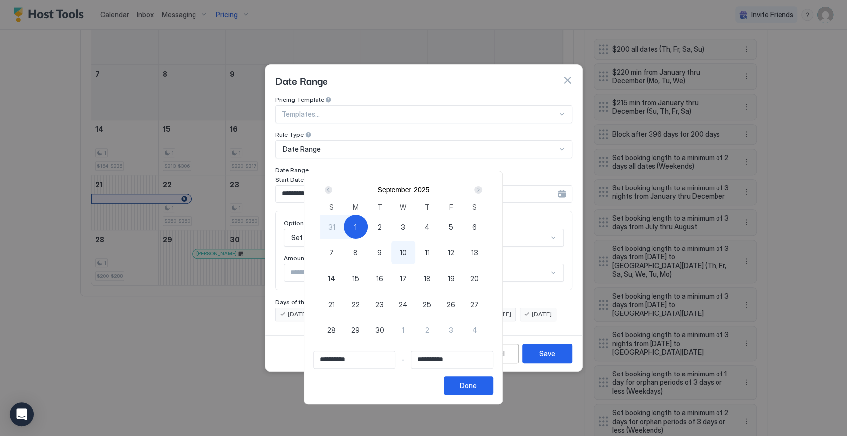
click at [482, 189] on div "Next" at bounding box center [478, 190] width 8 height 8
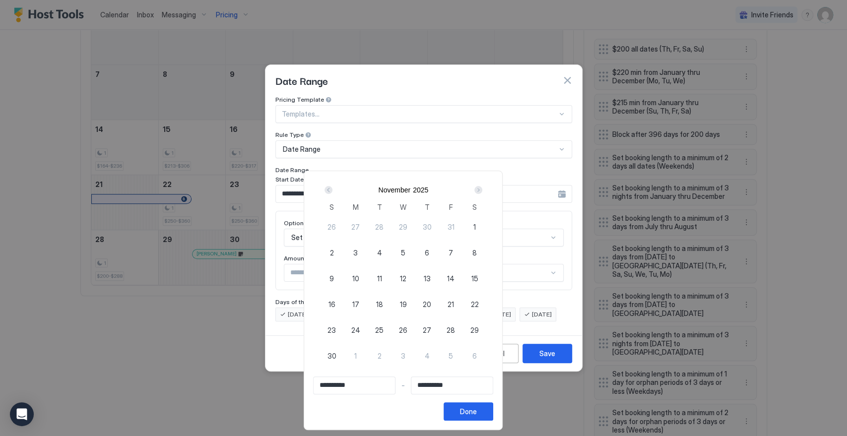
click at [482, 189] on div "Next" at bounding box center [478, 190] width 8 height 8
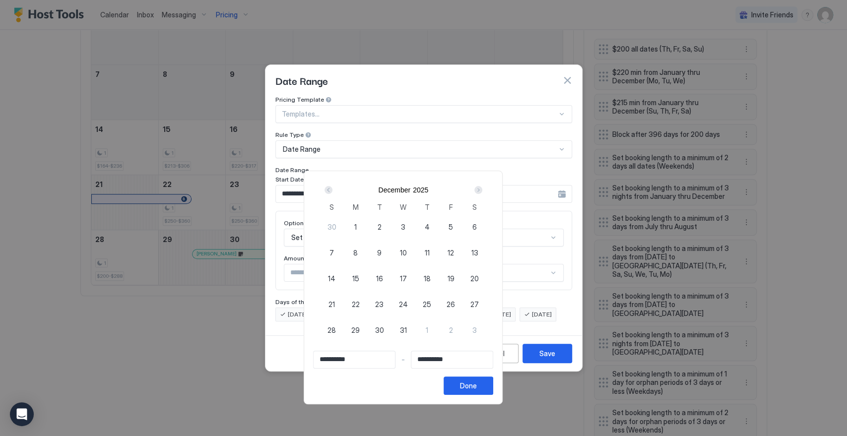
click at [482, 189] on div "Next" at bounding box center [478, 190] width 8 height 8
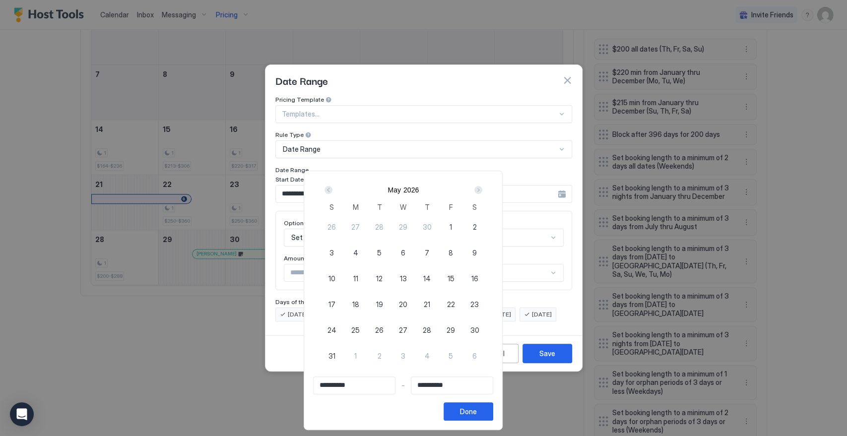
click at [482, 189] on div "Next" at bounding box center [478, 190] width 8 height 8
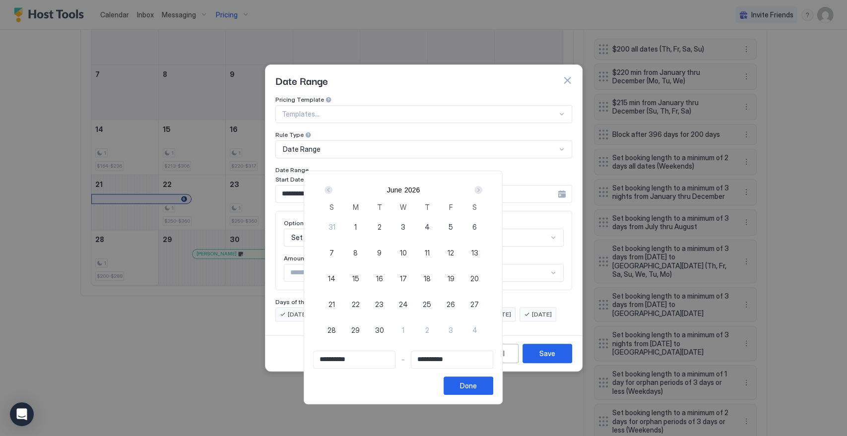
click at [455, 303] on span "26" at bounding box center [451, 304] width 8 height 10
type input "**********"
click at [482, 186] on div "Next" at bounding box center [478, 190] width 8 height 8
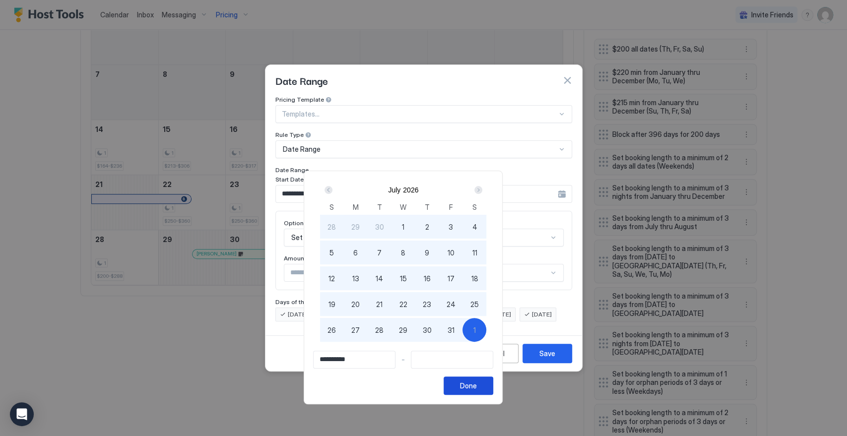
click at [493, 383] on button "Done" at bounding box center [469, 386] width 50 height 18
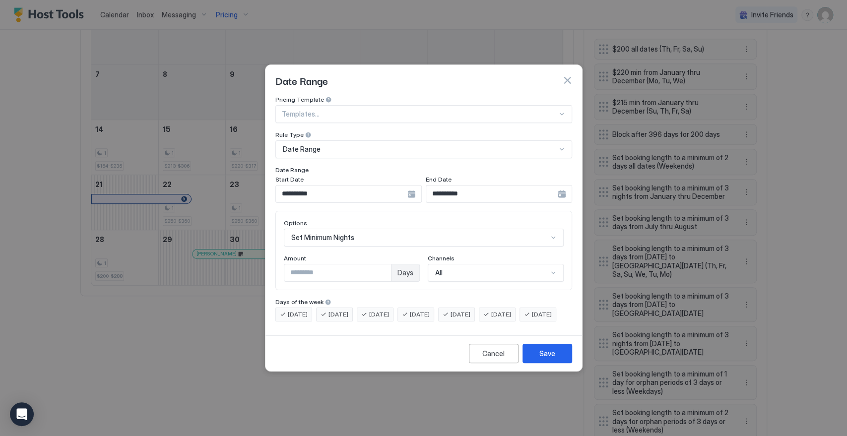
click at [566, 185] on div "**********" at bounding box center [499, 194] width 146 height 18
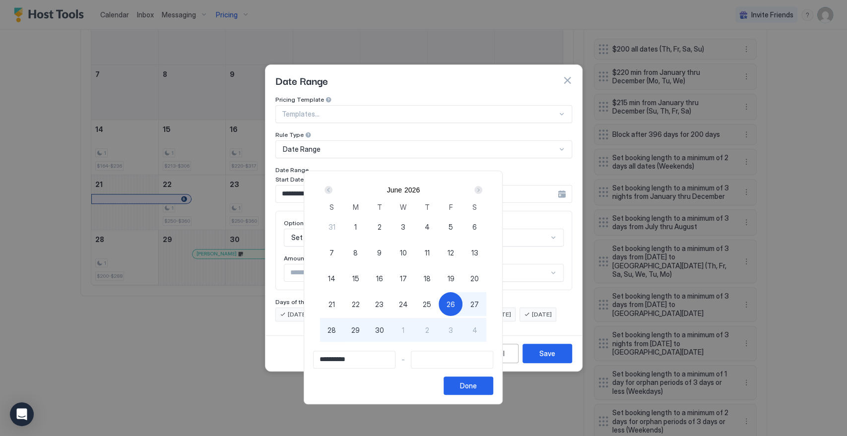
click at [482, 189] on div "Next" at bounding box center [478, 190] width 8 height 8
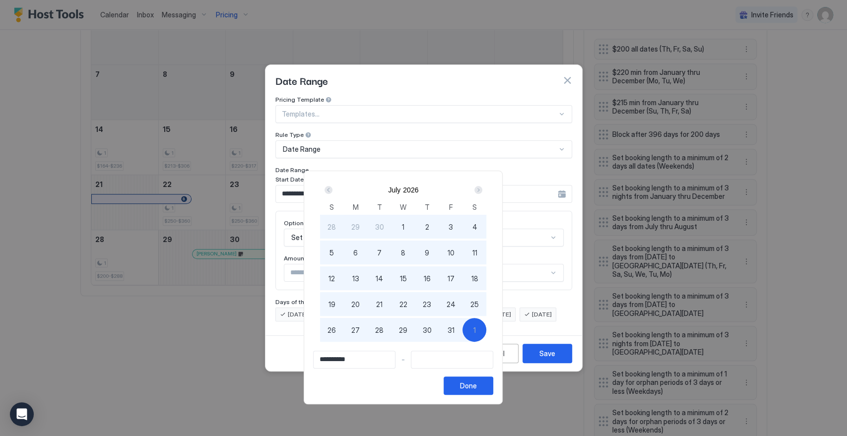
click at [482, 189] on div "Next" at bounding box center [478, 190] width 8 height 8
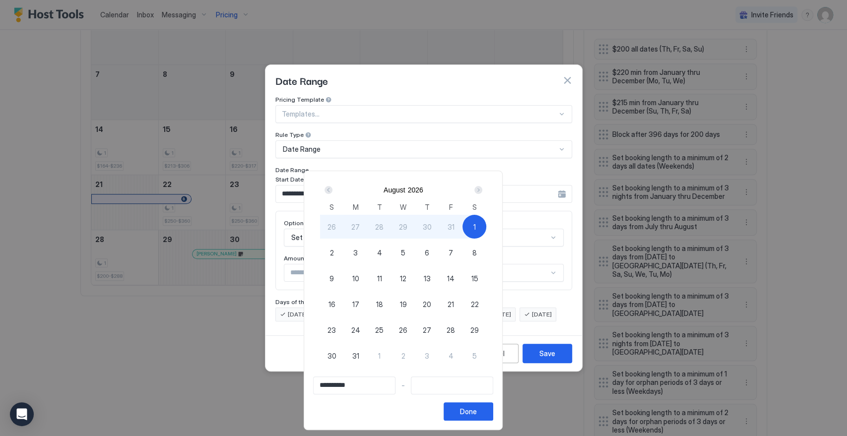
click at [482, 189] on div "Next" at bounding box center [478, 190] width 8 height 8
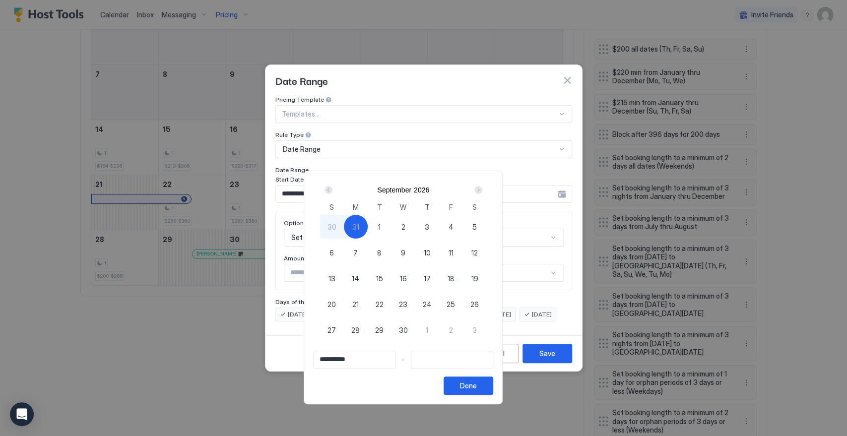
type input "**********"
click at [358, 248] on span "7" at bounding box center [355, 253] width 4 height 10
type input "**********"
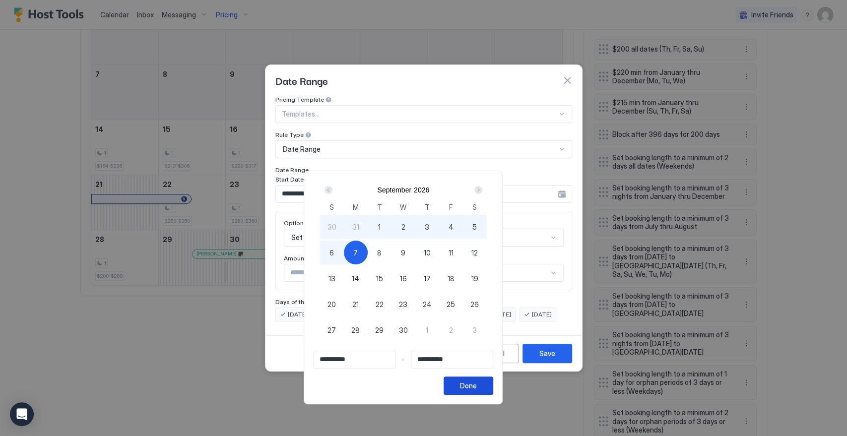
click at [477, 383] on div "Done" at bounding box center [468, 386] width 17 height 10
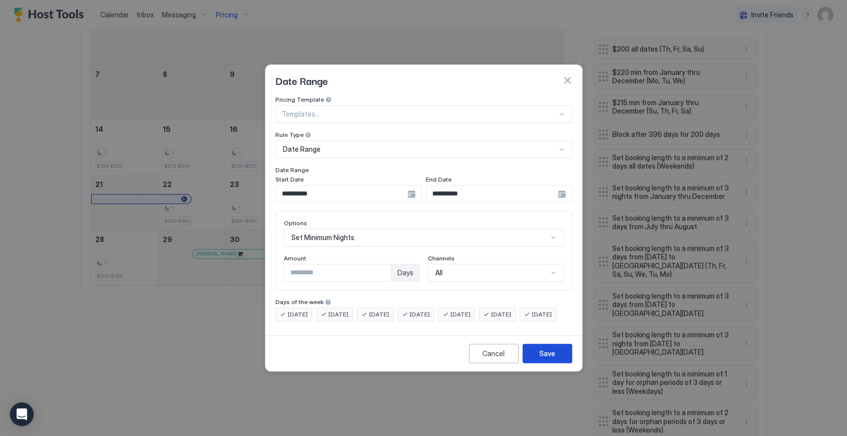
click at [549, 359] on div "Save" at bounding box center [547, 353] width 16 height 10
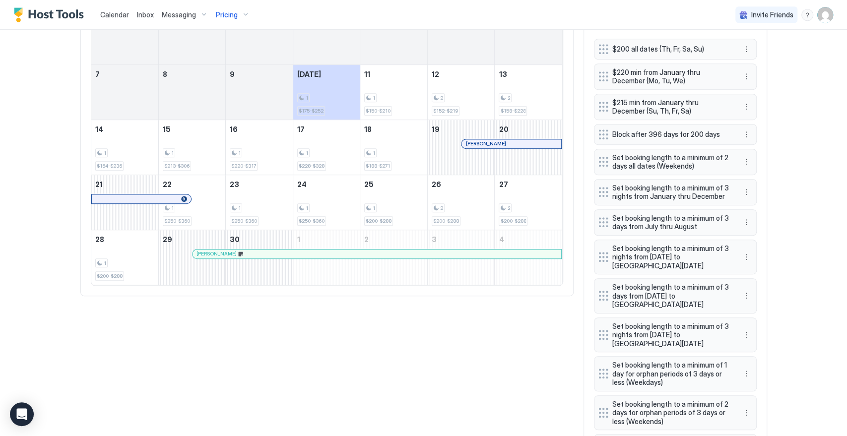
scroll to position [556, 0]
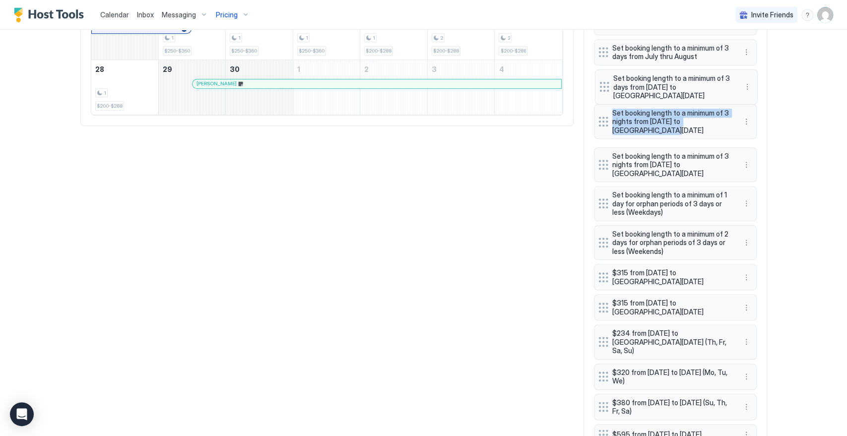
drag, startPoint x: 594, startPoint y: 122, endPoint x: 601, endPoint y: 84, distance: 38.7
click at [601, 84] on div "$200 all dates (Th, Fr, Sa, Su) $220 min from January thru December (Mo, Tu, We…" at bounding box center [675, 310] width 163 height 882
click at [740, 159] on button "More options" at bounding box center [746, 165] width 12 height 12
click at [758, 207] on span "Delete" at bounding box center [760, 208] width 18 height 7
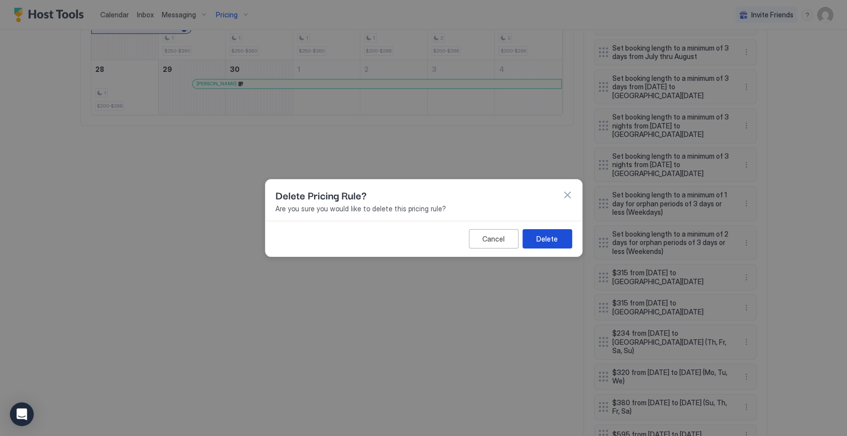
click at [543, 234] on div "Delete" at bounding box center [546, 239] width 21 height 10
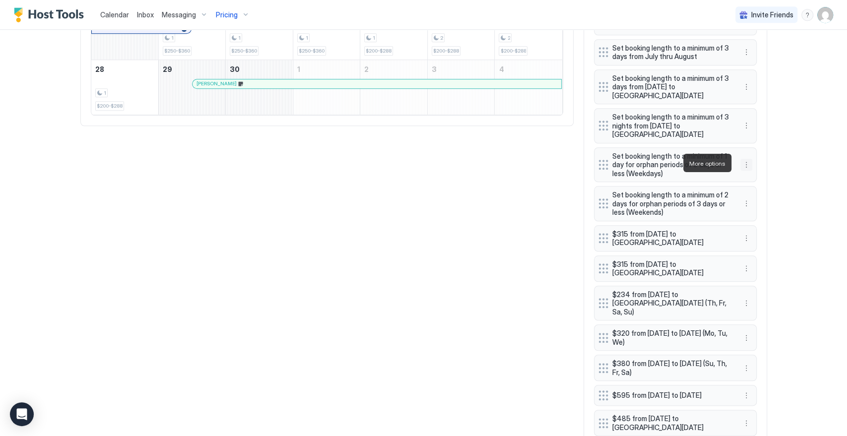
click at [740, 163] on button "More options" at bounding box center [746, 165] width 12 height 12
click at [791, 182] on div at bounding box center [423, 218] width 847 height 436
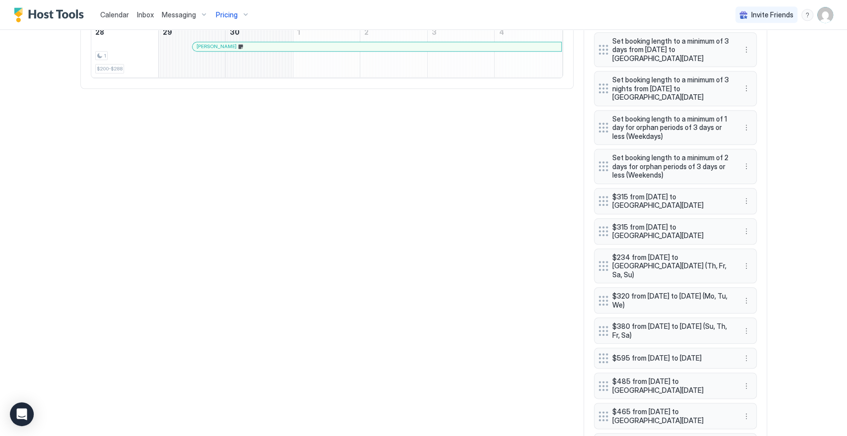
scroll to position [611, 0]
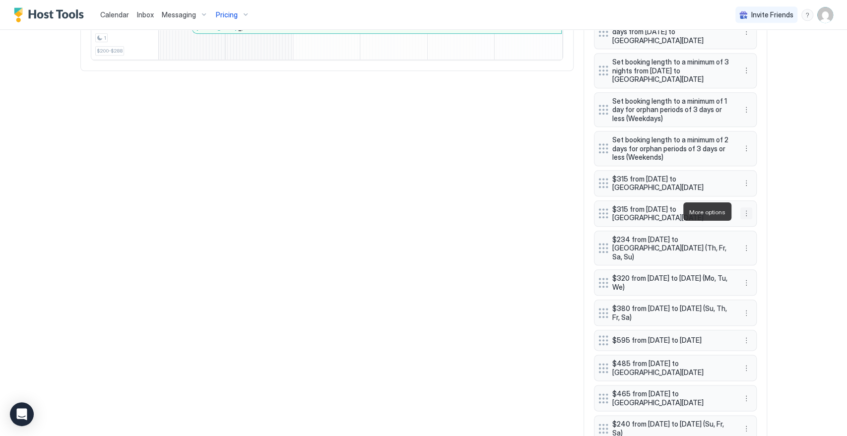
click at [743, 211] on button "More options" at bounding box center [746, 213] width 12 height 12
click at [742, 182] on div at bounding box center [423, 218] width 847 height 436
click at [742, 183] on button "More options" at bounding box center [746, 183] width 12 height 12
click at [741, 224] on div "Delete" at bounding box center [754, 226] width 29 height 7
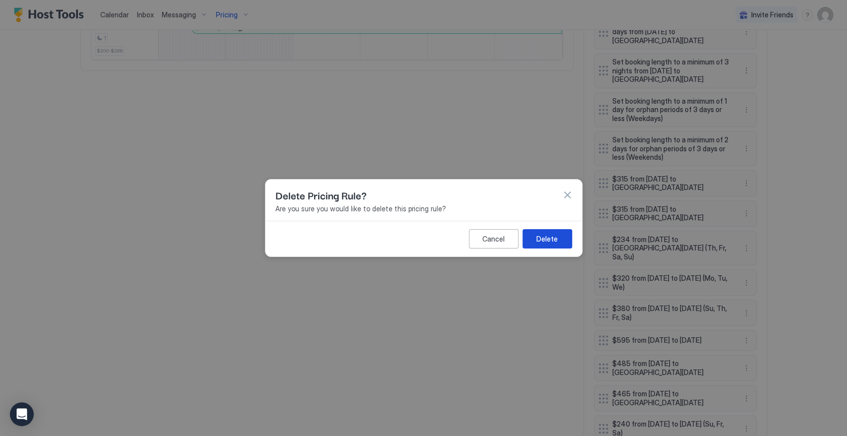
click at [555, 241] on div "Delete" at bounding box center [546, 239] width 21 height 10
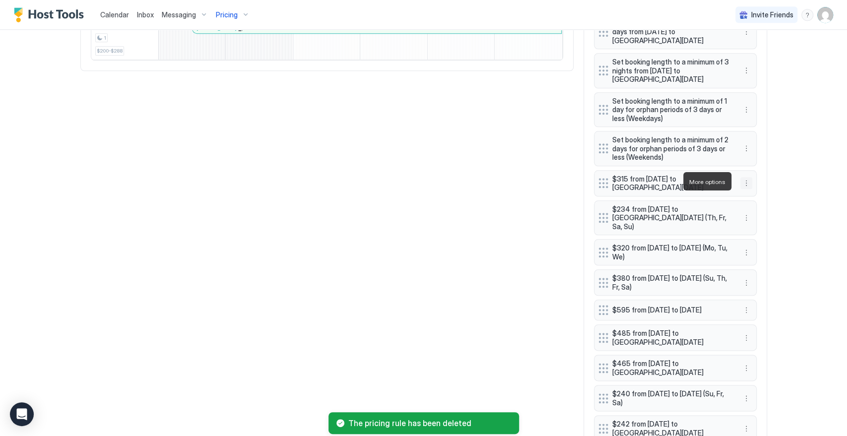
click at [740, 183] on button "More options" at bounding box center [746, 183] width 12 height 12
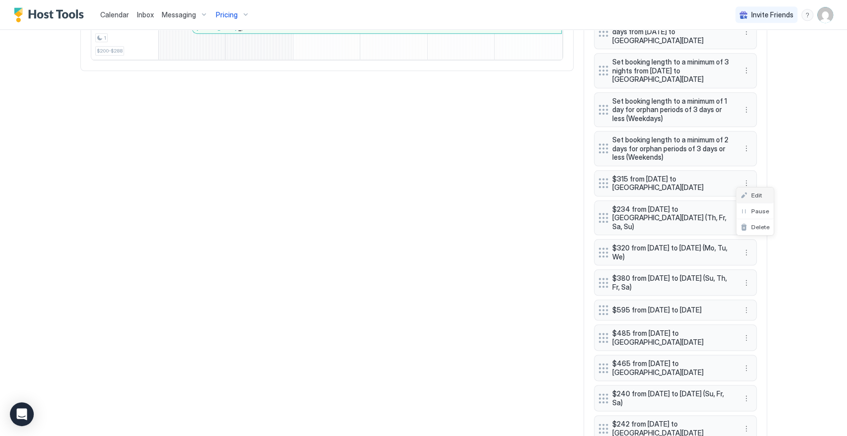
click at [760, 196] on span "Edit" at bounding box center [756, 195] width 11 height 7
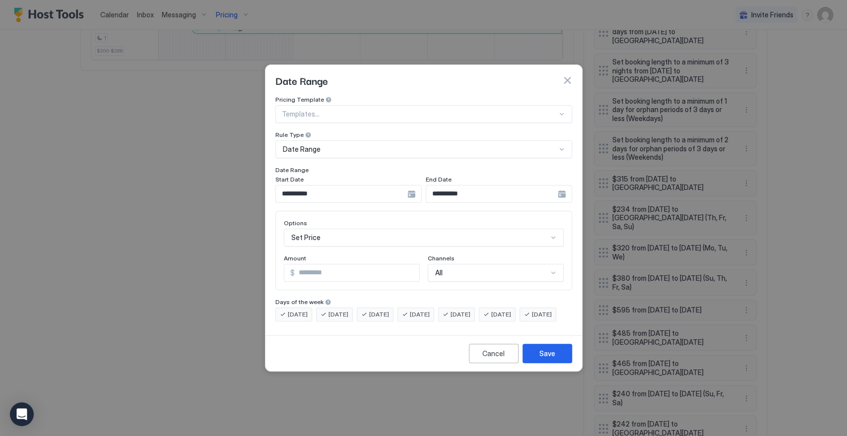
click at [414, 185] on div "**********" at bounding box center [348, 194] width 146 height 18
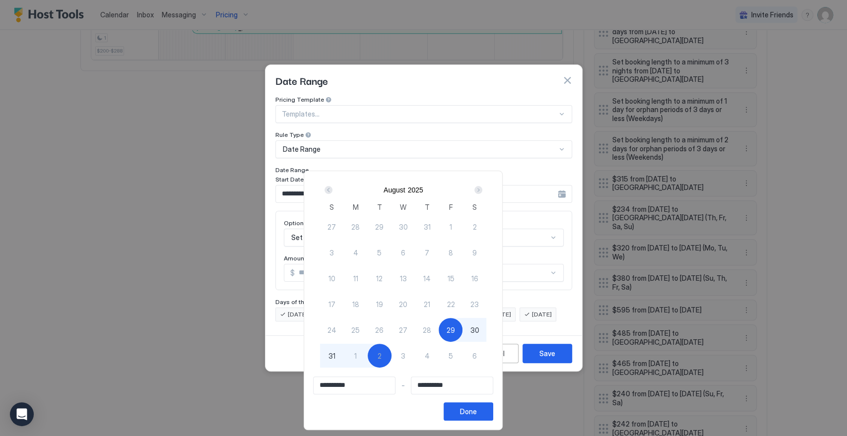
click at [482, 187] on div "Next" at bounding box center [478, 190] width 8 height 8
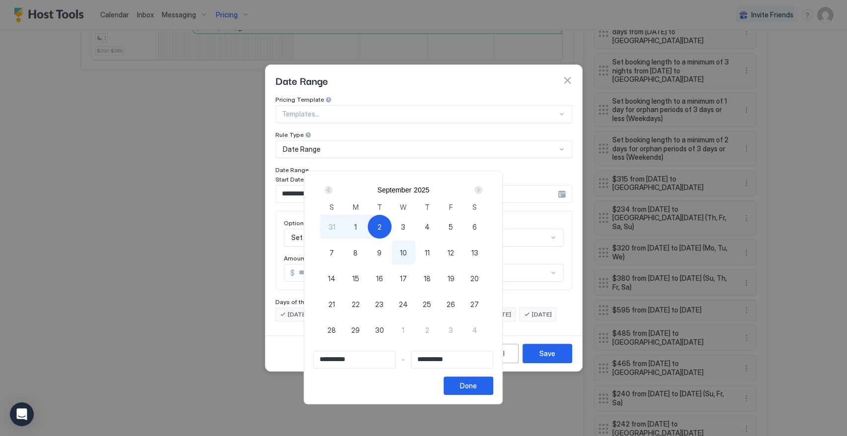
click at [482, 187] on div "Next" at bounding box center [478, 190] width 8 height 8
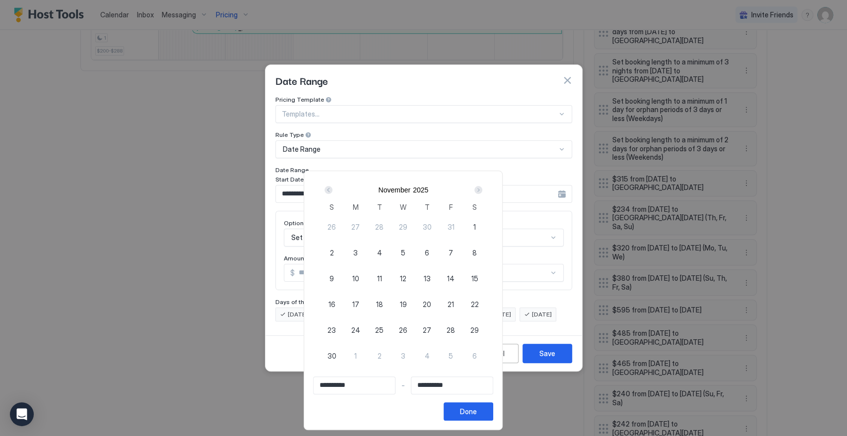
click at [482, 187] on div "Next" at bounding box center [478, 190] width 8 height 8
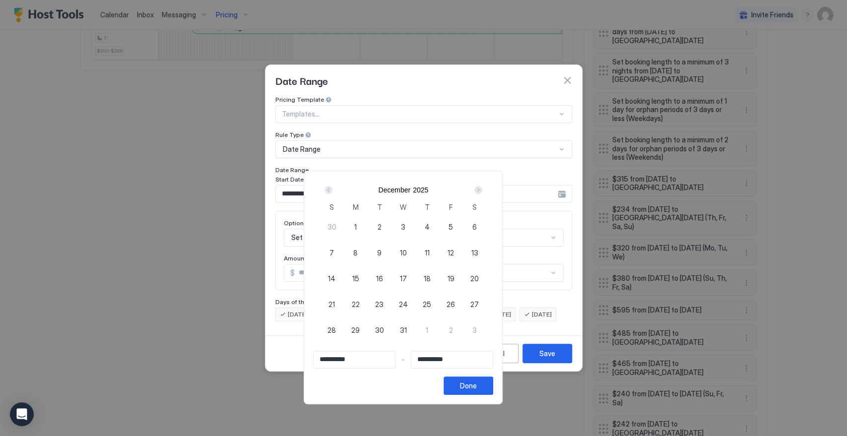
click at [482, 187] on div "Next" at bounding box center [478, 190] width 8 height 8
click at [482, 188] on div "Next" at bounding box center [478, 190] width 8 height 8
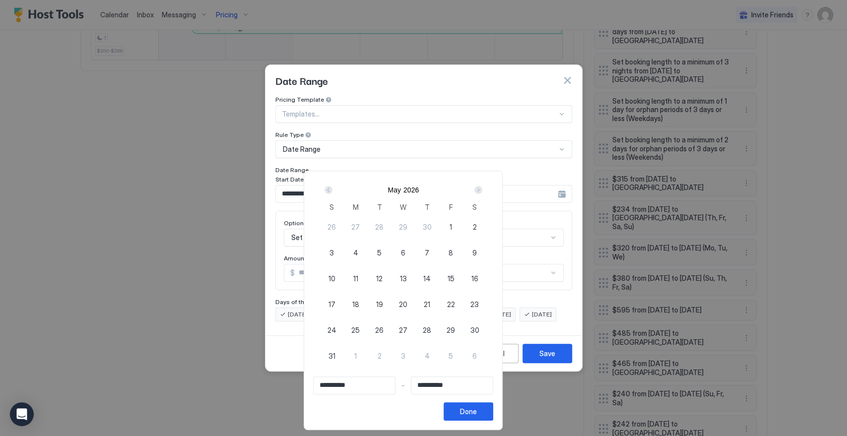
click at [482, 188] on div "Next" at bounding box center [478, 190] width 8 height 8
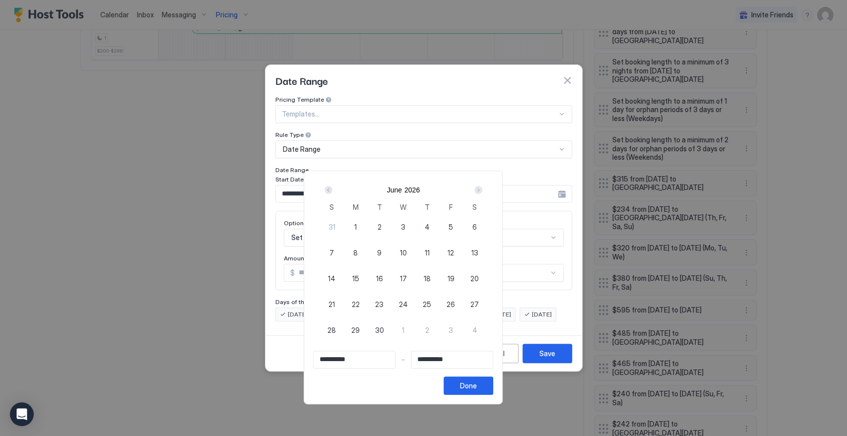
click at [482, 188] on div "Next" at bounding box center [478, 190] width 8 height 8
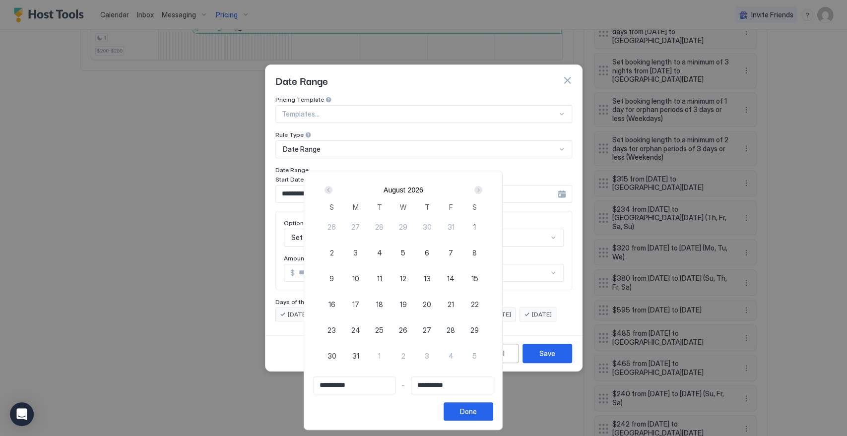
click at [482, 189] on div "Next" at bounding box center [478, 190] width 8 height 8
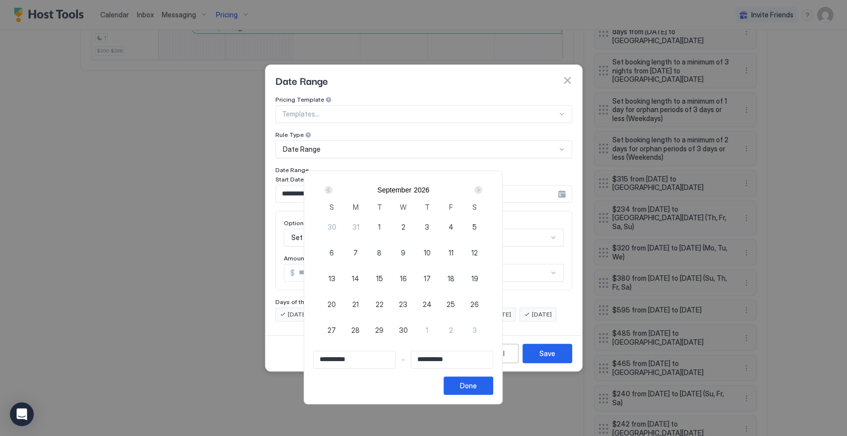
click at [453, 225] on span "4" at bounding box center [450, 227] width 5 height 10
type input "**********"
click at [368, 254] on div "7" at bounding box center [356, 253] width 24 height 24
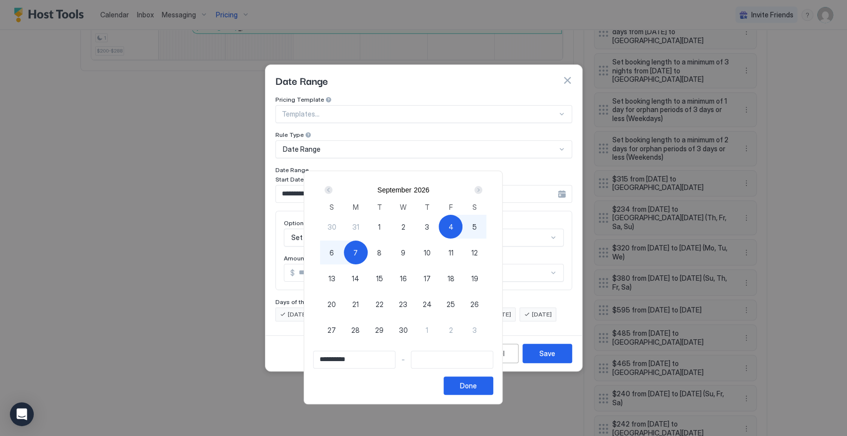
type input "**********"
click at [477, 385] on div "Done" at bounding box center [468, 386] width 17 height 10
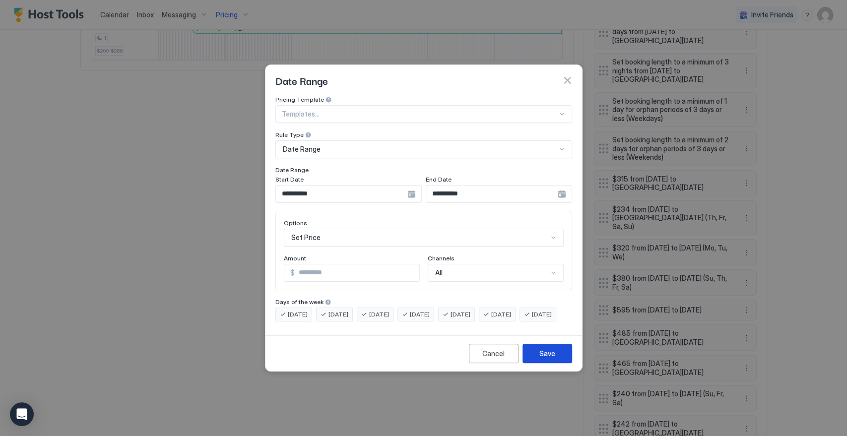
click at [552, 357] on div "Save" at bounding box center [547, 353] width 16 height 10
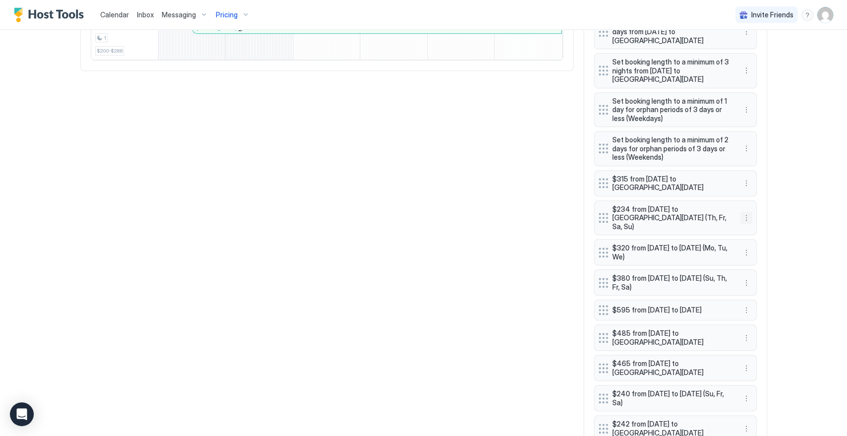
click at [740, 212] on button "More options" at bounding box center [746, 218] width 12 height 12
click at [763, 254] on span "Delete" at bounding box center [760, 257] width 18 height 7
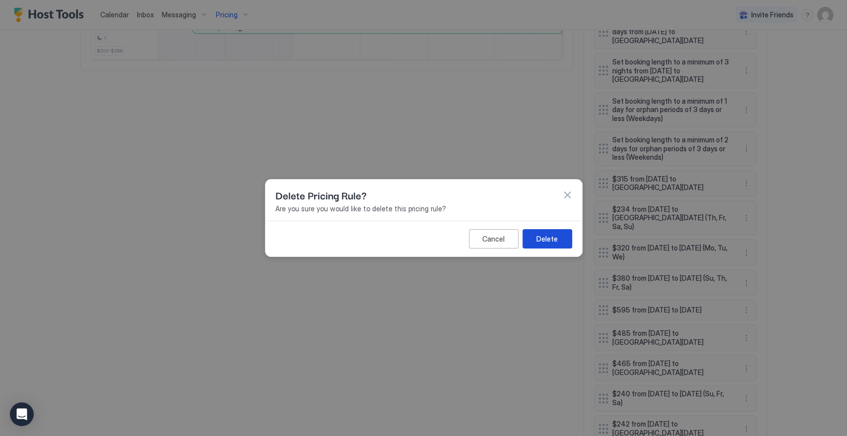
click at [559, 237] on button "Delete" at bounding box center [547, 238] width 50 height 19
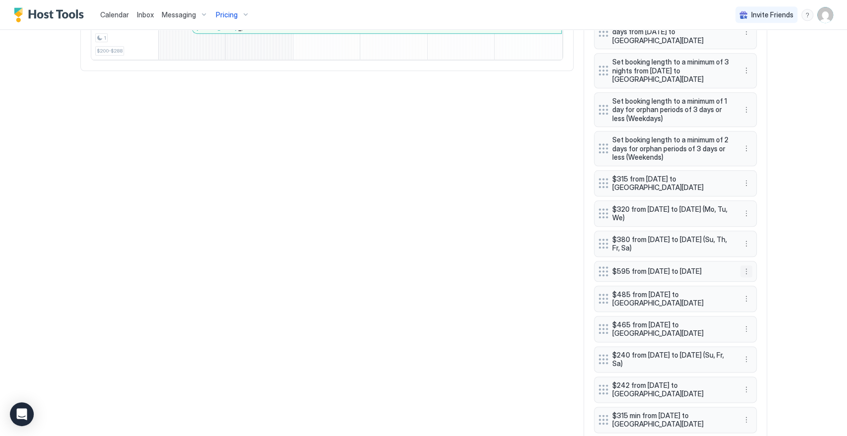
click at [744, 266] on button "More options" at bounding box center [746, 271] width 12 height 12
click at [744, 281] on div "Edit" at bounding box center [754, 286] width 37 height 16
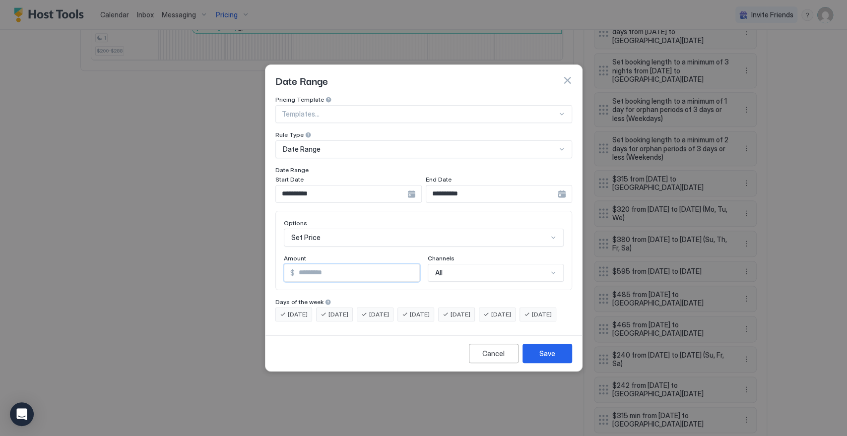
click at [304, 264] on input "***" at bounding box center [357, 272] width 125 height 17
type input "*"
type input "***"
click at [557, 363] on button "Save" at bounding box center [547, 353] width 50 height 19
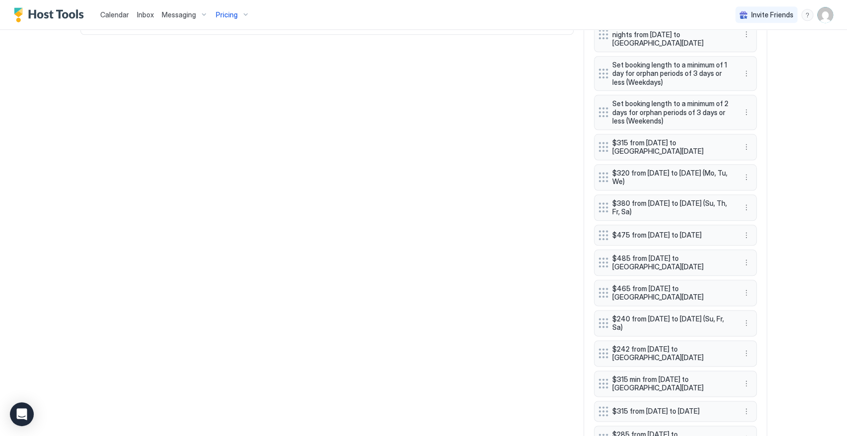
scroll to position [666, 0]
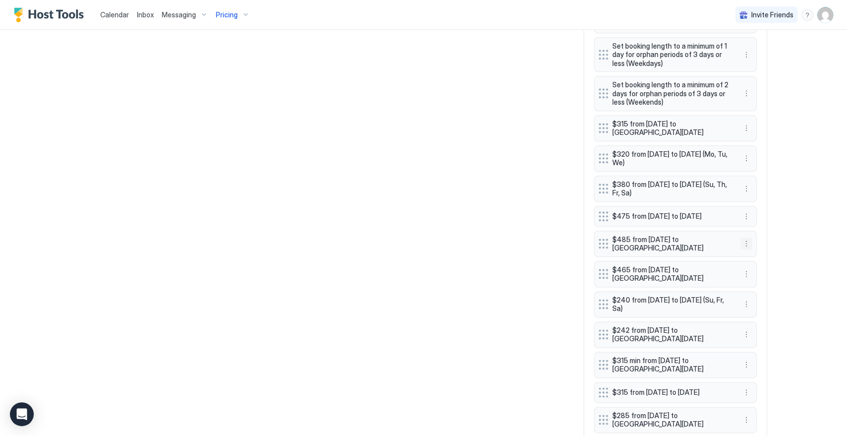
click at [742, 249] on button "More options" at bounding box center [746, 244] width 12 height 12
click at [754, 262] on span "Edit" at bounding box center [756, 260] width 11 height 7
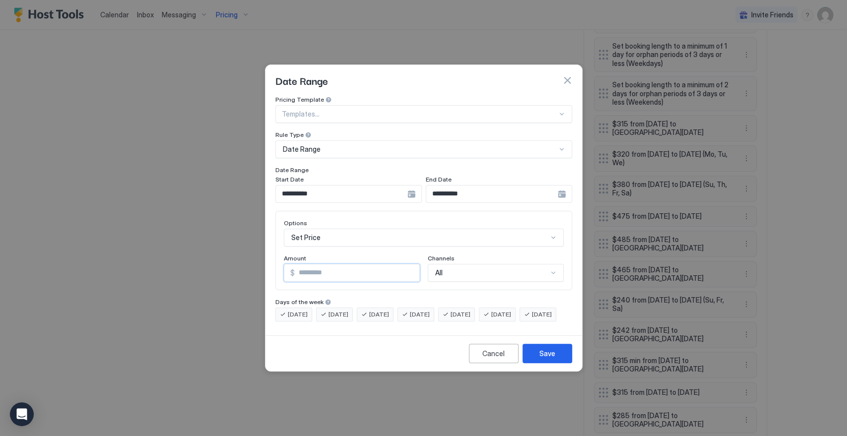
click at [307, 268] on input "***" at bounding box center [357, 272] width 125 height 17
type input "***"
click at [556, 361] on button "Save" at bounding box center [547, 353] width 50 height 19
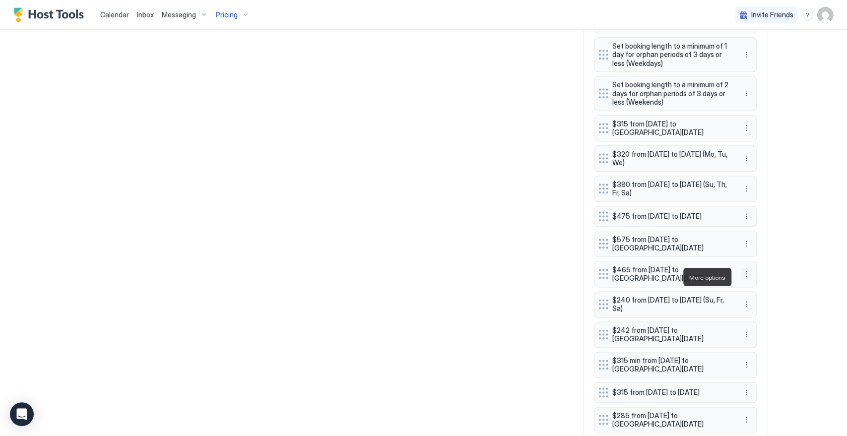
click at [740, 278] on button "More options" at bounding box center [746, 274] width 12 height 12
click at [748, 291] on div "Edit" at bounding box center [751, 290] width 22 height 7
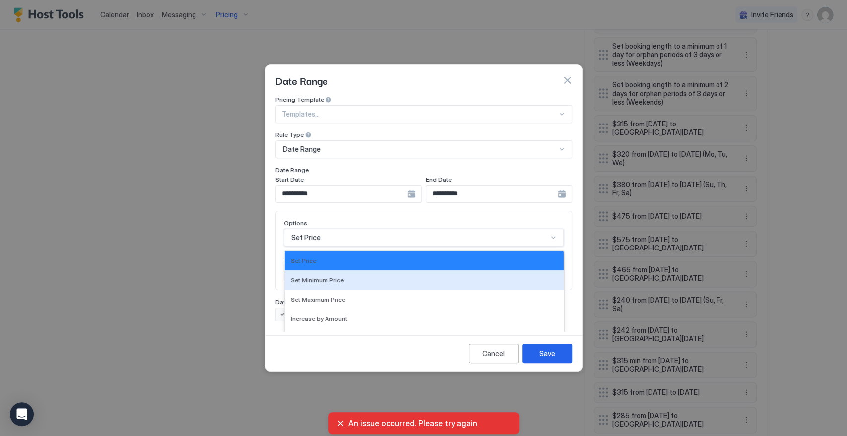
scroll to position [52, 0]
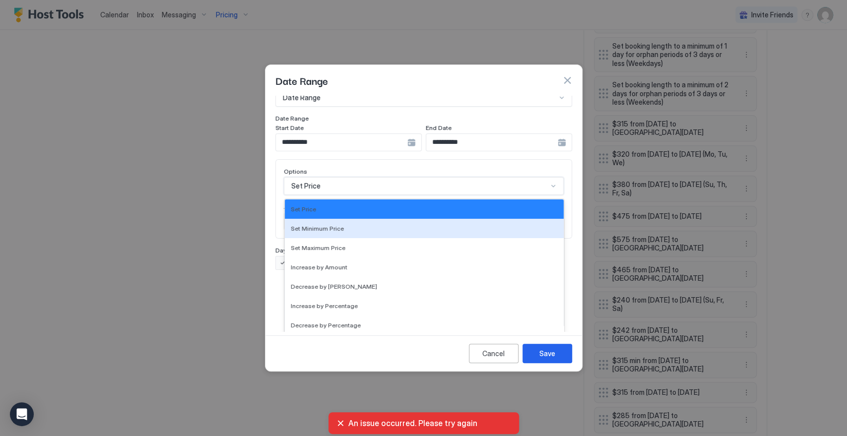
click at [322, 195] on div "17 results available. Use Up and Down to choose options, press Enter to select …" at bounding box center [424, 186] width 280 height 18
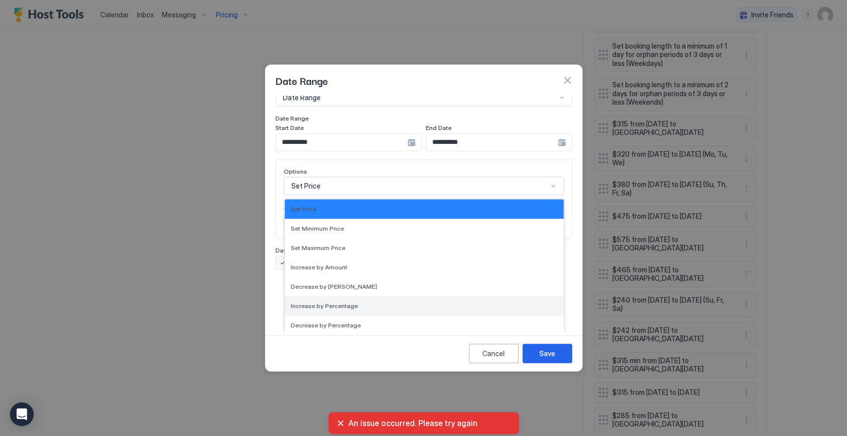
click at [351, 302] on span "Increase by Percentage" at bounding box center [324, 305] width 67 height 7
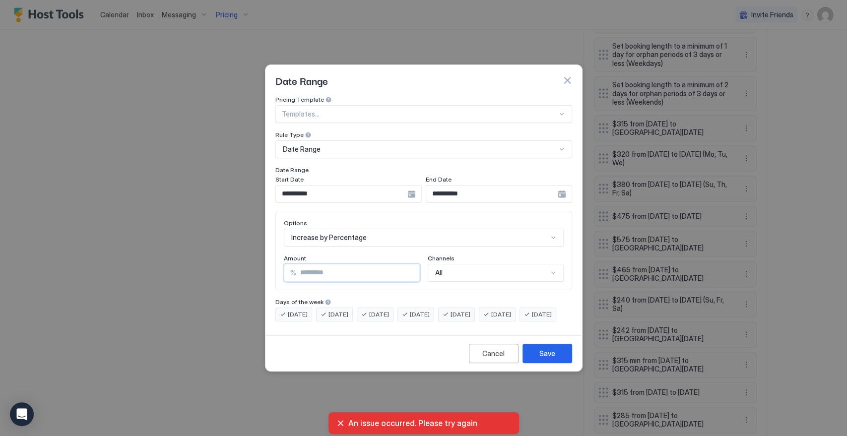
click at [350, 264] on input "***" at bounding box center [357, 272] width 123 height 17
type input "*"
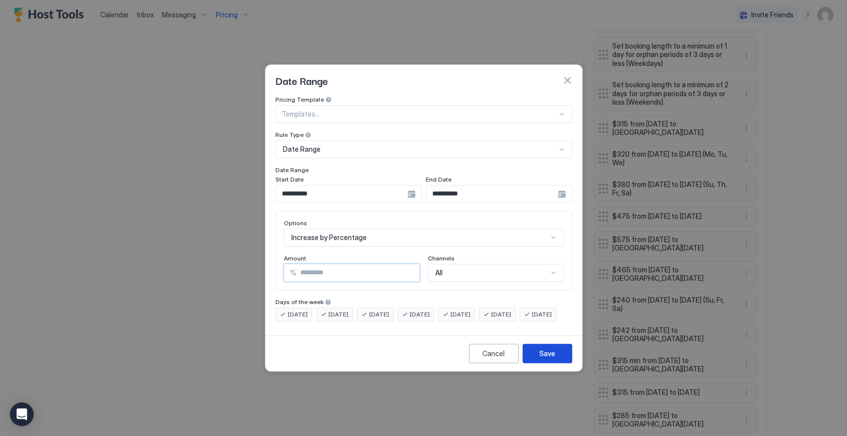
type input "**"
click at [548, 359] on div "Save" at bounding box center [547, 353] width 16 height 10
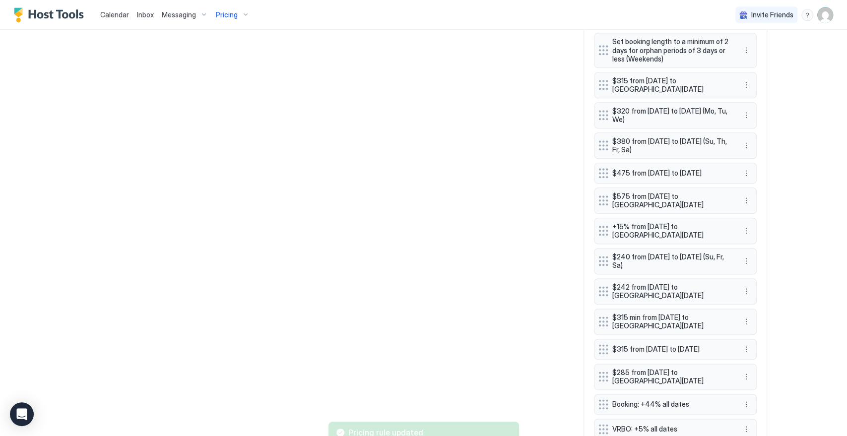
scroll to position [721, 0]
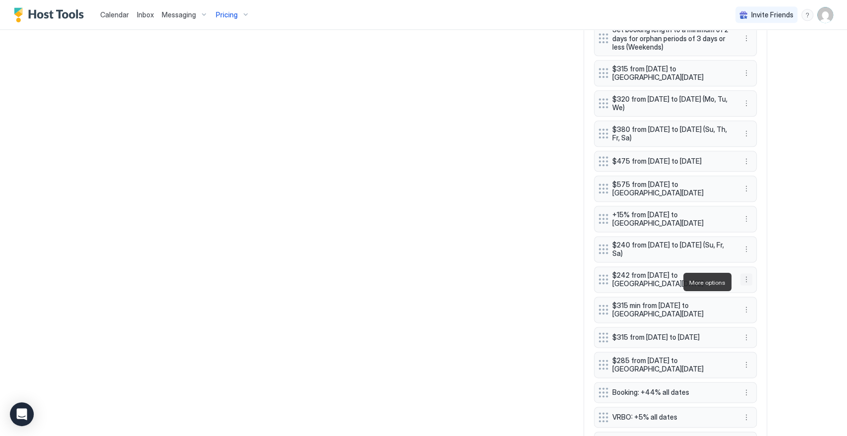
click at [740, 278] on button "More options" at bounding box center [746, 279] width 12 height 12
click at [762, 324] on span "Delete" at bounding box center [760, 327] width 18 height 7
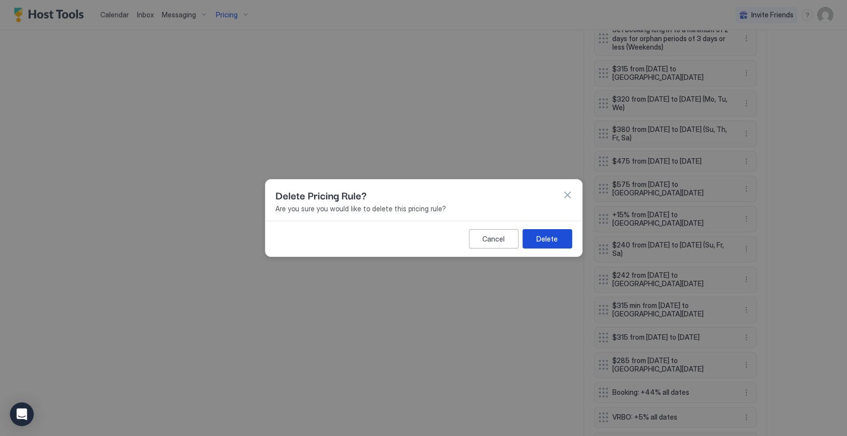
click at [543, 236] on div "Delete" at bounding box center [546, 239] width 21 height 10
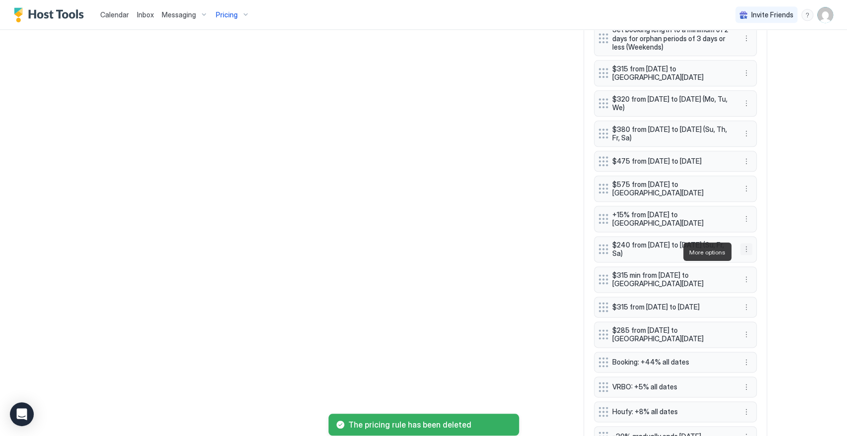
click at [741, 251] on button "More options" at bounding box center [746, 249] width 12 height 12
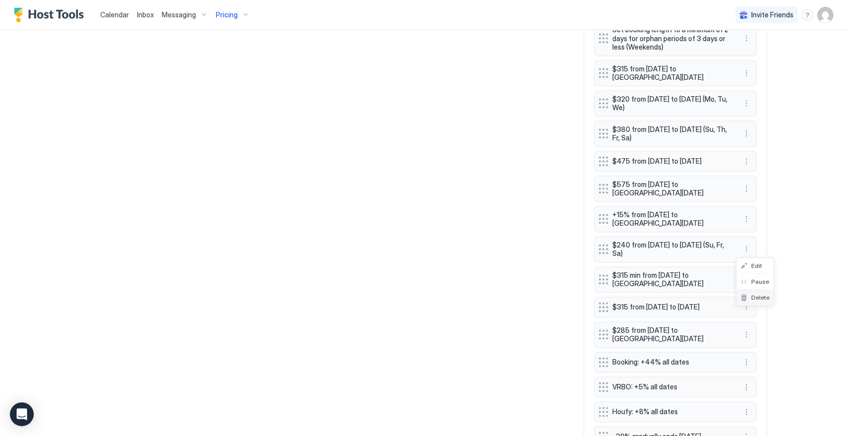
click at [762, 297] on span "Delete" at bounding box center [760, 297] width 18 height 7
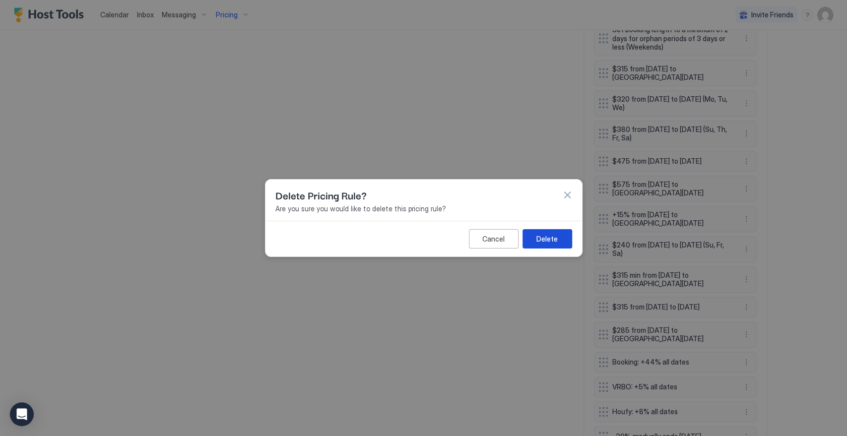
click at [545, 238] on div "Delete" at bounding box center [546, 239] width 21 height 10
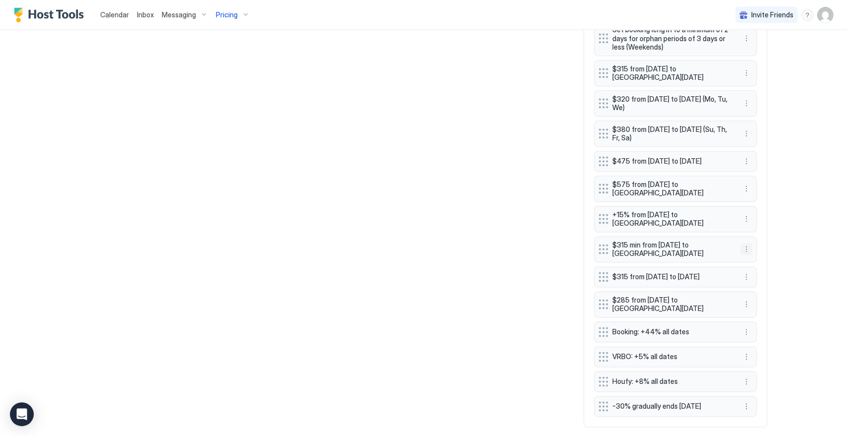
click at [744, 247] on button "More options" at bounding box center [746, 249] width 12 height 12
click at [817, 248] on div at bounding box center [423, 218] width 847 height 436
click at [786, 274] on div "Calendar Inbox Messaging Pricing Invite Friends MG Home Pricing Mountain Getawa…" at bounding box center [423, 218] width 847 height 436
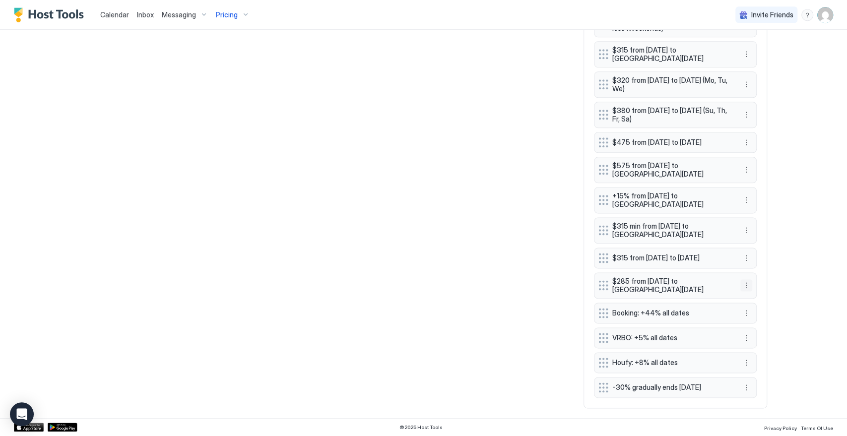
click at [742, 281] on button "More options" at bounding box center [746, 285] width 12 height 12
click at [756, 299] on span "Edit" at bounding box center [756, 299] width 11 height 7
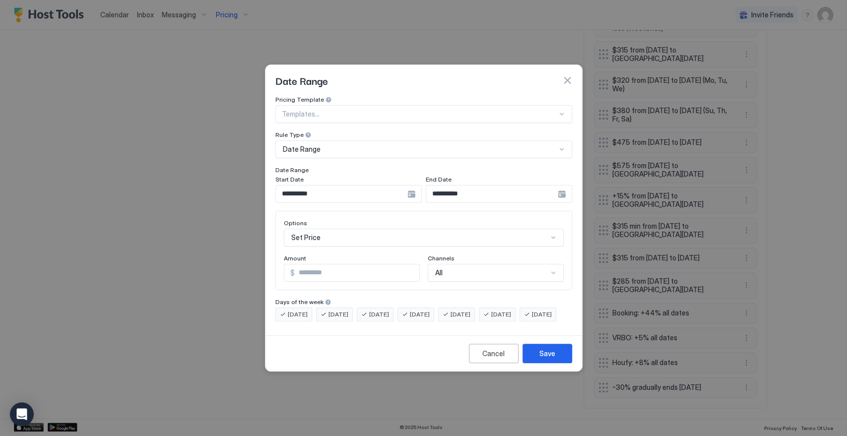
click at [413, 185] on div "**********" at bounding box center [348, 194] width 146 height 18
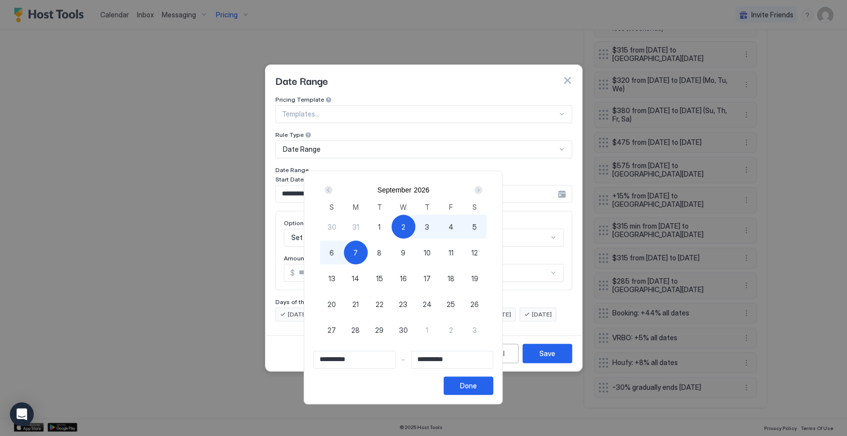
click at [439, 224] on div "3" at bounding box center [427, 227] width 24 height 24
type input "**********"
click at [368, 246] on div "7" at bounding box center [356, 253] width 24 height 24
click at [453, 228] on span "4" at bounding box center [450, 227] width 5 height 10
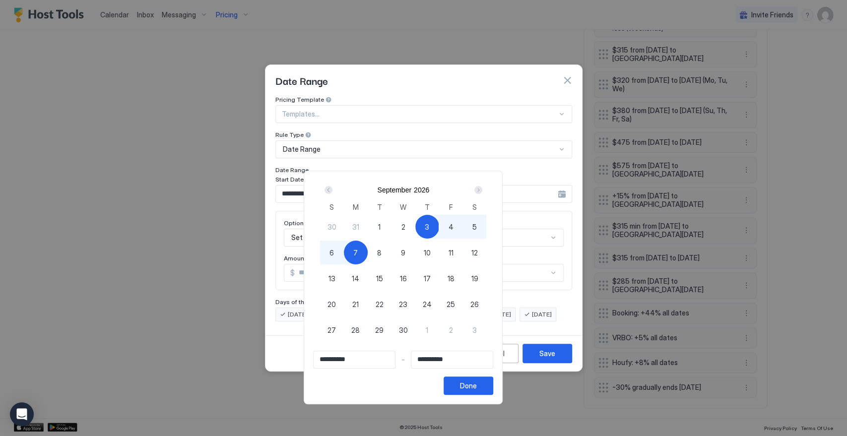
type input "**********"
click at [477, 389] on div "Done" at bounding box center [468, 386] width 17 height 10
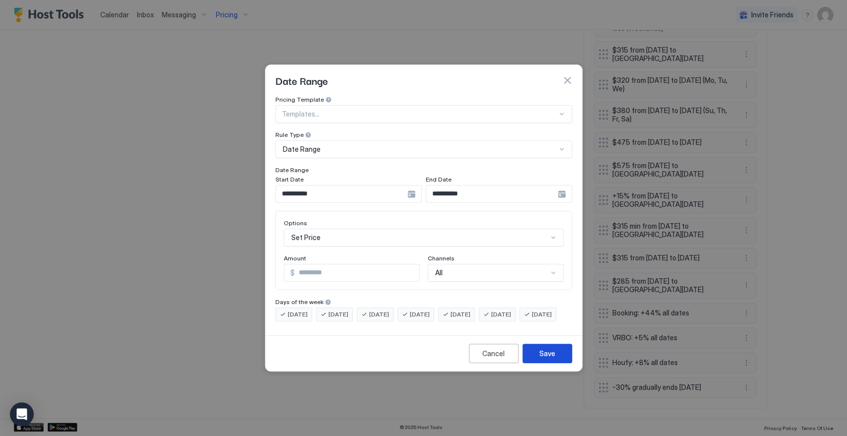
click at [556, 362] on button "Save" at bounding box center [547, 353] width 50 height 19
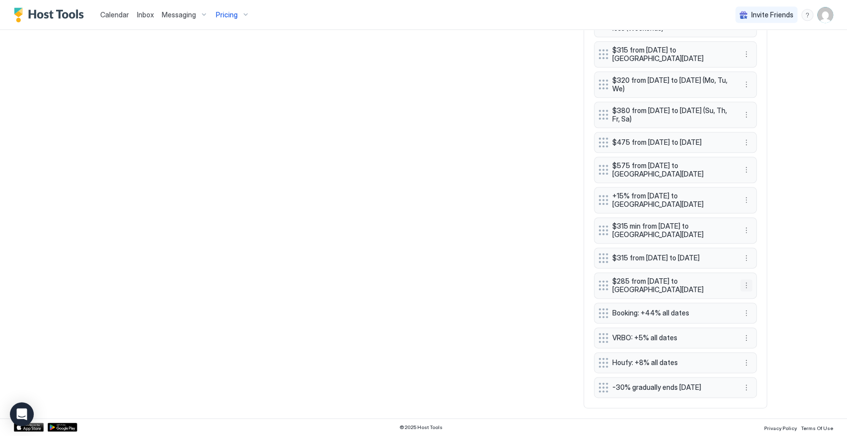
click at [743, 284] on button "More options" at bounding box center [746, 285] width 12 height 12
click at [766, 333] on span "Delete" at bounding box center [760, 331] width 18 height 7
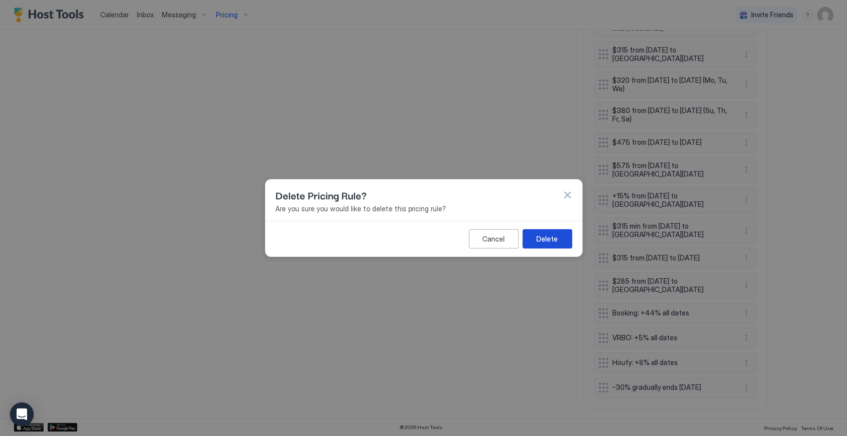
click at [543, 232] on button "Delete" at bounding box center [547, 238] width 50 height 19
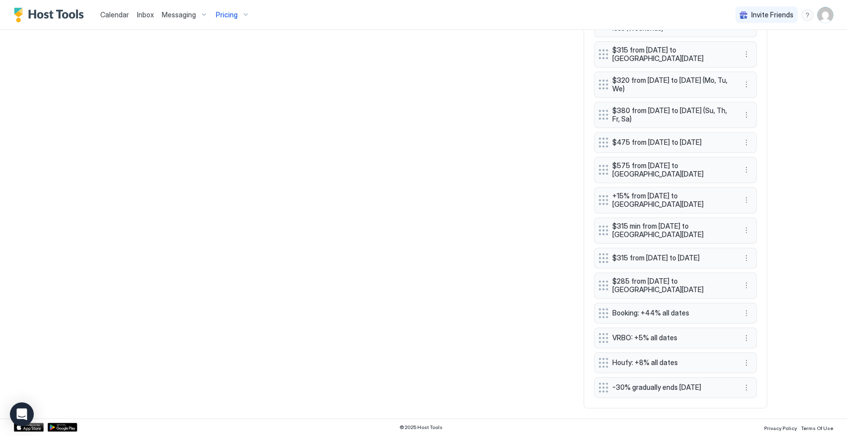
scroll to position [717, 0]
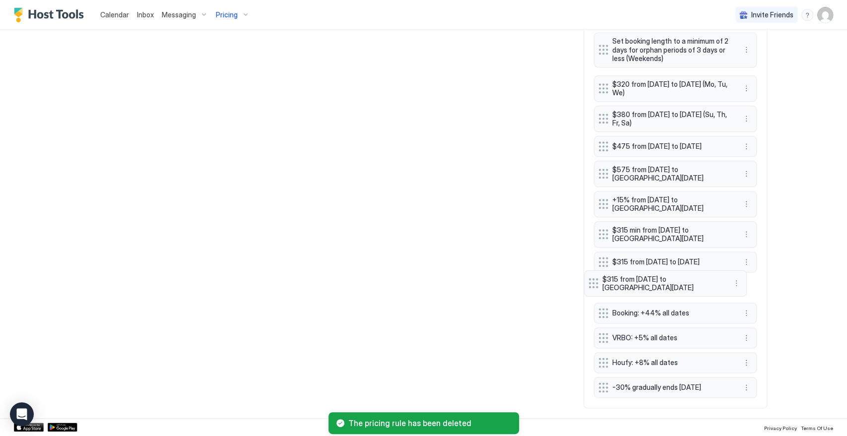
drag, startPoint x: 599, startPoint y: 72, endPoint x: 593, endPoint y: 281, distance: 208.5
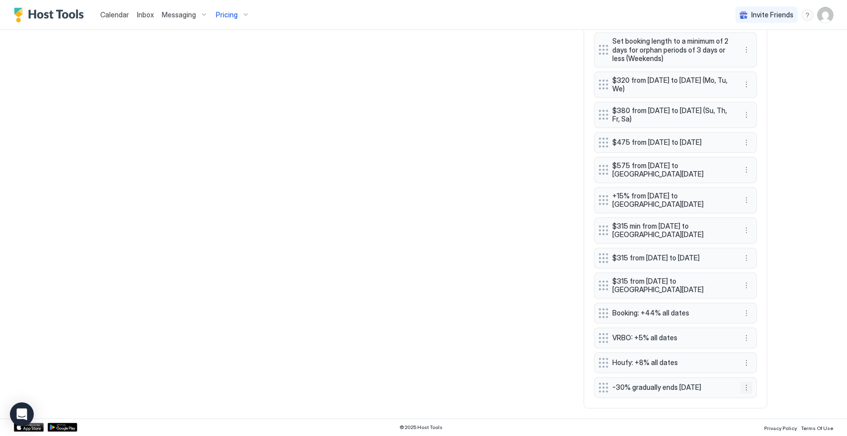
click at [745, 388] on button "More options" at bounding box center [746, 388] width 12 height 12
click at [761, 341] on span "Edit" at bounding box center [756, 341] width 11 height 7
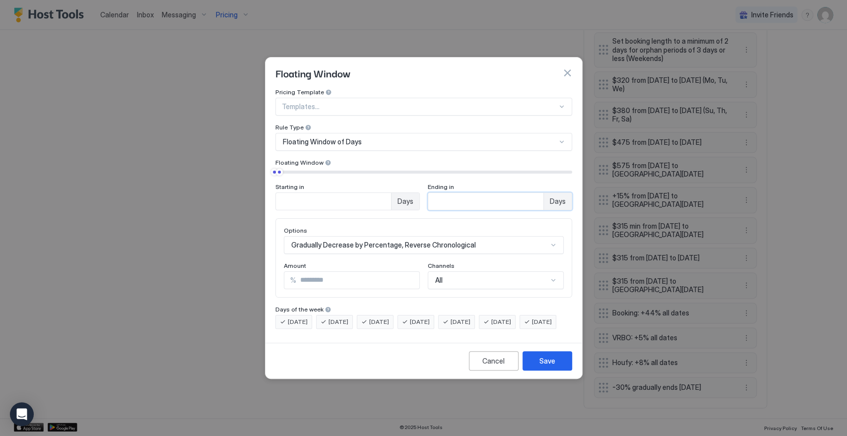
drag, startPoint x: 435, startPoint y: 191, endPoint x: 438, endPoint y: 233, distance: 42.3
click at [433, 194] on input "**" at bounding box center [485, 201] width 115 height 17
type input "**"
click at [560, 366] on button "Save" at bounding box center [547, 360] width 50 height 19
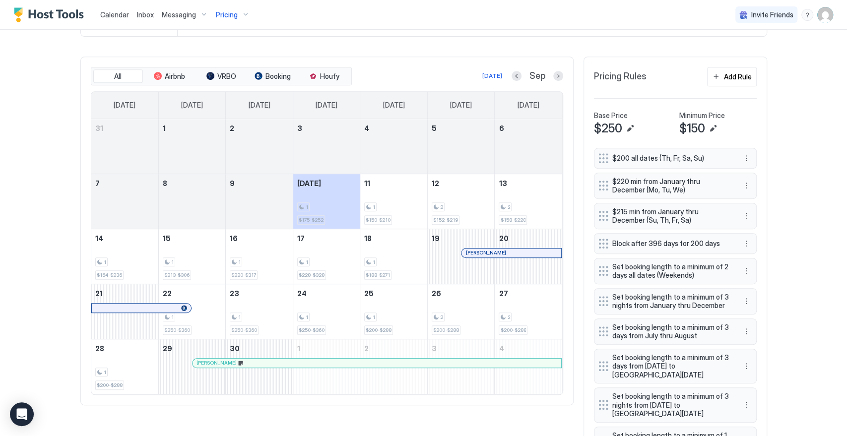
scroll to position [276, 0]
click at [733, 79] on div "Add Rule" at bounding box center [738, 77] width 28 height 10
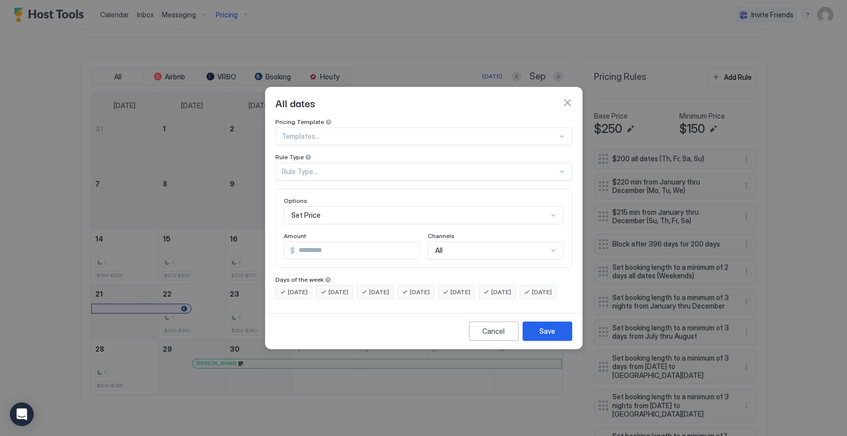
scroll to position [51, 0]
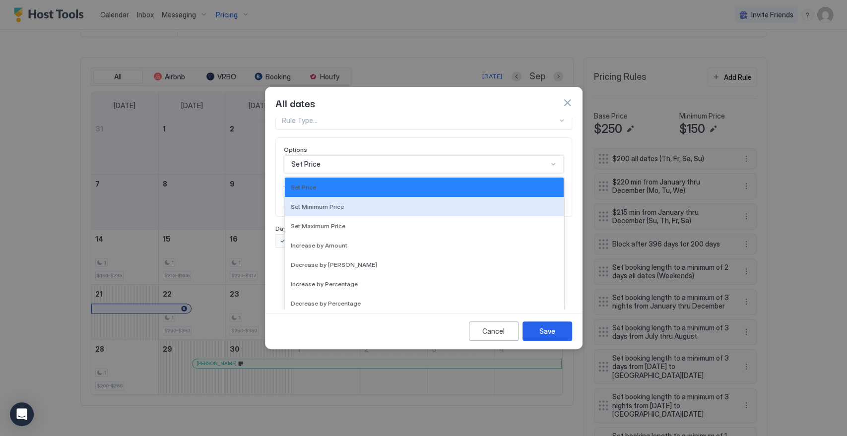
click at [347, 173] on div "17 results available. Use Up and Down to choose options, press Enter to select …" at bounding box center [424, 164] width 280 height 18
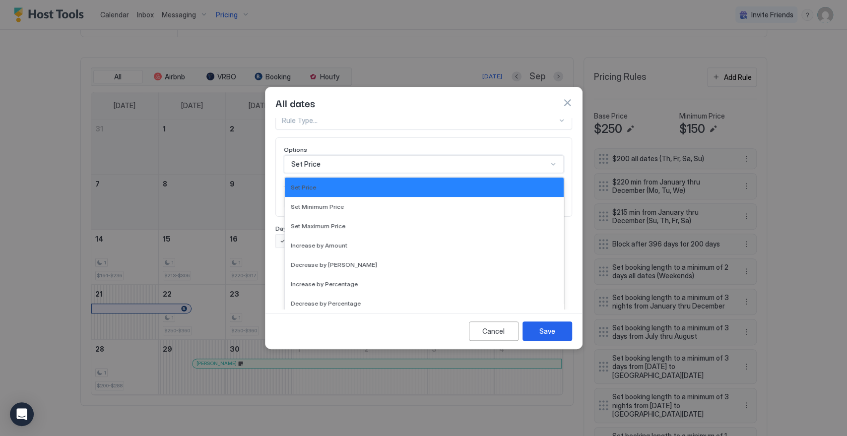
click at [354, 154] on div "Pricing Template Templates... Rule Type Rule Type... Options 17 results availab…" at bounding box center [423, 157] width 297 height 181
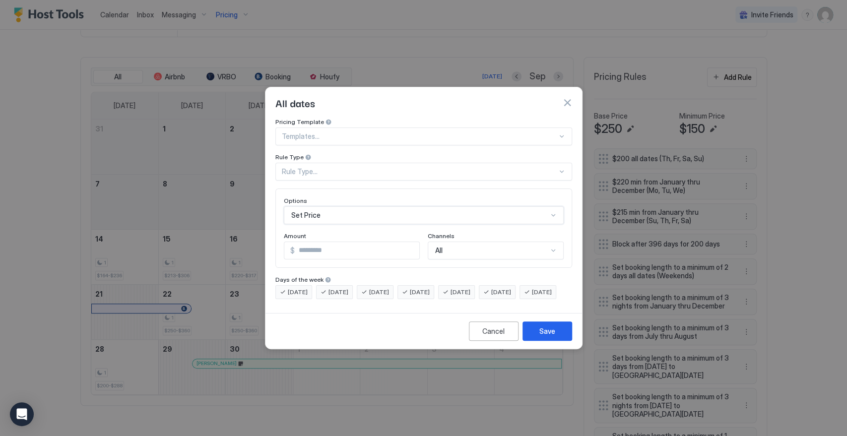
click at [337, 167] on div "Rule Type..." at bounding box center [419, 171] width 275 height 9
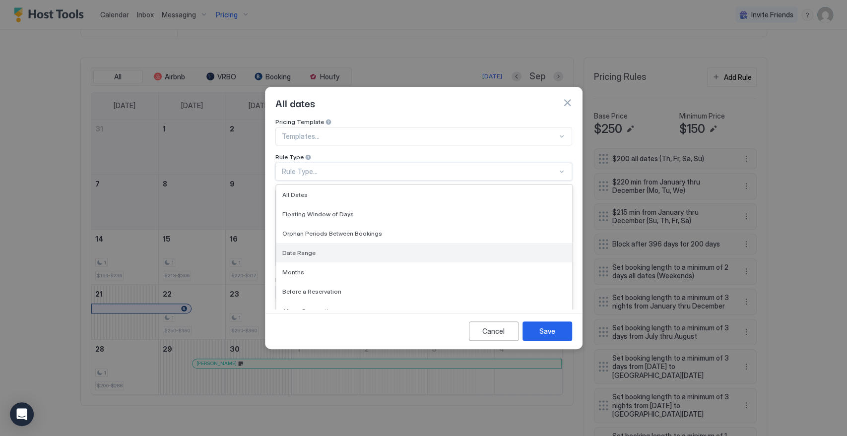
click at [344, 249] on div "Date Range" at bounding box center [424, 252] width 284 height 7
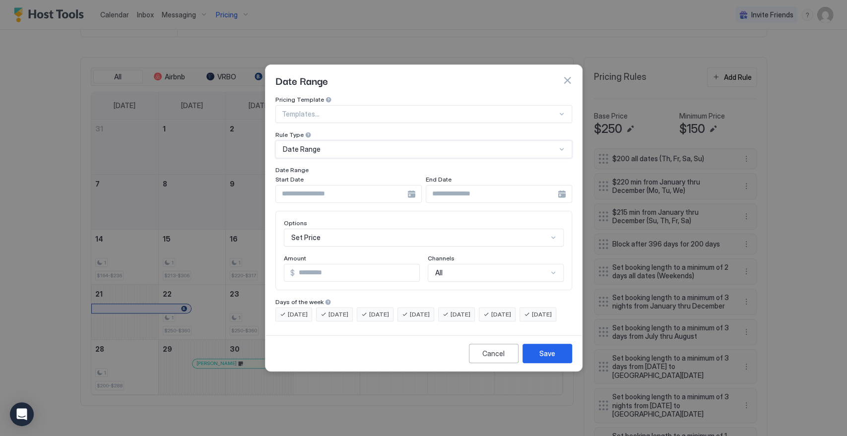
click at [374, 186] on input "Input Field" at bounding box center [341, 194] width 131 height 17
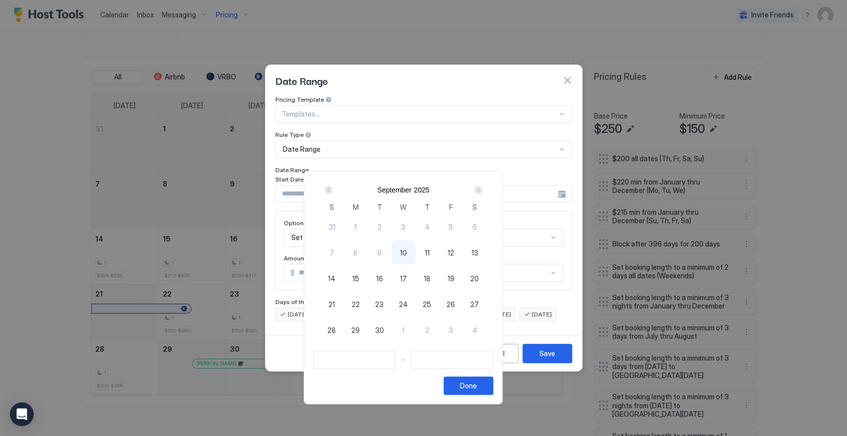
click at [407, 250] on span "10" at bounding box center [403, 253] width 7 height 10
type input "**********"
click at [482, 189] on div "Next" at bounding box center [478, 190] width 8 height 8
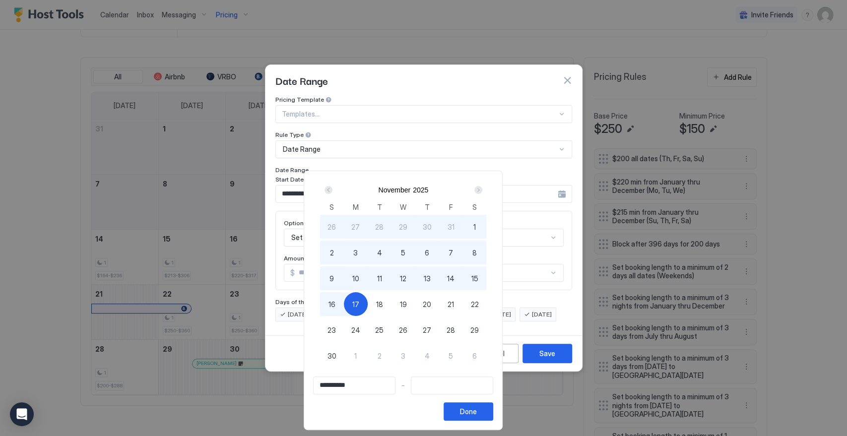
type input "**********"
click at [344, 303] on div "16" at bounding box center [332, 304] width 24 height 24
type input "**********"
click at [477, 413] on div "Done" at bounding box center [468, 411] width 17 height 10
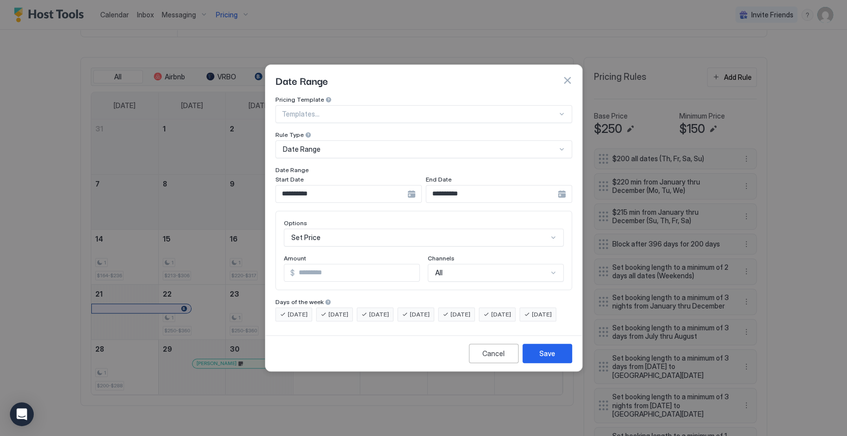
click at [345, 264] on input "*" at bounding box center [357, 272] width 125 height 17
drag, startPoint x: 345, startPoint y: 260, endPoint x: 279, endPoint y: 271, distance: 66.3
click at [279, 270] on div "Options Set Price Amount $ * Channels All" at bounding box center [423, 250] width 297 height 79
type input "***"
click at [468, 308] on div "[DATE]" at bounding box center [456, 315] width 37 height 14
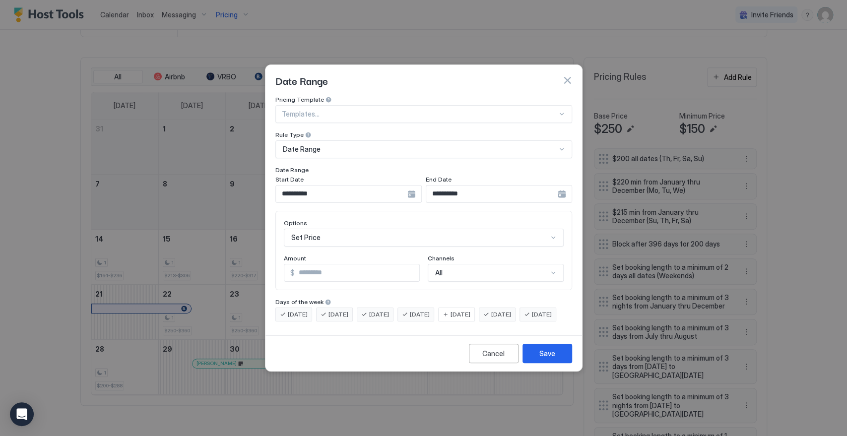
click at [500, 308] on div "[DATE]" at bounding box center [497, 315] width 37 height 14
click at [538, 357] on button "Save" at bounding box center [547, 353] width 50 height 19
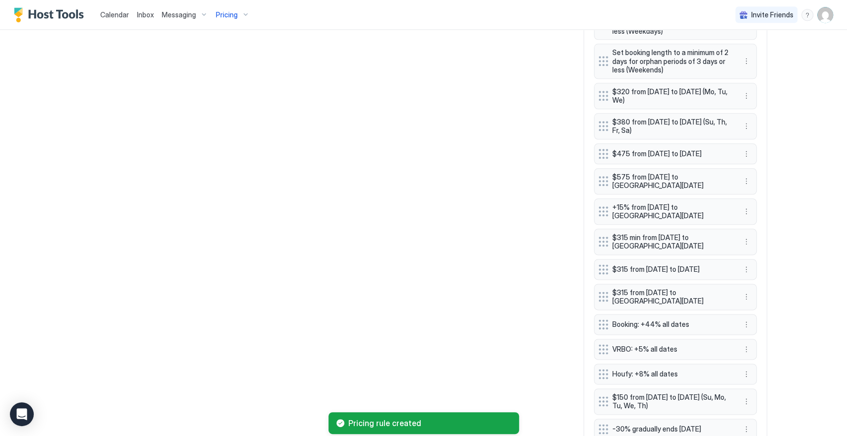
scroll to position [747, 0]
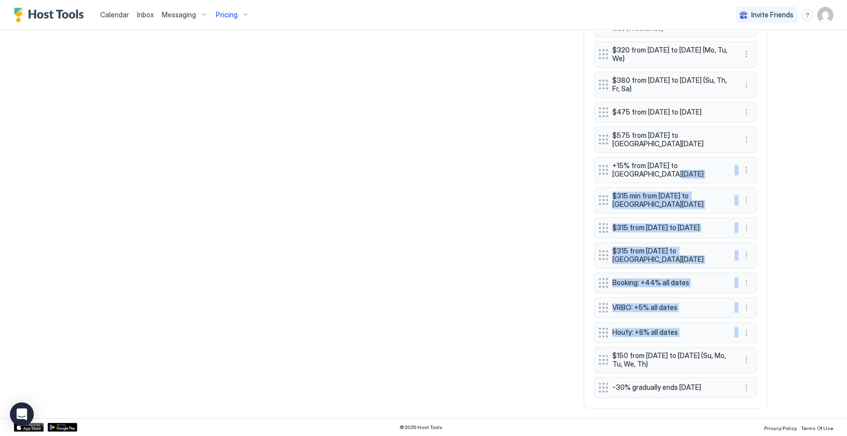
drag, startPoint x: 595, startPoint y: 299, endPoint x: 600, endPoint y: 209, distance: 89.4
click at [600, 179] on div "$200 all dates (Th, Fr, Sa, Su) $220 min from January thru December (Mo, Tu, We…" at bounding box center [675, 41] width 163 height 714
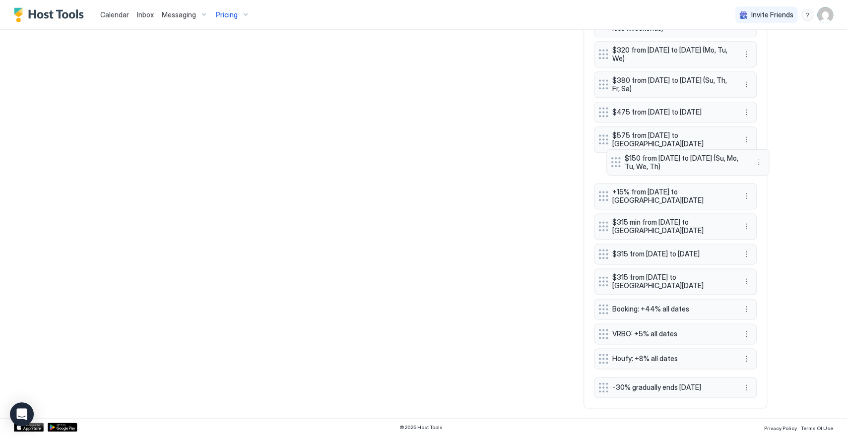
click at [615, 166] on div "$200 all dates (Th, Fr, Sa, Su) $220 min from January thru December (Mo, Tu, We…" at bounding box center [675, 41] width 163 height 714
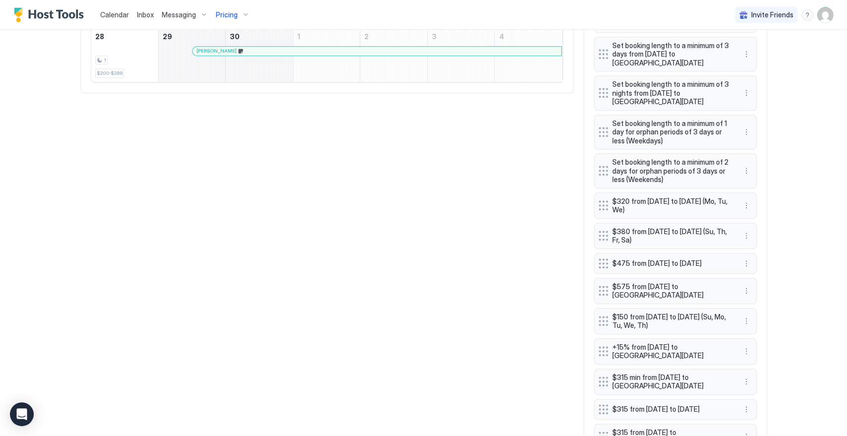
scroll to position [582, 0]
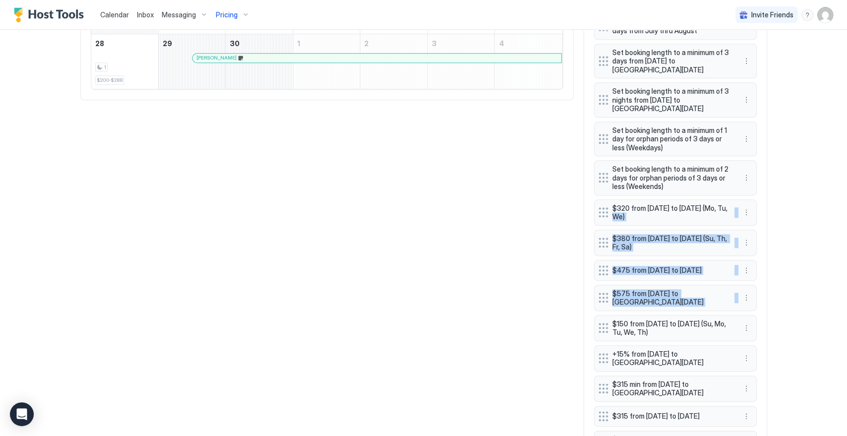
drag, startPoint x: 598, startPoint y: 291, endPoint x: 610, endPoint y: 279, distance: 16.1
click at [610, 227] on div "$200 all dates (Th, Fr, Sa, Su) $220 min from January thru December (Mo, Tu, We…" at bounding box center [675, 200] width 163 height 714
click at [603, 332] on div "$200 all dates (Th, Fr, Sa, Su) $220 min from January thru December (Mo, Tu, We…" at bounding box center [675, 200] width 163 height 714
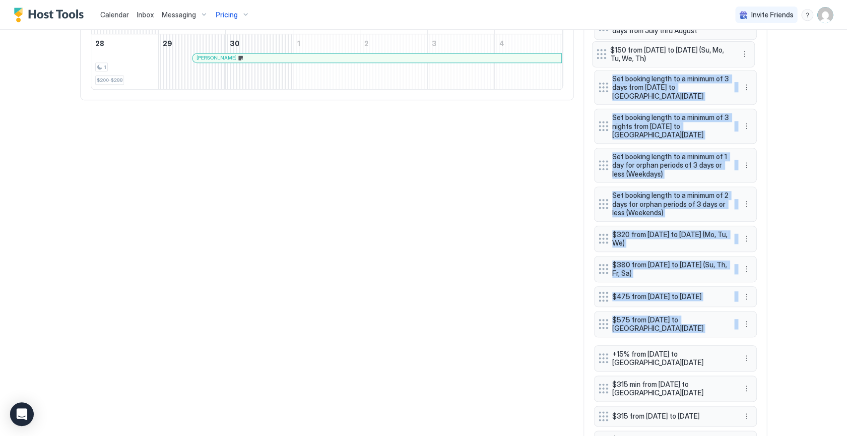
drag, startPoint x: 597, startPoint y: 334, endPoint x: 599, endPoint y: 57, distance: 276.9
click at [599, 57] on div "$200 all dates (Th, Fr, Sa, Su) $220 min from January thru December (Mo, Tu, We…" at bounding box center [675, 200] width 163 height 714
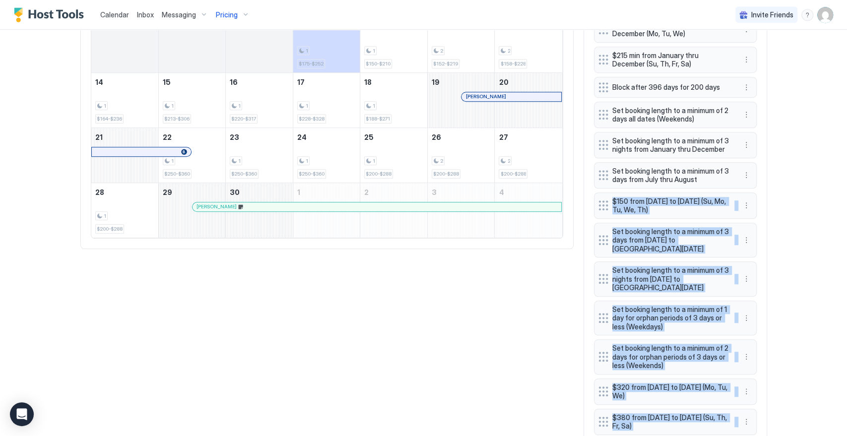
scroll to position [361, 0]
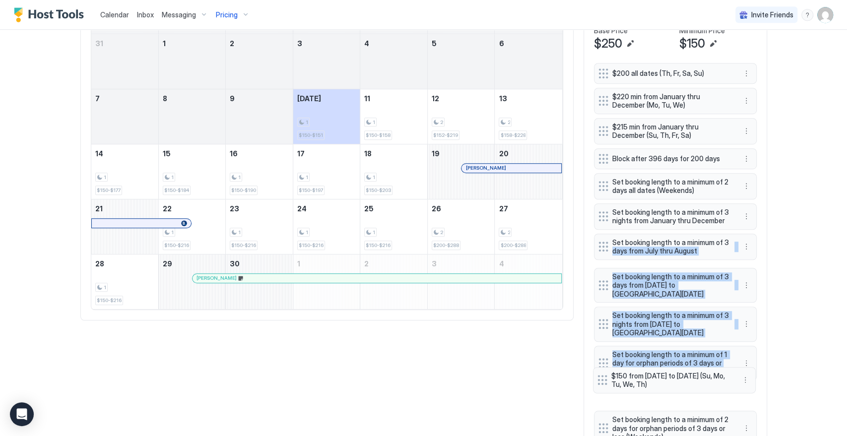
drag, startPoint x: 597, startPoint y: 272, endPoint x: 601, endPoint y: 376, distance: 103.8
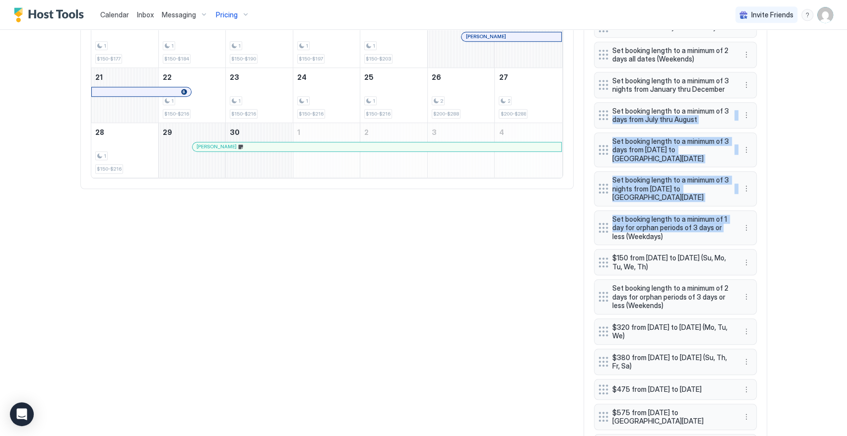
scroll to position [526, 0]
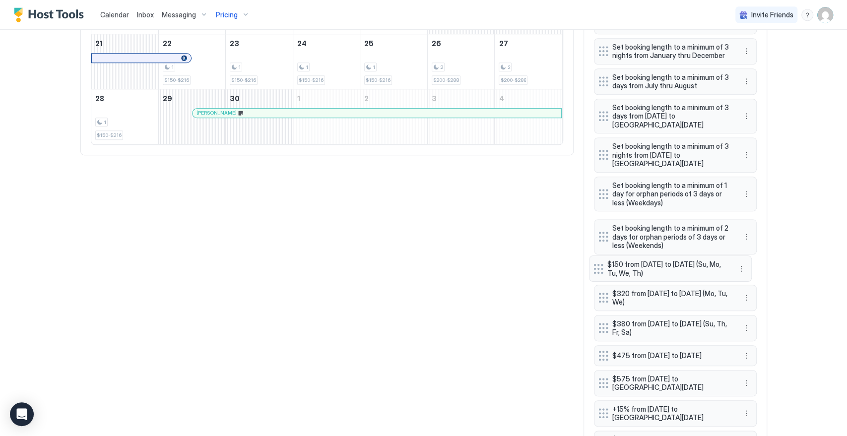
drag, startPoint x: 596, startPoint y: 227, endPoint x: 596, endPoint y: 269, distance: 42.2
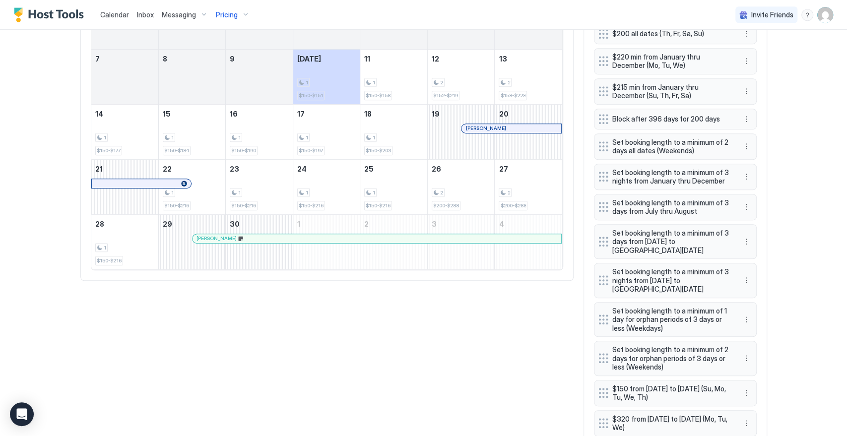
scroll to position [306, 0]
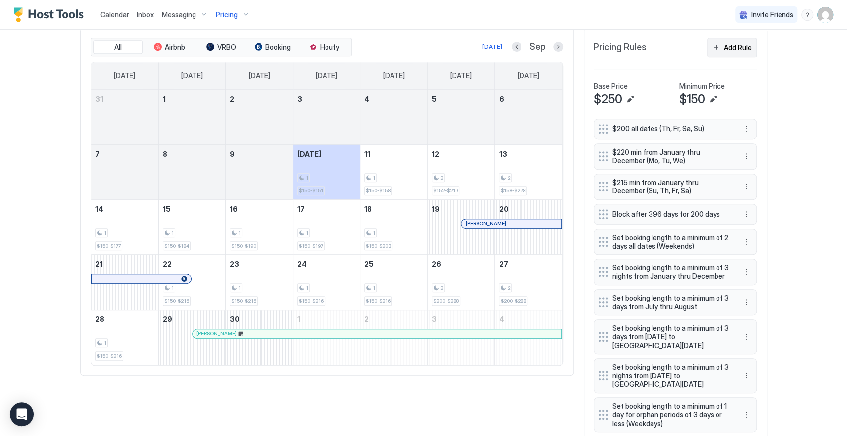
click at [742, 47] on div "Add Rule" at bounding box center [738, 47] width 28 height 10
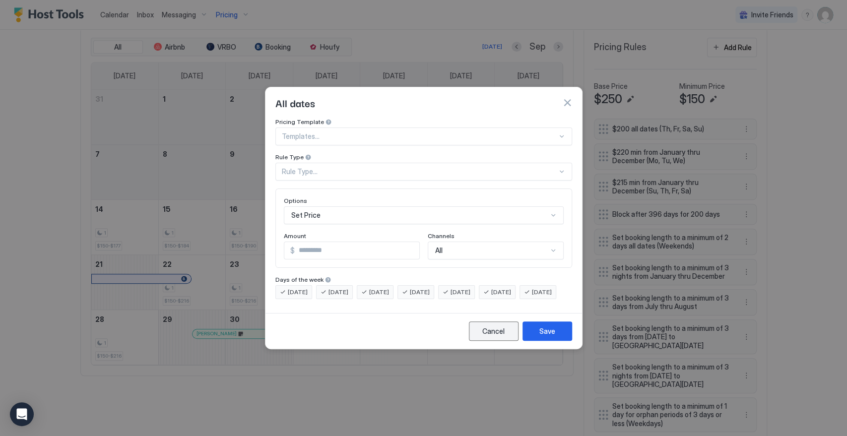
click at [498, 336] on div "Cancel" at bounding box center [493, 331] width 22 height 10
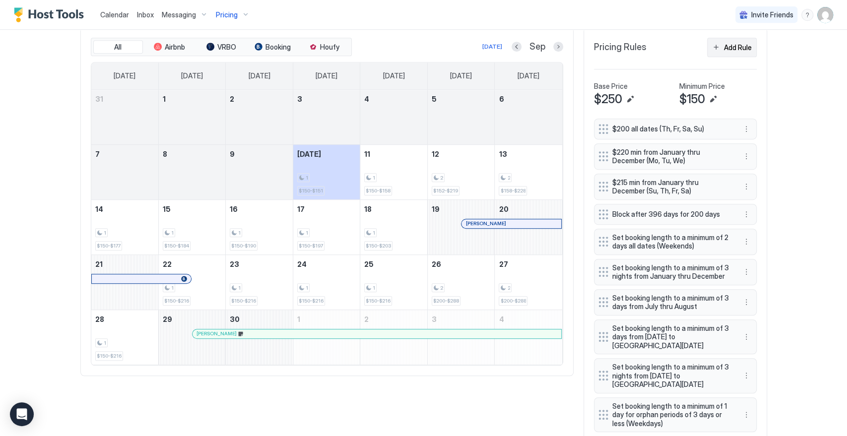
click at [728, 42] on div "Add Rule" at bounding box center [738, 47] width 28 height 10
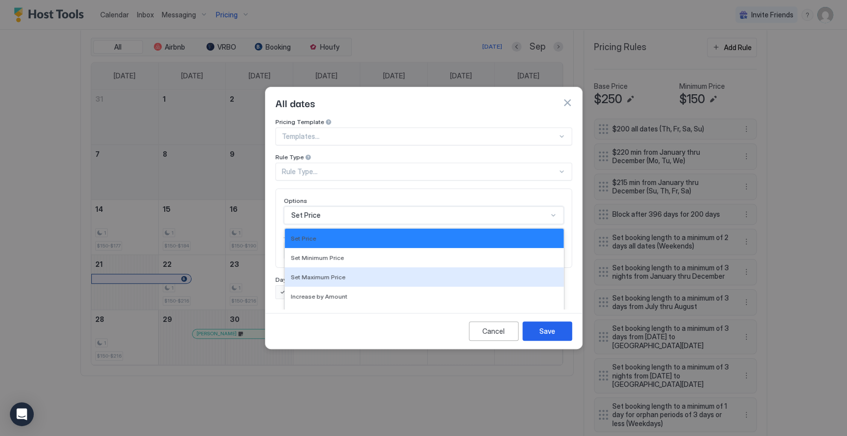
click at [354, 207] on div "17 results available. Use Up and Down to choose options, press Enter to select …" at bounding box center [424, 215] width 280 height 18
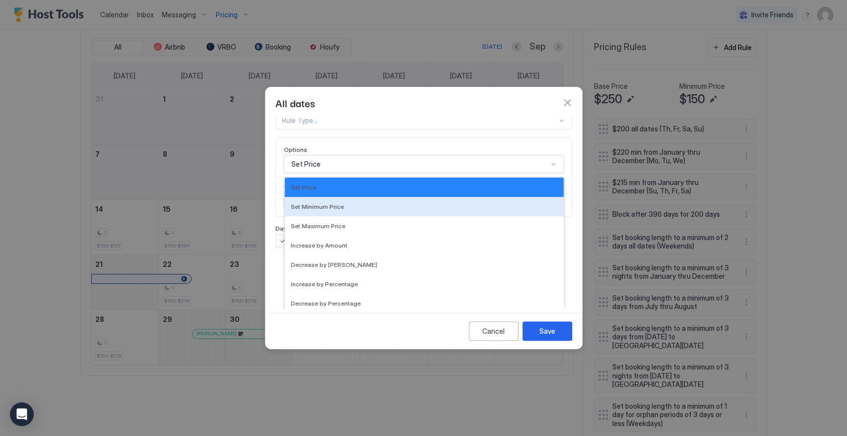
click at [358, 203] on div "Set Minimum Price" at bounding box center [424, 206] width 267 height 7
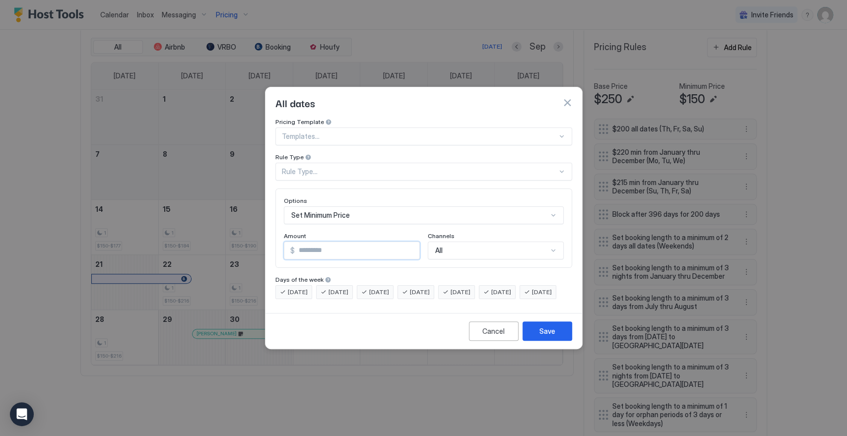
drag, startPoint x: 285, startPoint y: 245, endPoint x: 276, endPoint y: 257, distance: 15.0
click at [275, 251] on div "Options Set Minimum Price Amount $ * Channels All" at bounding box center [423, 228] width 297 height 79
click at [329, 167] on div "Rule Type..." at bounding box center [419, 171] width 275 height 9
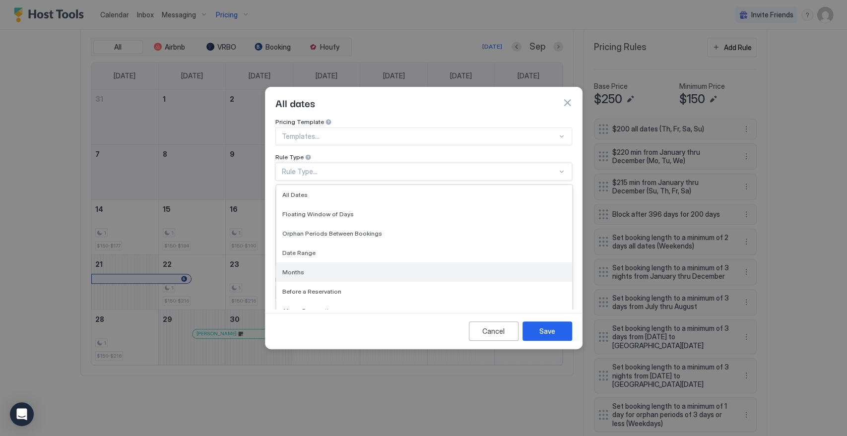
click at [323, 269] on div "Months" at bounding box center [424, 271] width 296 height 19
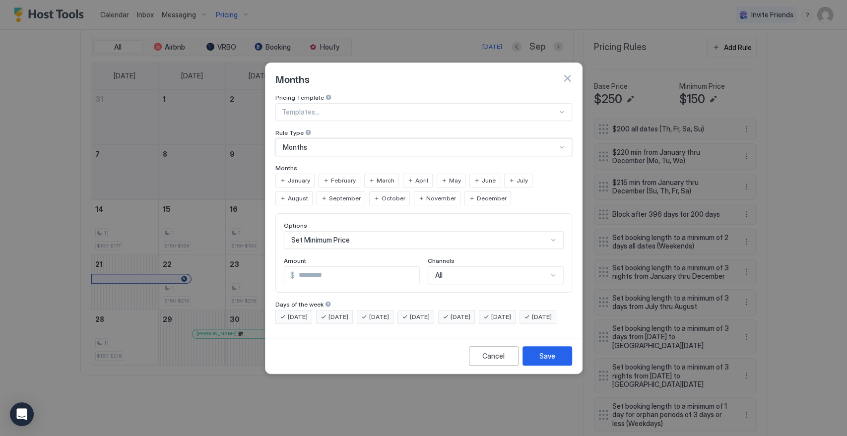
click at [308, 194] on span "August" at bounding box center [298, 198] width 20 height 9
click at [517, 176] on span "July" at bounding box center [522, 180] width 11 height 9
drag, startPoint x: 319, startPoint y: 265, endPoint x: 303, endPoint y: 265, distance: 16.4
click at [303, 267] on input "***" at bounding box center [357, 275] width 125 height 17
type input "***"
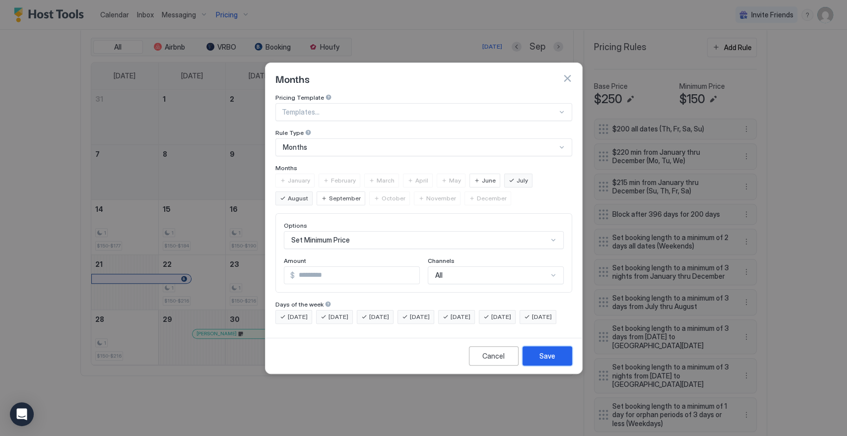
click at [541, 361] on div "Save" at bounding box center [547, 356] width 16 height 10
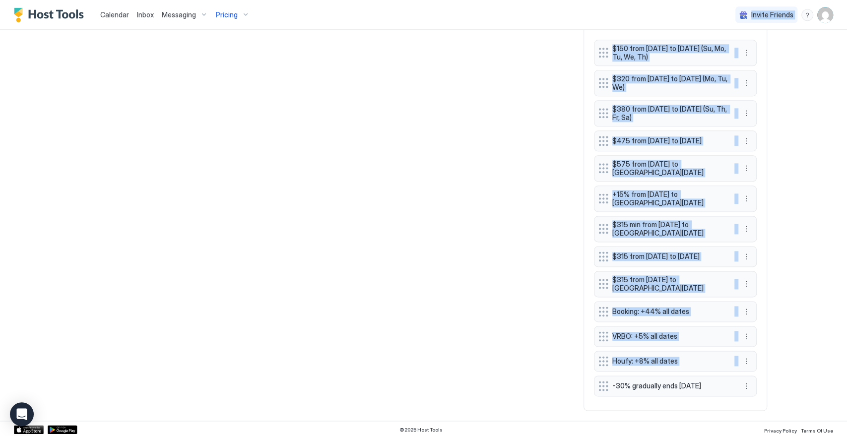
scroll to position [759, 0]
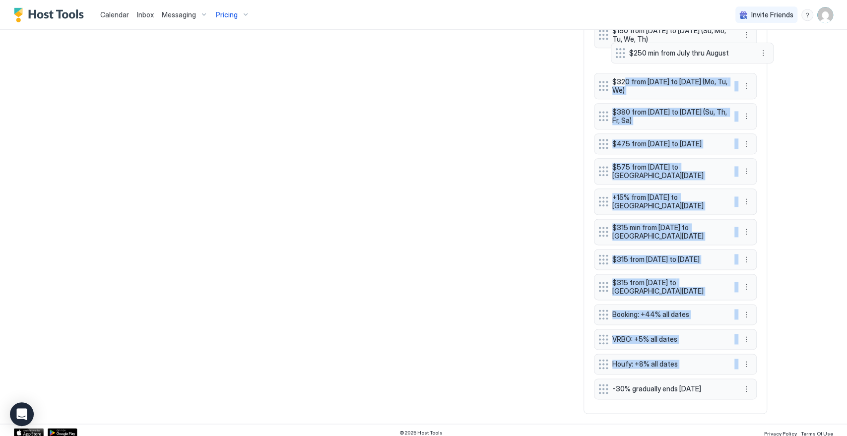
drag, startPoint x: 620, startPoint y: 245, endPoint x: 621, endPoint y: 55, distance: 189.5
click at [621, 55] on div "$200 all dates (Th, Fr, Sa, Su) $220 min from January thru December (Mo, Tu, We…" at bounding box center [675, 34] width 163 height 738
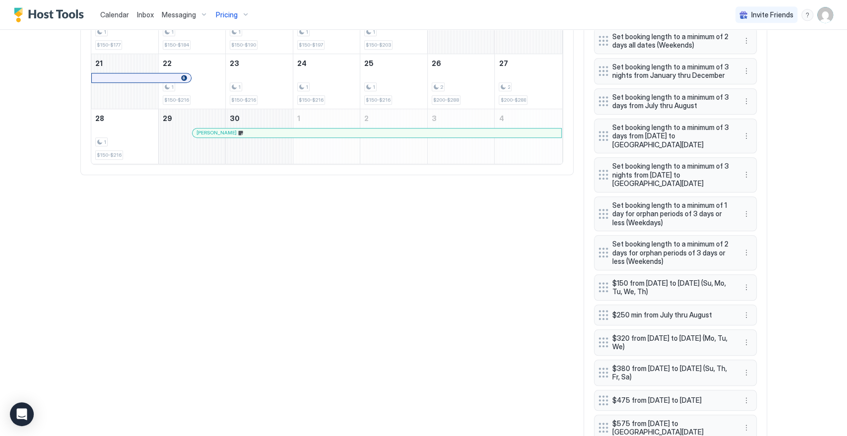
scroll to position [484, 0]
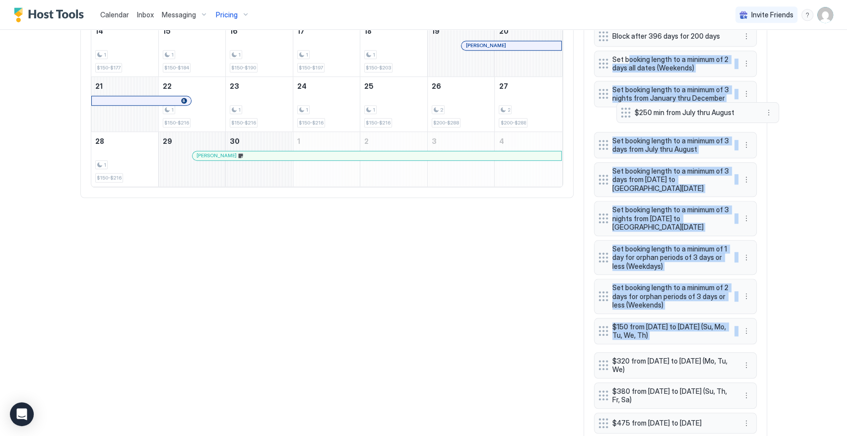
drag, startPoint x: 599, startPoint y: 337, endPoint x: 626, endPoint y: 88, distance: 250.5
click at [620, 47] on div "$200 all dates (Th, Fr, Sa, Su) $220 min from January thru December (Mo, Tu, We…" at bounding box center [675, 309] width 163 height 738
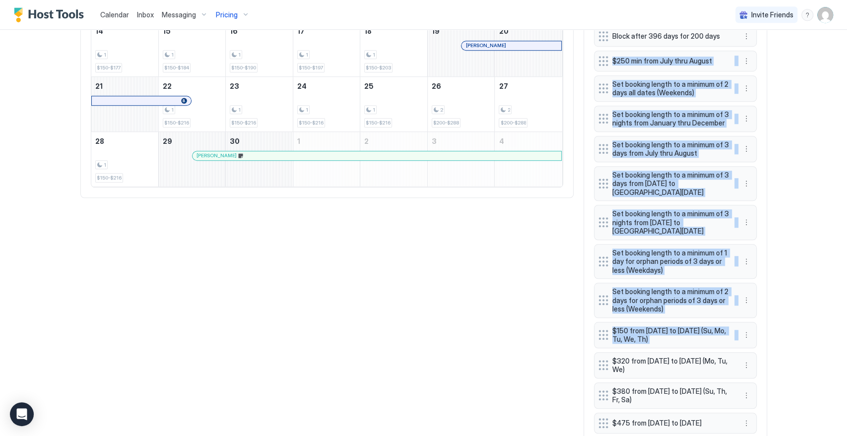
scroll to position [208, 0]
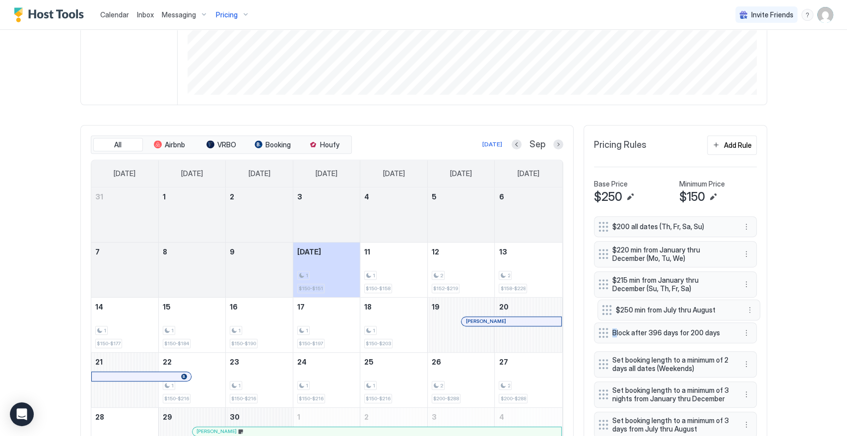
click at [743, 311] on button "More options" at bounding box center [746, 312] width 12 height 12
click at [793, 301] on div at bounding box center [423, 218] width 847 height 436
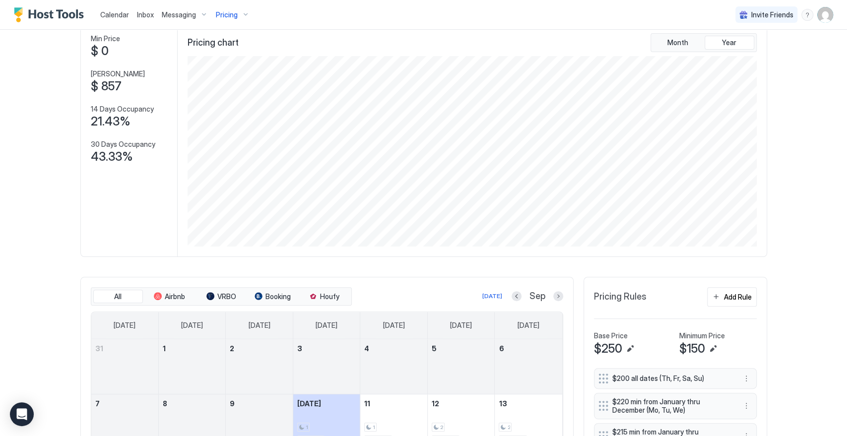
scroll to position [55, 0]
click at [553, 292] on div at bounding box center [558, 297] width 10 height 10
click at [556, 292] on div at bounding box center [558, 297] width 10 height 10
click at [553, 298] on button "Next month" at bounding box center [558, 297] width 10 height 10
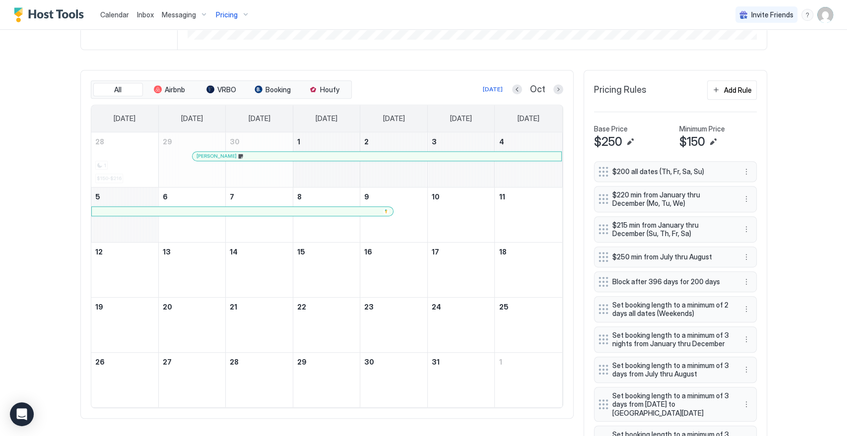
scroll to position [275, 0]
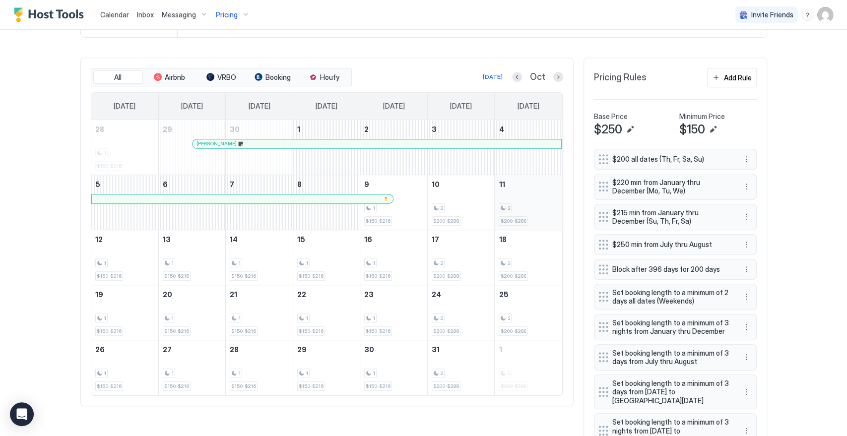
click at [539, 194] on div "2 $200-$288" at bounding box center [528, 202] width 59 height 47
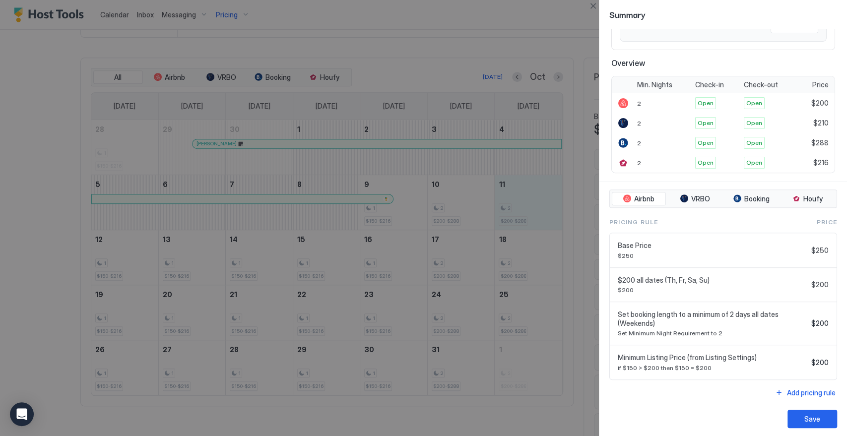
scroll to position [190, 0]
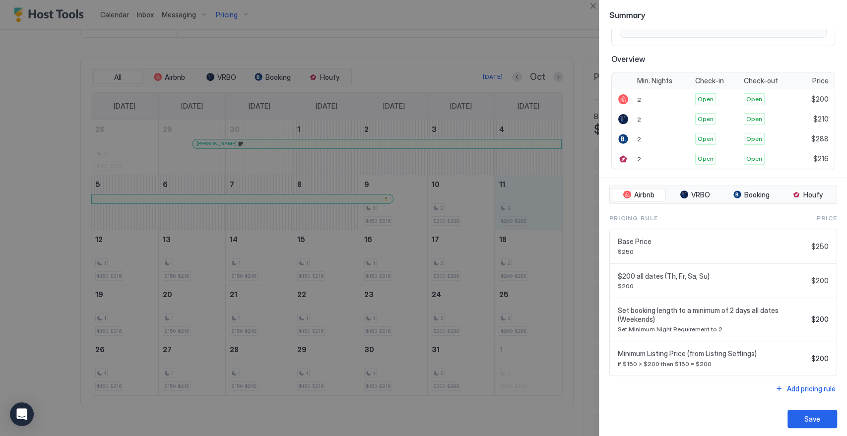
click at [54, 60] on div at bounding box center [423, 218] width 847 height 436
click at [530, 55] on div at bounding box center [423, 218] width 847 height 436
click at [595, 3] on button "Close" at bounding box center [593, 6] width 12 height 12
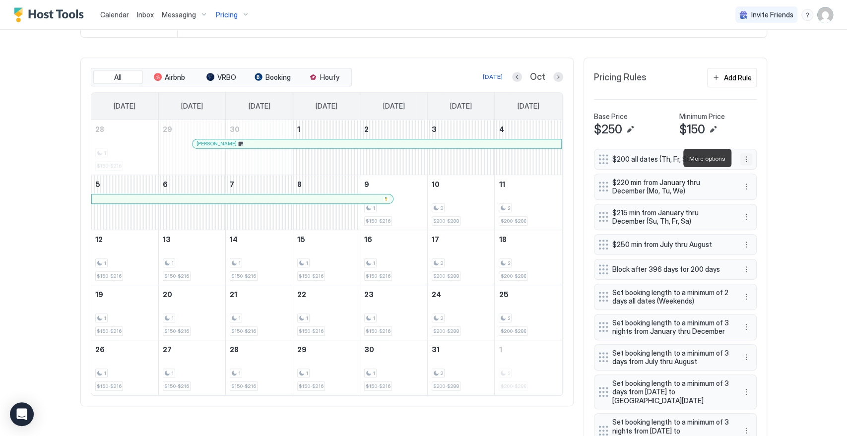
click at [746, 157] on button "More options" at bounding box center [746, 159] width 12 height 12
click at [746, 200] on div "Delete" at bounding box center [754, 203] width 29 height 7
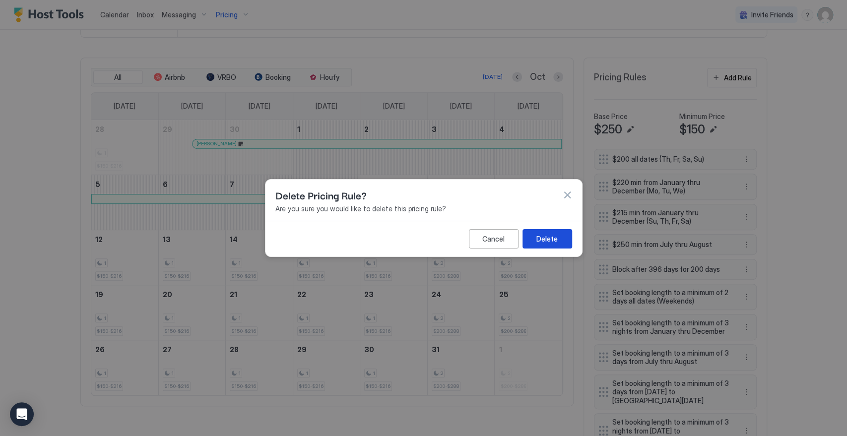
click at [550, 234] on div "Delete" at bounding box center [546, 239] width 21 height 10
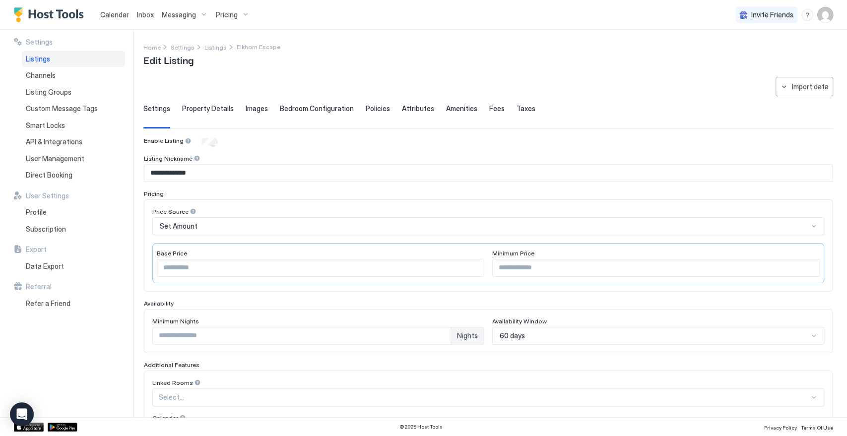
scroll to position [195, 0]
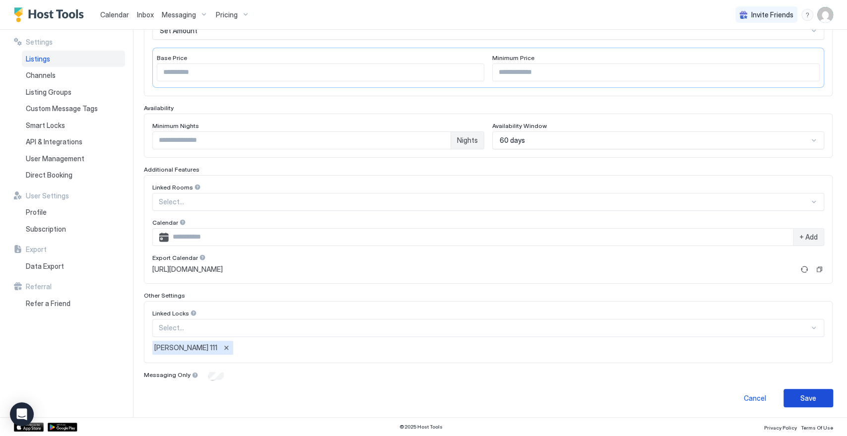
click at [817, 395] on button "Save" at bounding box center [808, 398] width 50 height 18
click at [242, 16] on div "Pricing" at bounding box center [233, 14] width 42 height 17
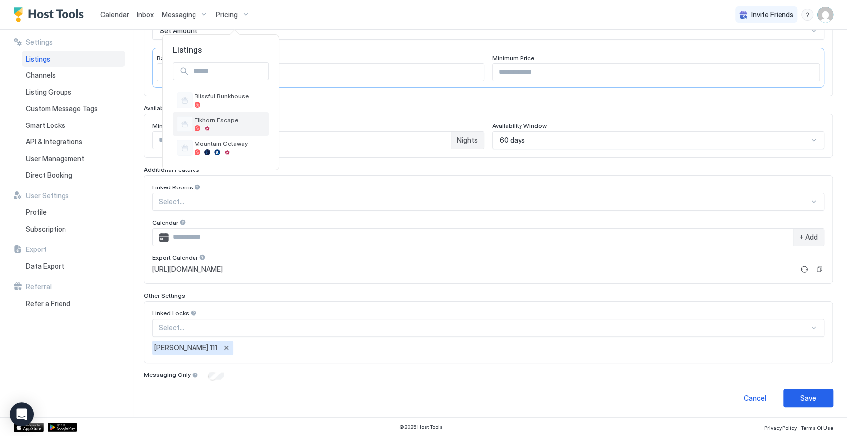
click at [243, 118] on span "Elkhorn Escape" at bounding box center [230, 119] width 70 height 7
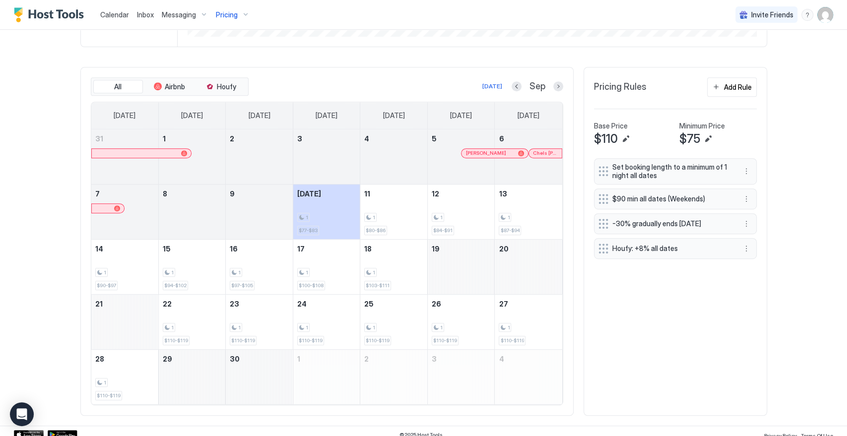
scroll to position [272, 0]
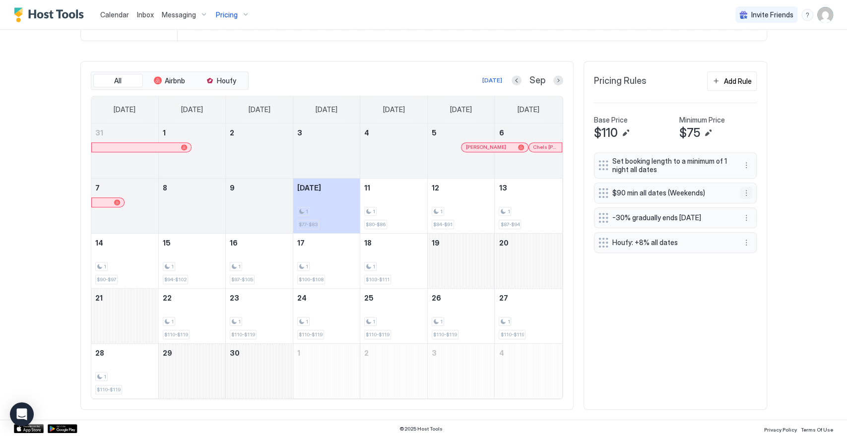
click at [744, 190] on button "More options" at bounding box center [746, 193] width 12 height 12
click at [747, 205] on div "Edit" at bounding box center [751, 205] width 22 height 7
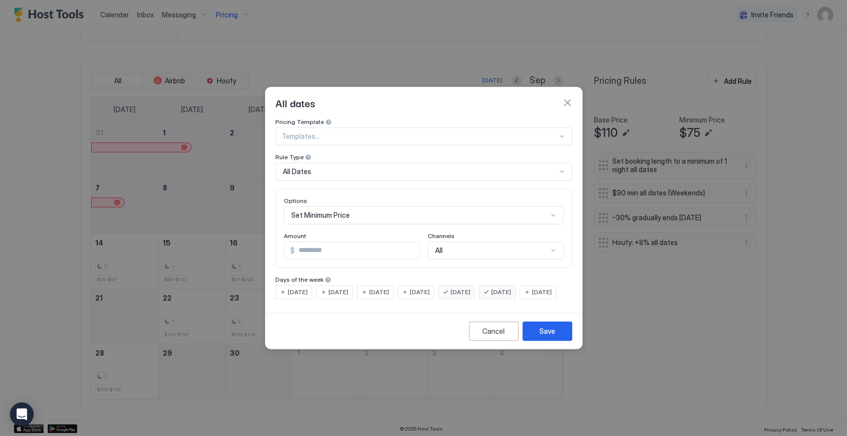
click at [349, 206] on div "Set Minimum Price" at bounding box center [424, 215] width 280 height 18
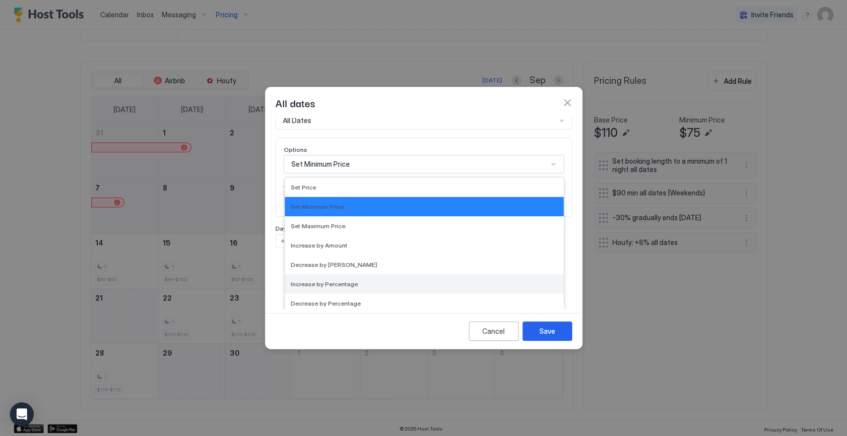
click at [348, 280] on span "Increase by Percentage" at bounding box center [324, 283] width 67 height 7
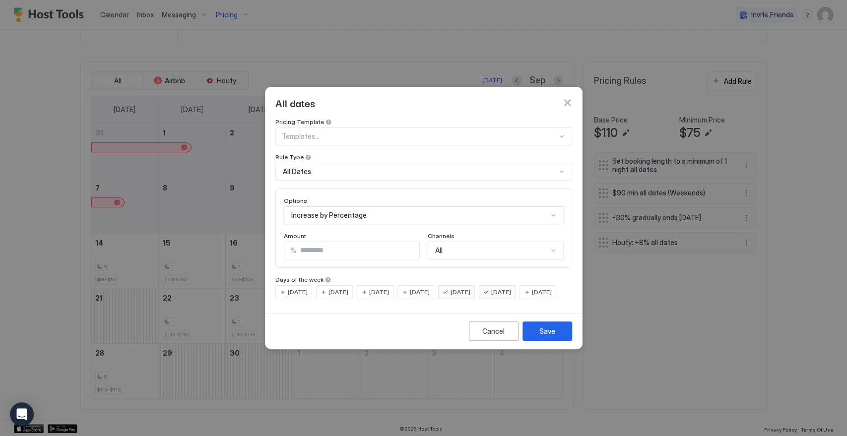
scroll to position [0, 0]
drag, startPoint x: 291, startPoint y: 238, endPoint x: 298, endPoint y: 249, distance: 12.7
click at [286, 242] on div "% **" at bounding box center [352, 251] width 136 height 18
type input "**"
click at [558, 341] on button "Save" at bounding box center [547, 331] width 50 height 19
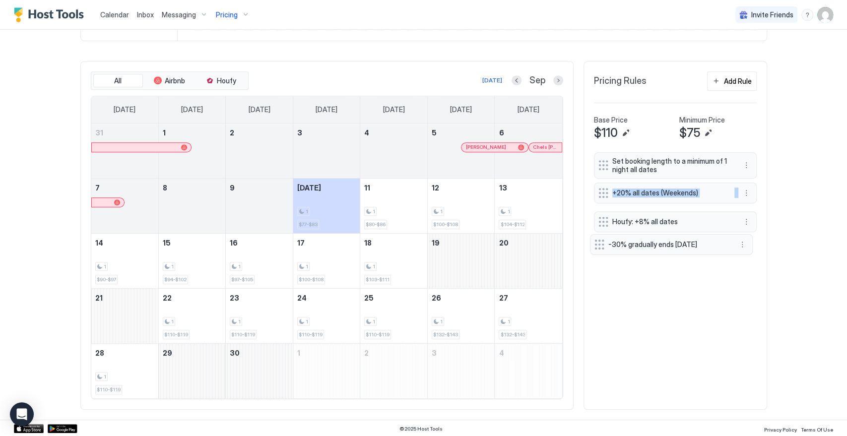
drag, startPoint x: 601, startPoint y: 213, endPoint x: 601, endPoint y: 241, distance: 27.8
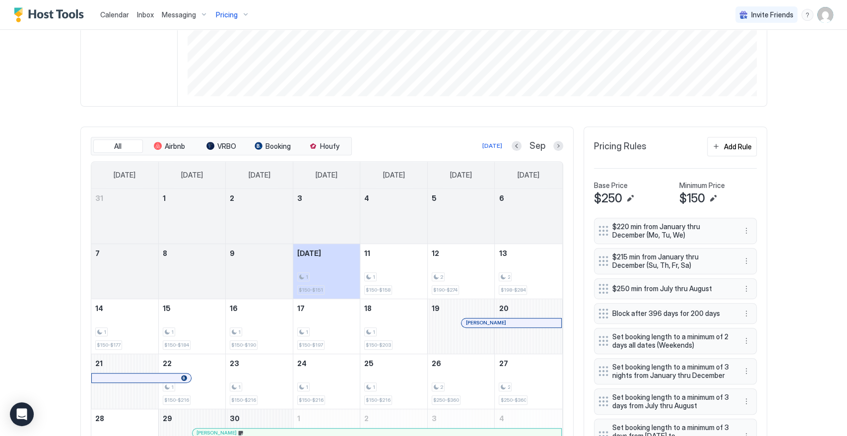
scroll to position [330, 0]
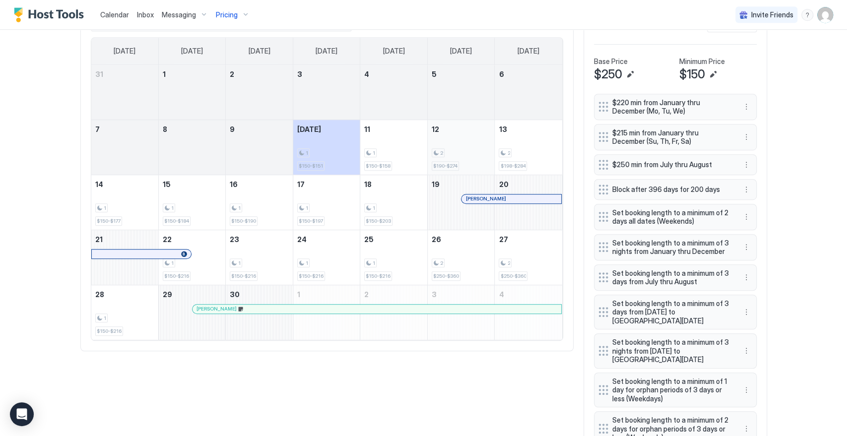
click at [468, 144] on div "2 $190-$274" at bounding box center [461, 147] width 59 height 47
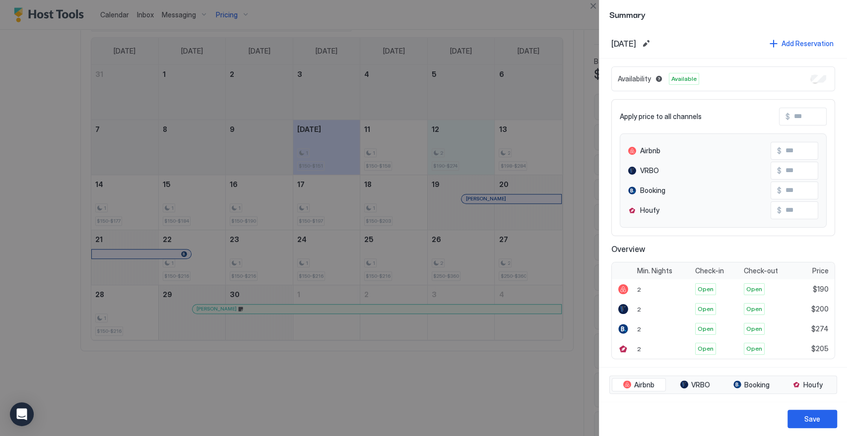
scroll to position [190, 0]
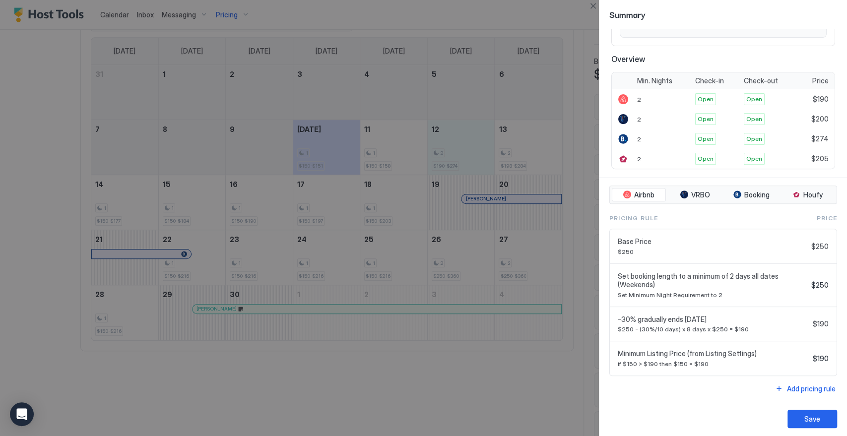
click at [555, 389] on div at bounding box center [423, 218] width 847 height 436
click at [805, 420] on div "Save" at bounding box center [812, 419] width 16 height 10
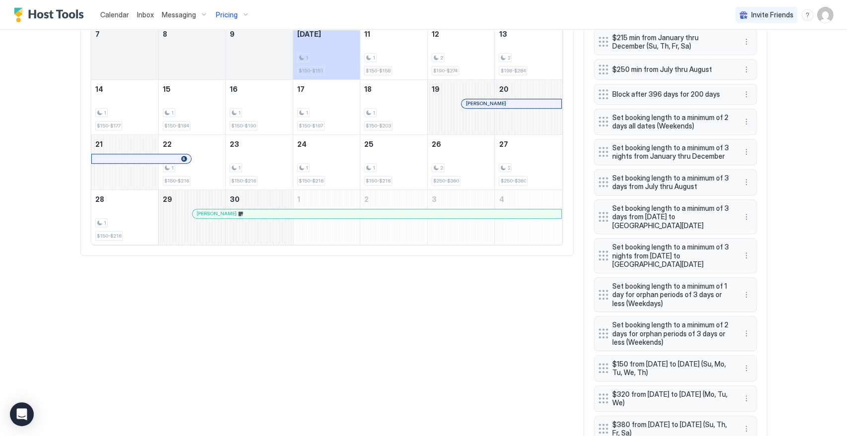
scroll to position [416, 0]
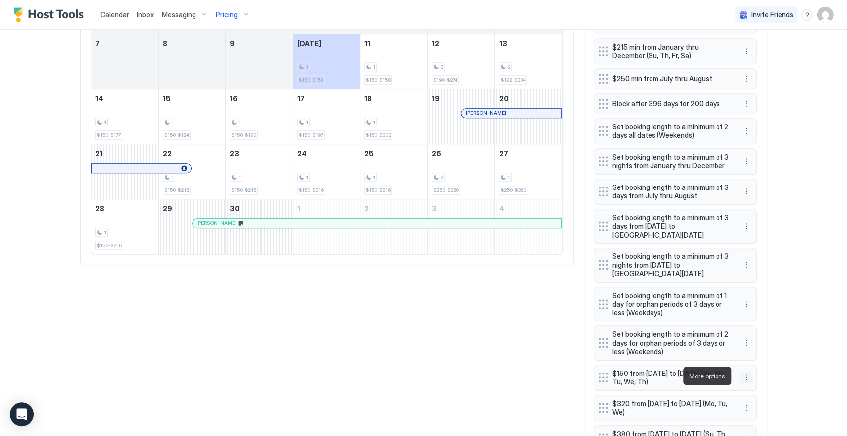
click at [744, 379] on button "More options" at bounding box center [746, 378] width 12 height 12
click at [745, 388] on div "Edit" at bounding box center [751, 389] width 22 height 7
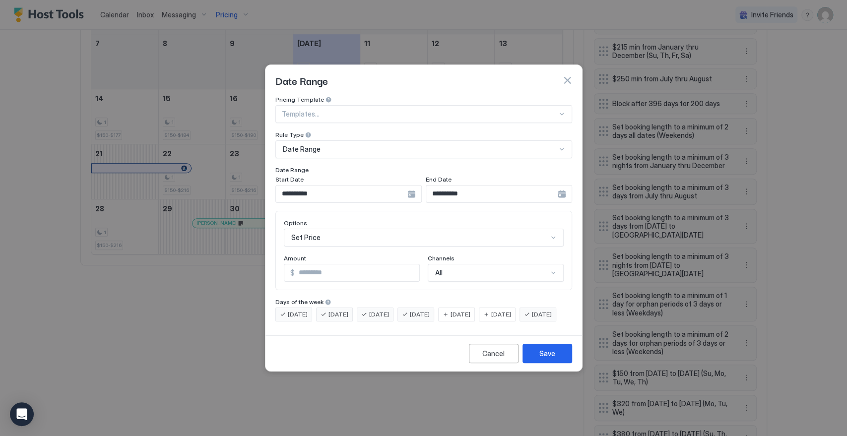
click at [328, 186] on input "**********" at bounding box center [341, 194] width 131 height 17
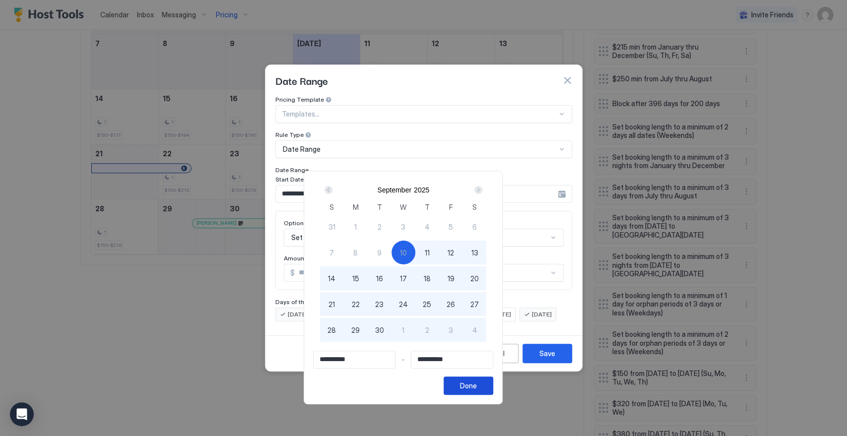
click at [493, 381] on button "Done" at bounding box center [469, 386] width 50 height 18
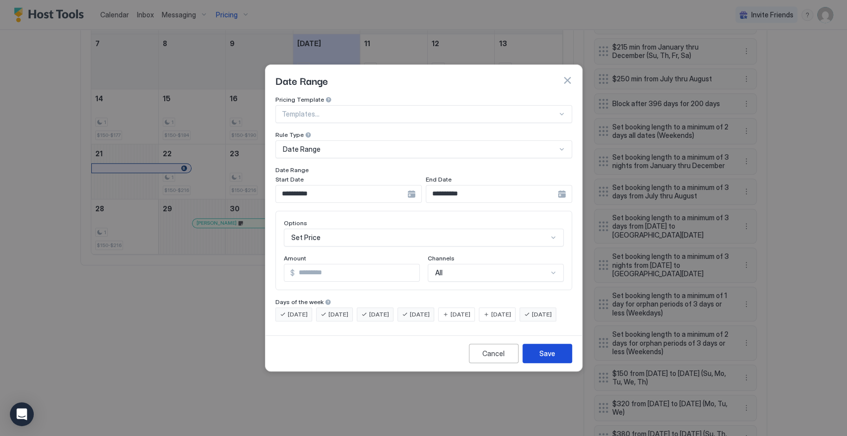
click at [565, 357] on button "Save" at bounding box center [547, 353] width 50 height 19
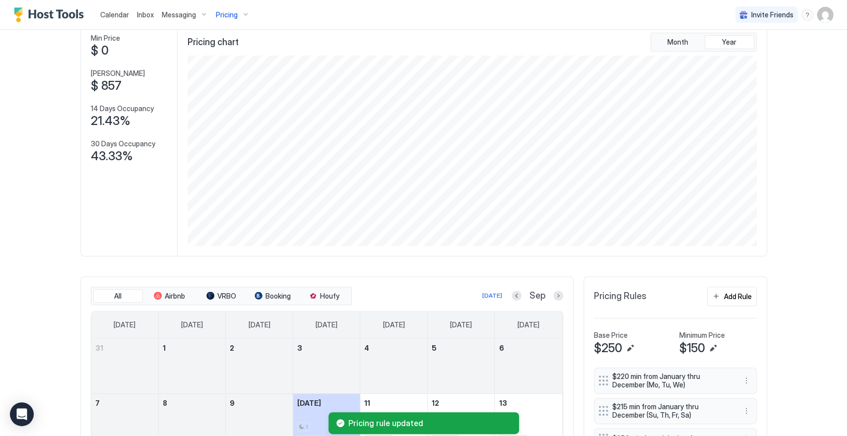
scroll to position [0, 0]
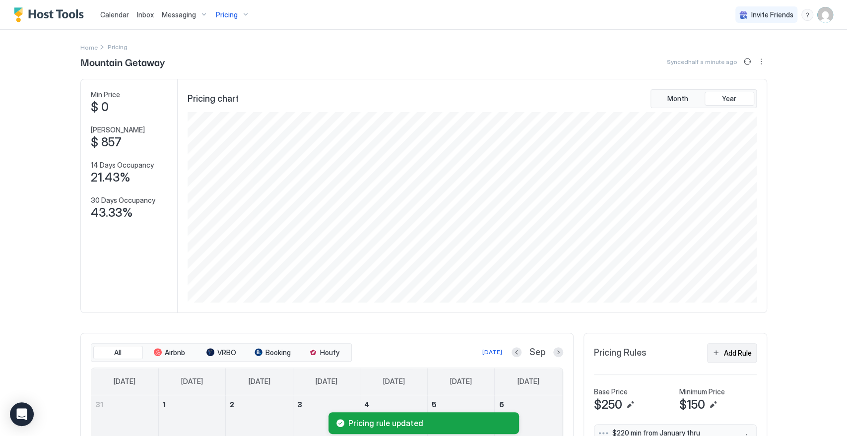
click at [750, 354] on button "Add Rule" at bounding box center [732, 352] width 50 height 19
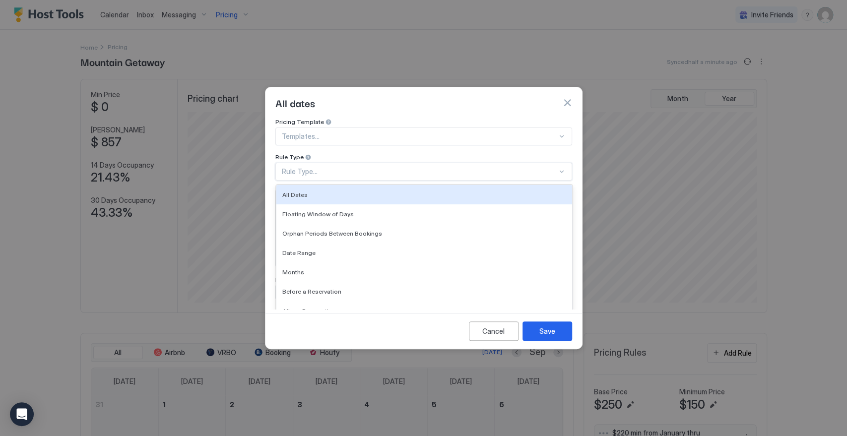
click at [322, 167] on div "Rule Type..." at bounding box center [419, 171] width 275 height 9
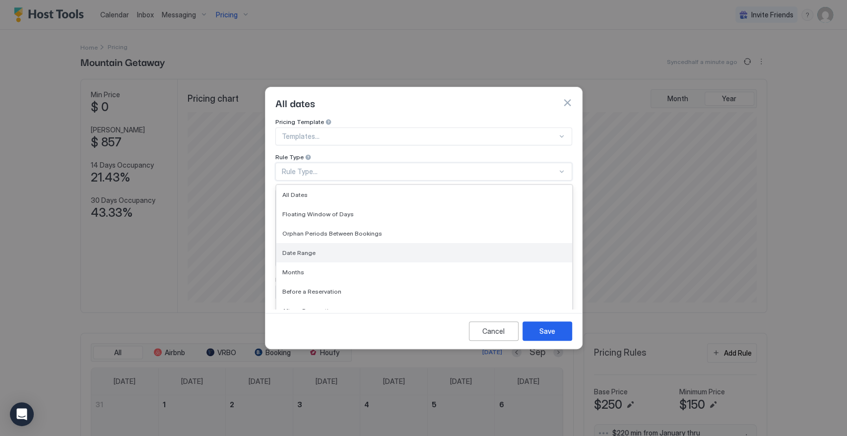
click at [322, 249] on div "Date Range" at bounding box center [424, 252] width 284 height 7
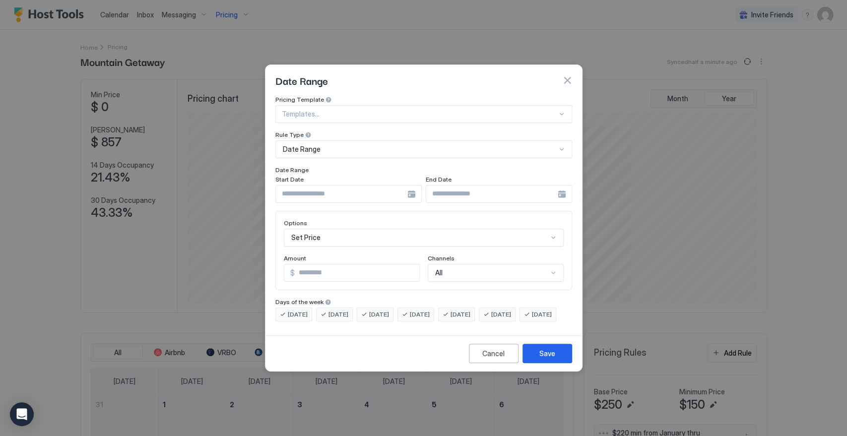
click at [407, 185] on div at bounding box center [348, 194] width 146 height 18
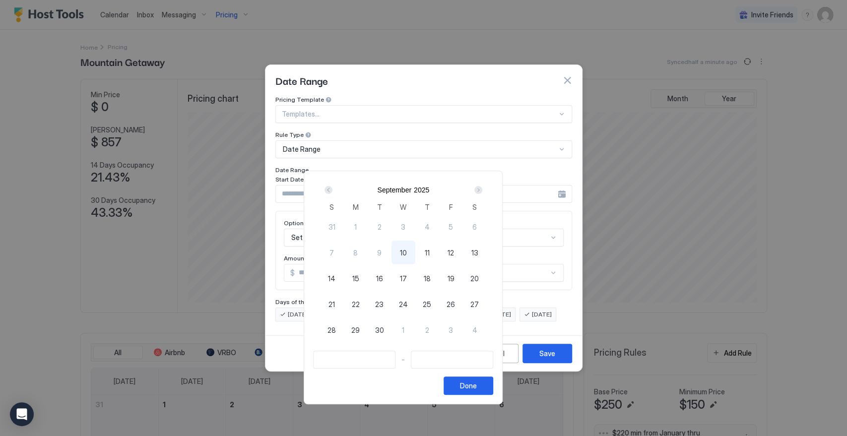
click at [407, 251] on span "10" at bounding box center [403, 253] width 7 height 10
type input "**********"
click at [487, 183] on div "[DATE]" at bounding box center [403, 190] width 167 height 17
click at [482, 190] on div "Next" at bounding box center [478, 190] width 8 height 8
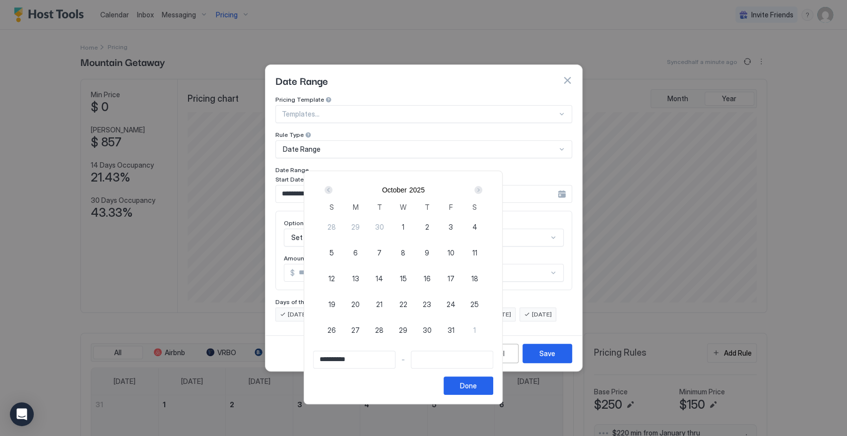
click at [482, 190] on div "Next" at bounding box center [478, 190] width 8 height 8
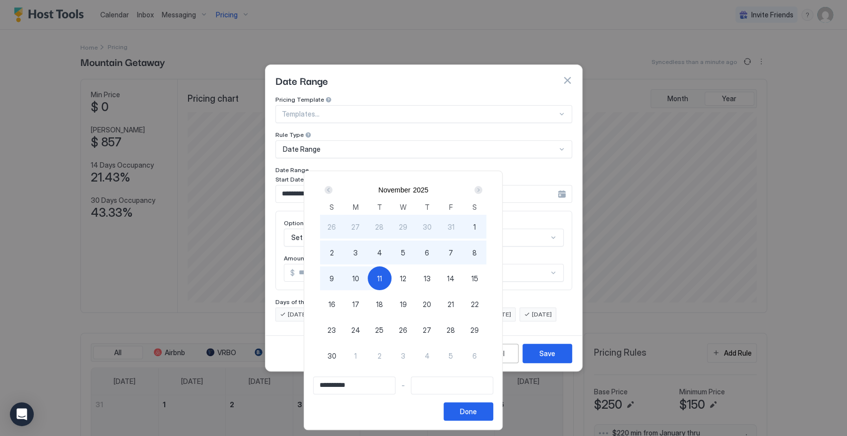
type input "**********"
click at [335, 304] on span "16" at bounding box center [331, 304] width 7 height 10
type input "**********"
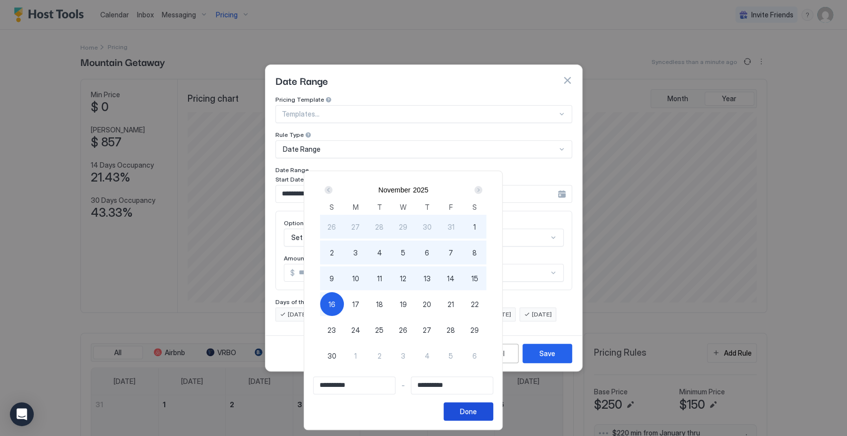
click at [477, 415] on div "Done" at bounding box center [468, 411] width 17 height 10
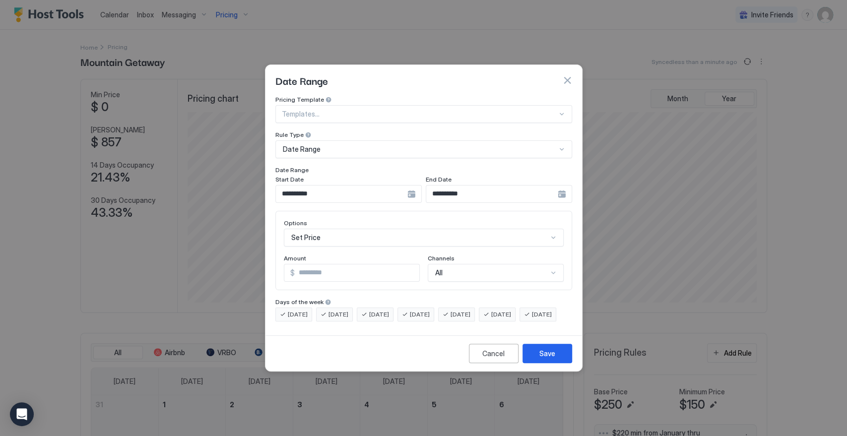
drag, startPoint x: 435, startPoint y: 305, endPoint x: 381, endPoint y: 302, distance: 53.7
click at [424, 310] on span "[DATE]" at bounding box center [420, 314] width 20 height 9
click at [372, 310] on span "[DATE]" at bounding box center [379, 314] width 20 height 9
click at [335, 310] on span "[DATE]" at bounding box center [338, 314] width 20 height 9
click at [279, 308] on div "[DATE]" at bounding box center [293, 315] width 37 height 14
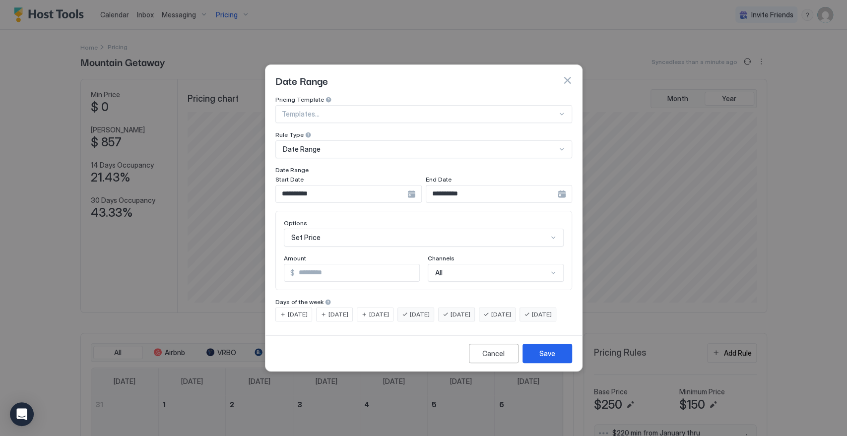
click at [430, 310] on span "[DATE]" at bounding box center [420, 314] width 20 height 9
click at [532, 319] on span "[DATE]" at bounding box center [542, 314] width 20 height 9
click at [315, 264] on input "*" at bounding box center [357, 272] width 125 height 17
type input "*"
drag, startPoint x: 292, startPoint y: 266, endPoint x: 274, endPoint y: 312, distance: 49.3
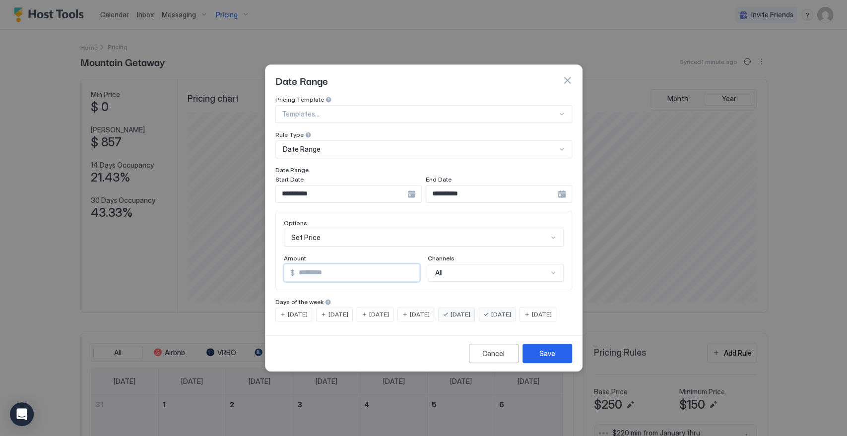
click at [275, 275] on div "Options Set Price Amount $ *** Channels All" at bounding box center [423, 250] width 297 height 79
type input "***"
click at [543, 359] on div "Save" at bounding box center [547, 353] width 16 height 10
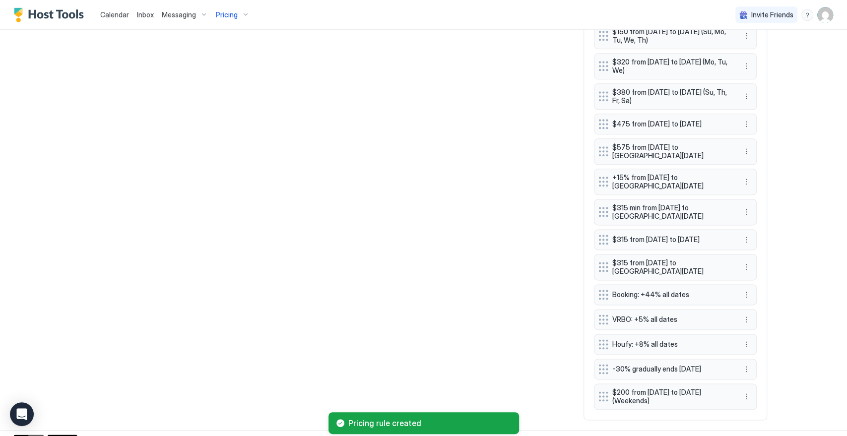
scroll to position [778, 0]
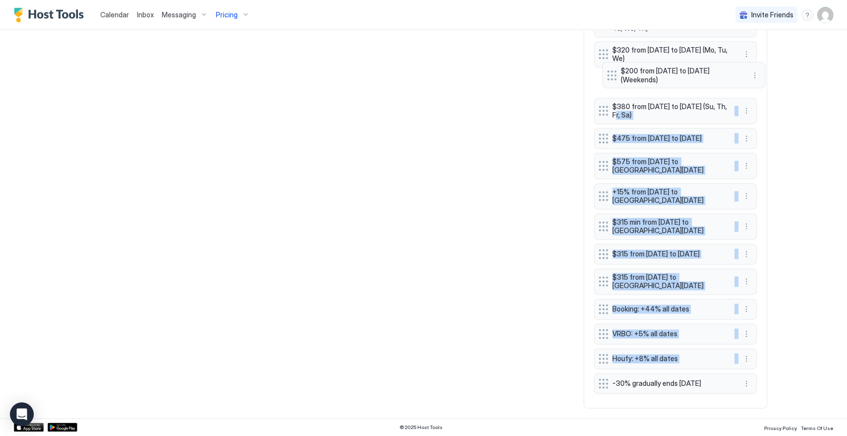
drag, startPoint x: 597, startPoint y: 388, endPoint x: 610, endPoint y: 78, distance: 309.9
click at [610, 78] on div "$220 min from January thru December (Mo, Tu, We) $215 min from January thru Dec…" at bounding box center [675, 26] width 163 height 744
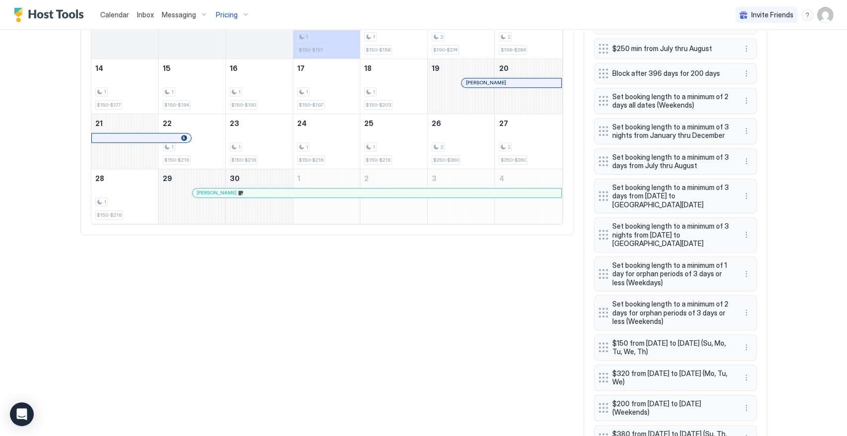
scroll to position [502, 0]
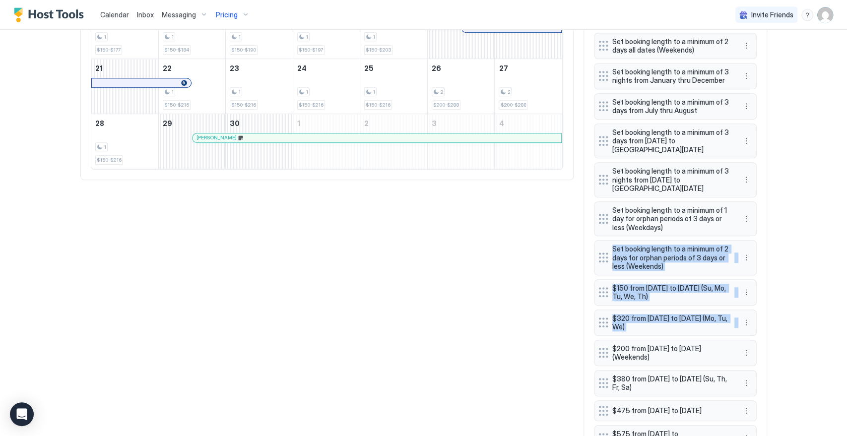
drag, startPoint x: 591, startPoint y: 347, endPoint x: 579, endPoint y: 246, distance: 101.5
click at [584, 246] on div "Pricing Rules Add Rule Base Price $250 Minimum Price $150 $220 min from January…" at bounding box center [676, 253] width 184 height 845
click at [540, 302] on div "All Airbnb VRBO Booking Houfy [DATE] Sep [DATE] [DATE] [DATE] [DATE] [DATE] [DA…" at bounding box center [423, 253] width 687 height 845
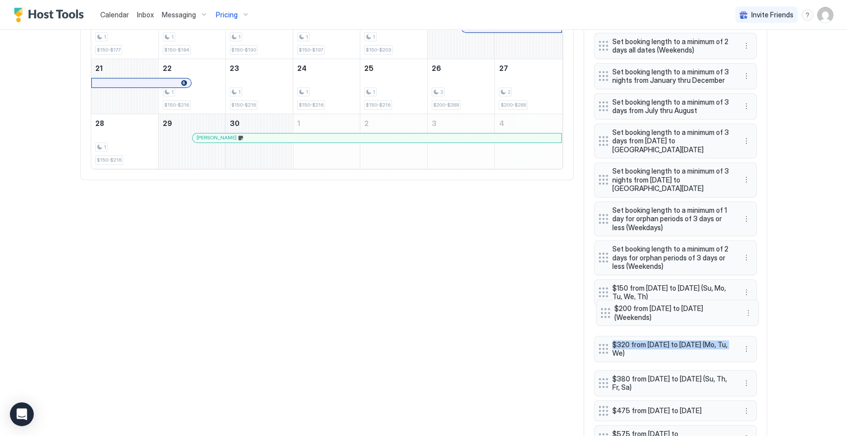
drag, startPoint x: 597, startPoint y: 348, endPoint x: 604, endPoint y: 310, distance: 38.7
click at [604, 310] on div "$220 min from January thru December (Mo, Tu, We) $215 min from January thru Dec…" at bounding box center [675, 295] width 163 height 744
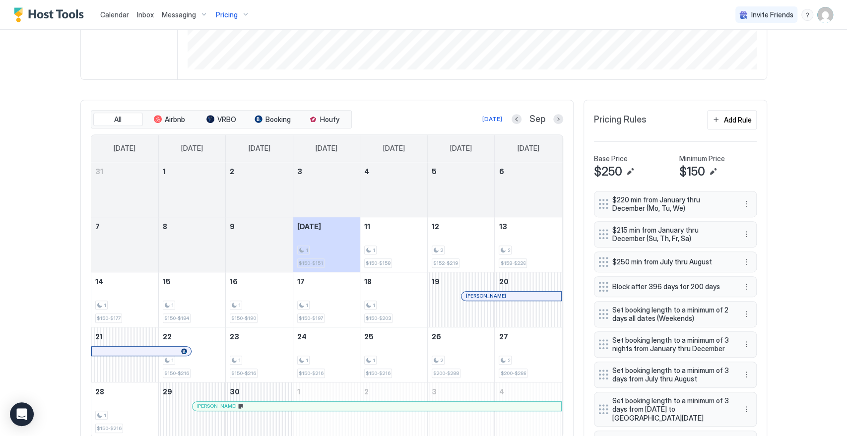
scroll to position [226, 0]
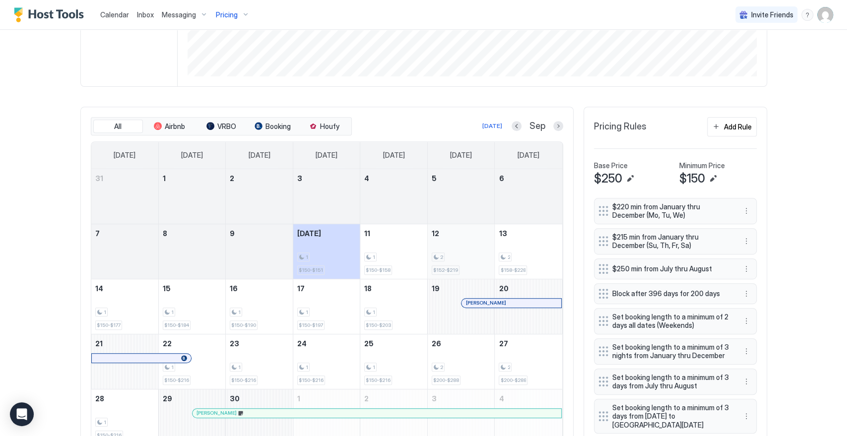
click at [466, 266] on div "2 $152-$219" at bounding box center [461, 251] width 59 height 47
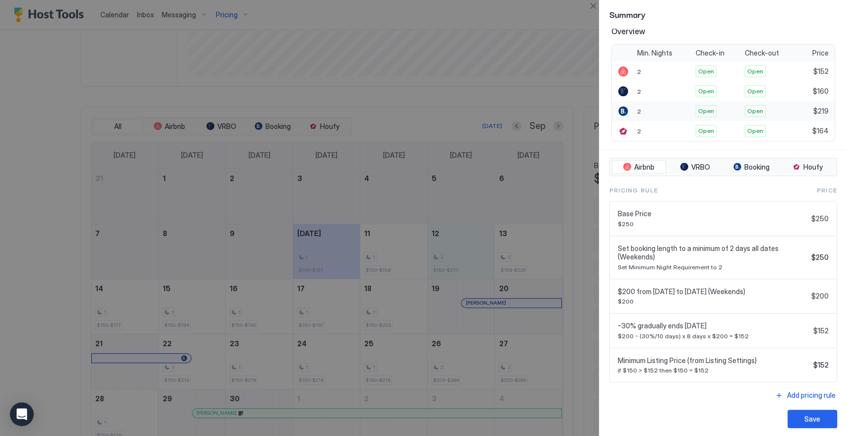
scroll to position [233, 0]
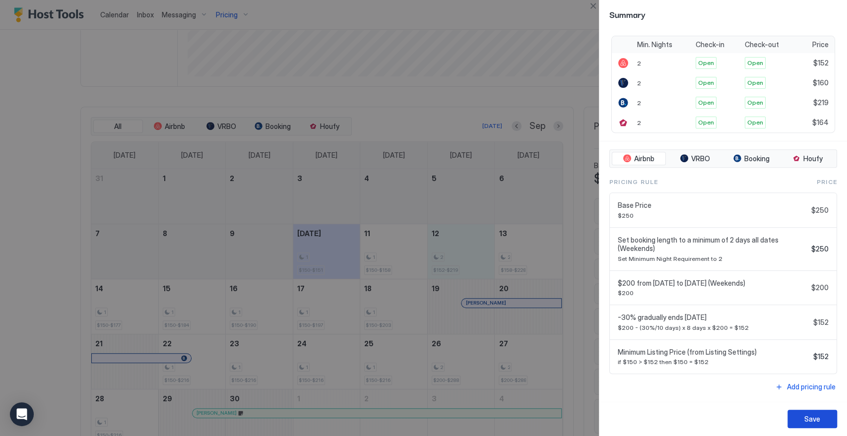
click at [806, 420] on div "Save" at bounding box center [812, 419] width 16 height 10
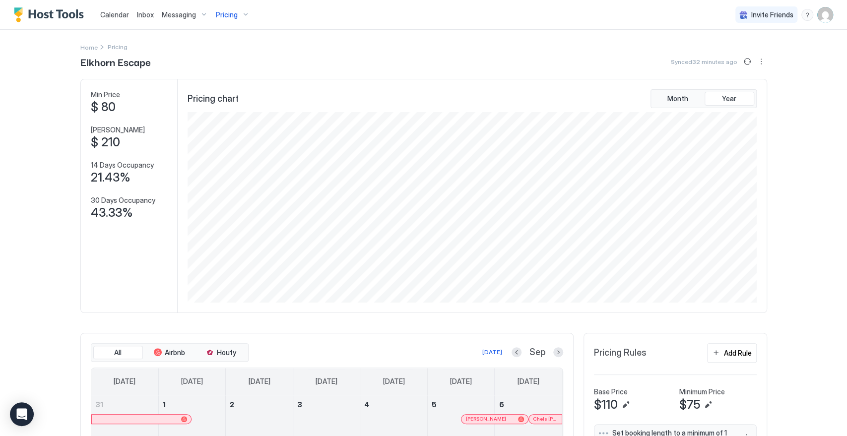
scroll to position [191, 572]
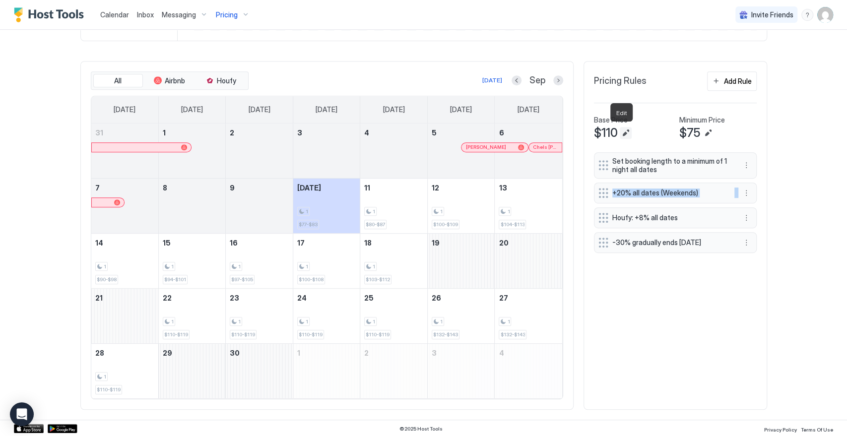
click at [622, 131] on button "Edit" at bounding box center [626, 133] width 12 height 12
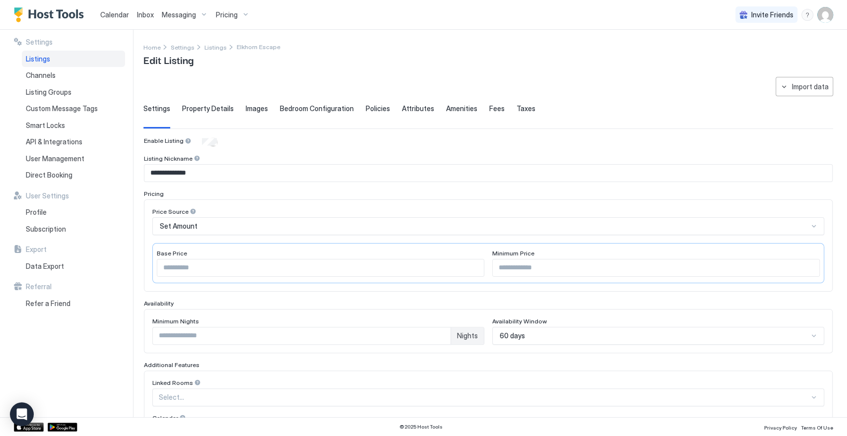
click at [182, 263] on input "***" at bounding box center [320, 268] width 326 height 17
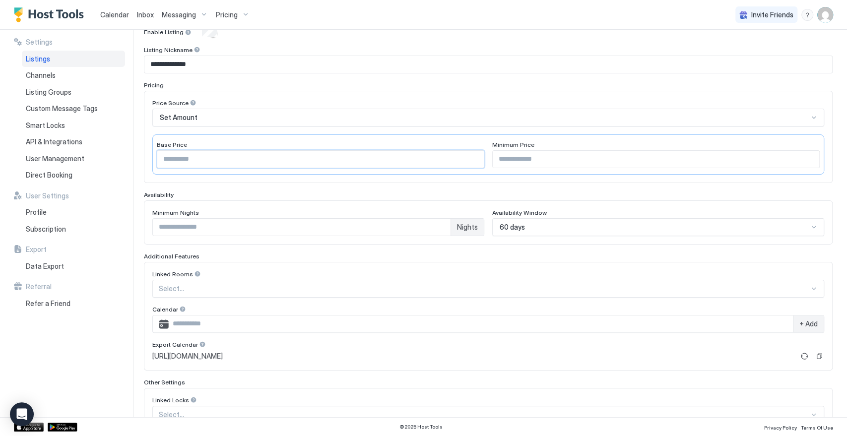
scroll to position [195, 0]
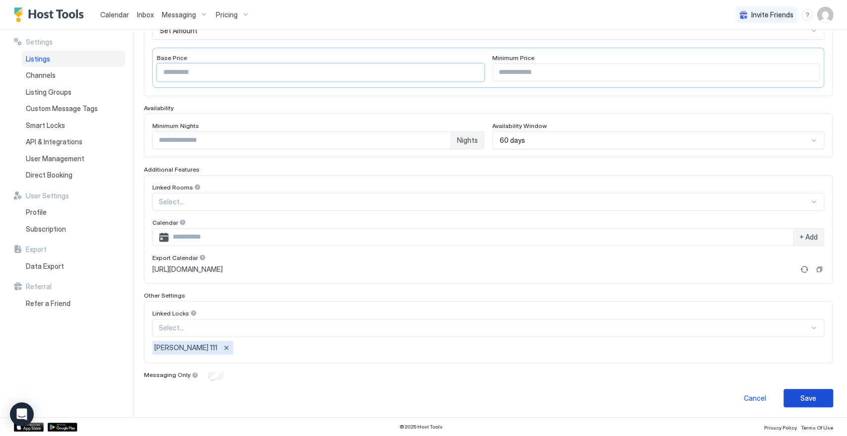
type input "***"
click at [815, 399] on button "Save" at bounding box center [808, 398] width 50 height 18
